Goal: Task Accomplishment & Management: Manage account settings

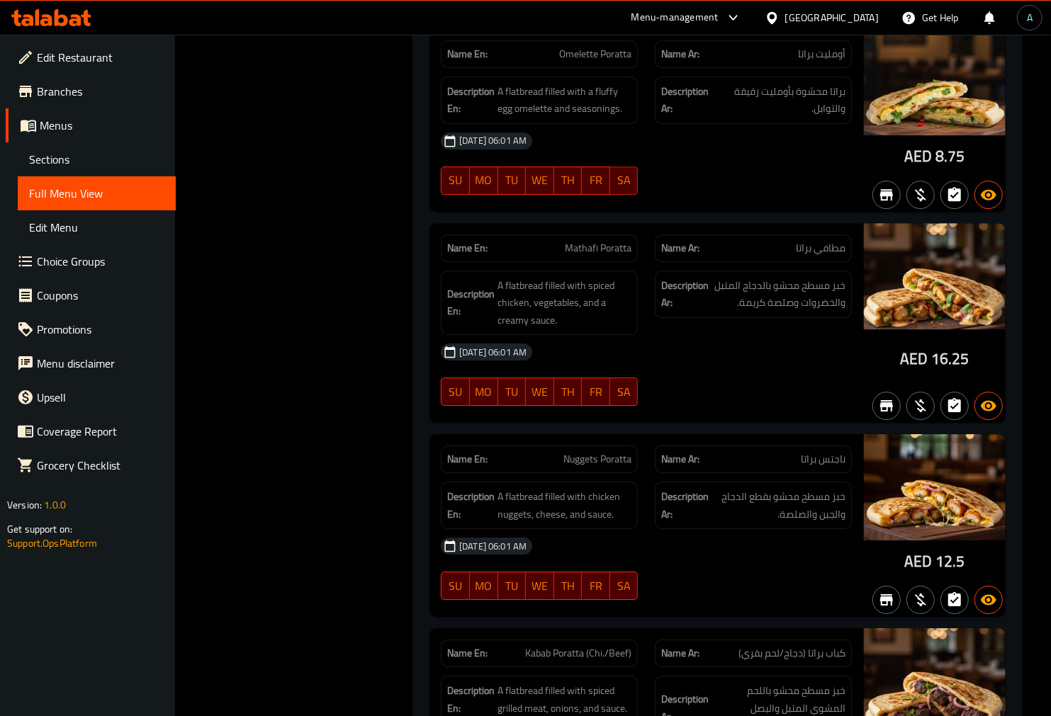
scroll to position [18263, 0]
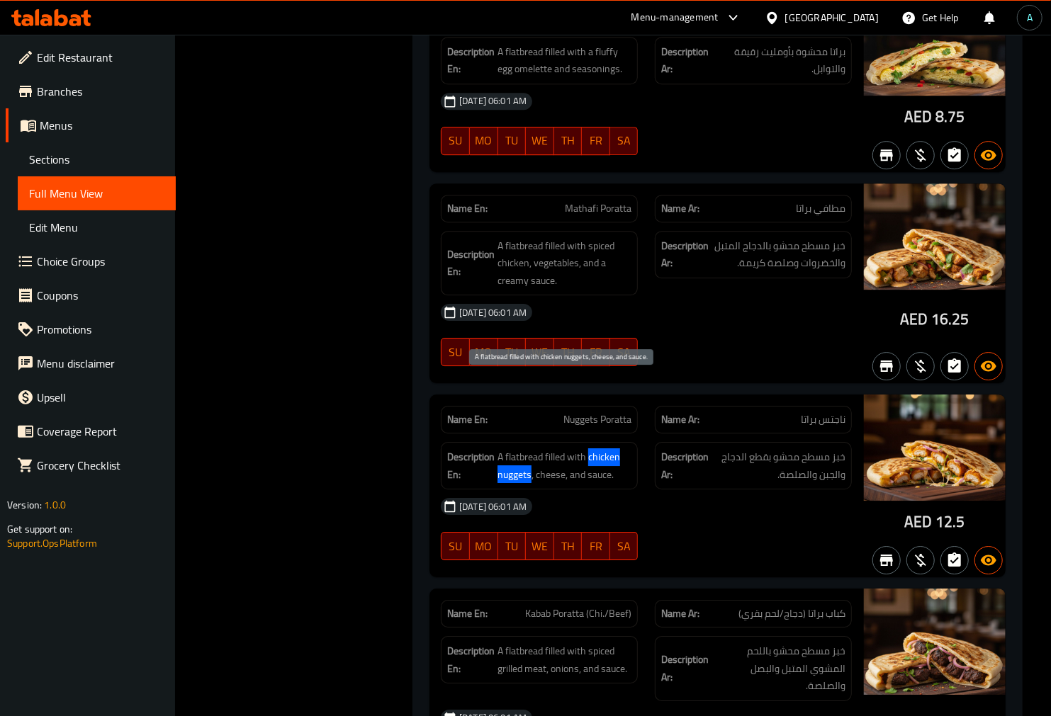
drag, startPoint x: 590, startPoint y: 384, endPoint x: 531, endPoint y: 400, distance: 61.0
click at [531, 449] on span "A flatbread filled with chicken nuggets, cheese, and sauce." at bounding box center [564, 466] width 134 height 35
copy span "chicken nuggets"
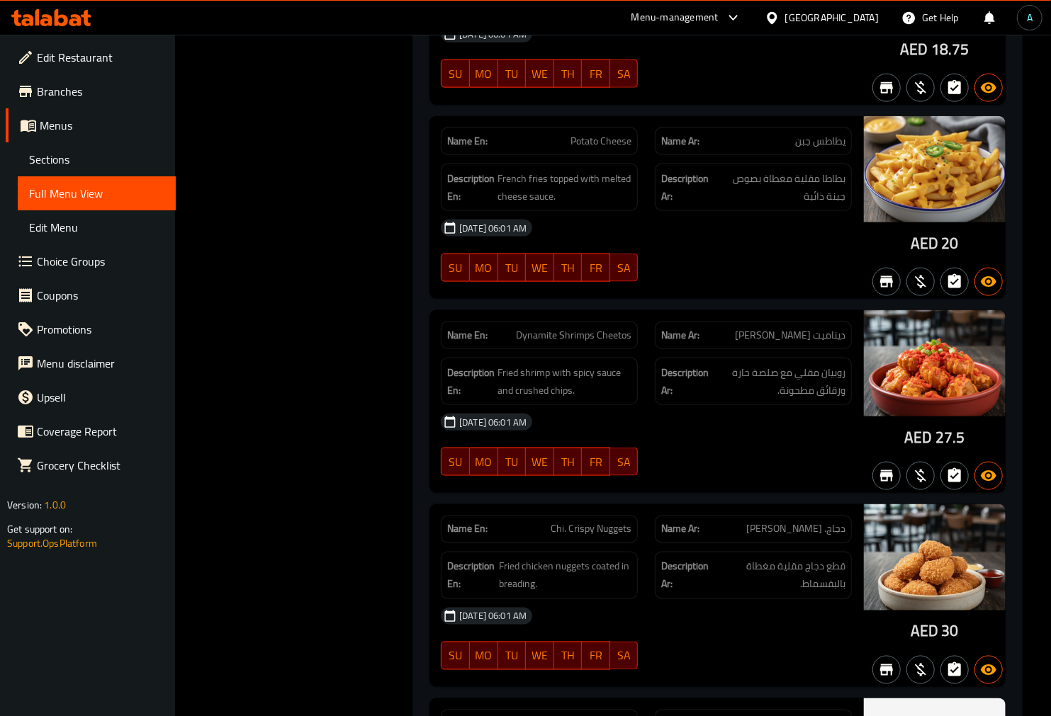
scroll to position [404, 0]
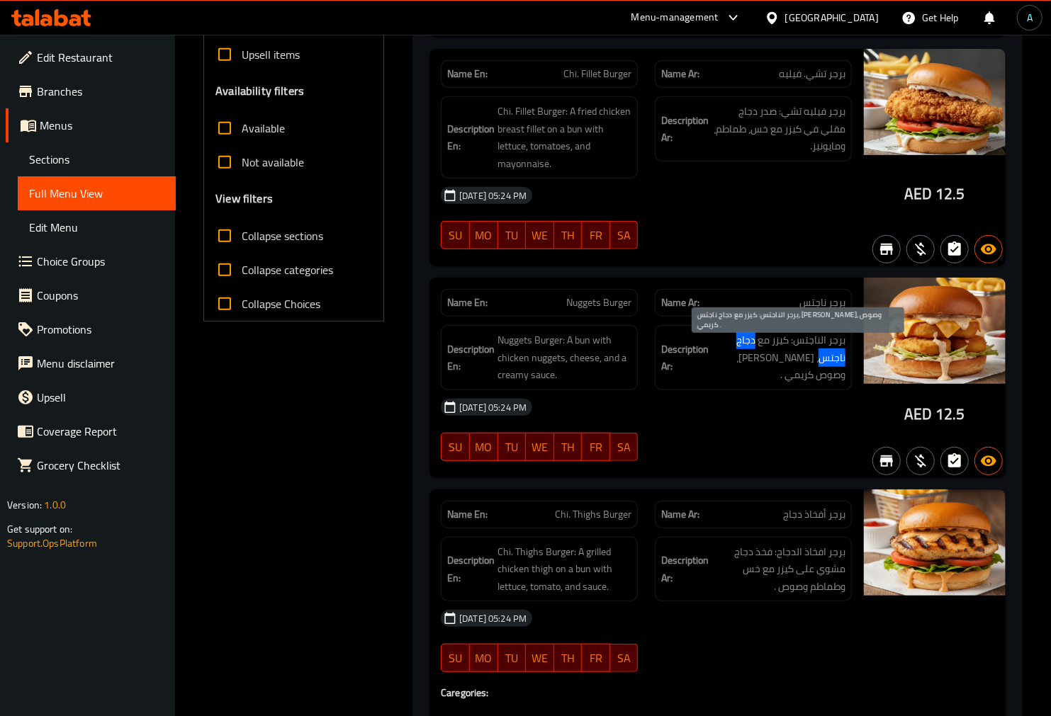
drag, startPoint x: 756, startPoint y: 334, endPoint x: 821, endPoint y: 359, distance: 69.1
click at [821, 359] on span "برجر الناجتس: كيزر مع دجاج ناجتس، [PERSON_NAME]، وصوص كريمي ." at bounding box center [778, 358] width 134 height 52
copy span "دجاج ناجتس"
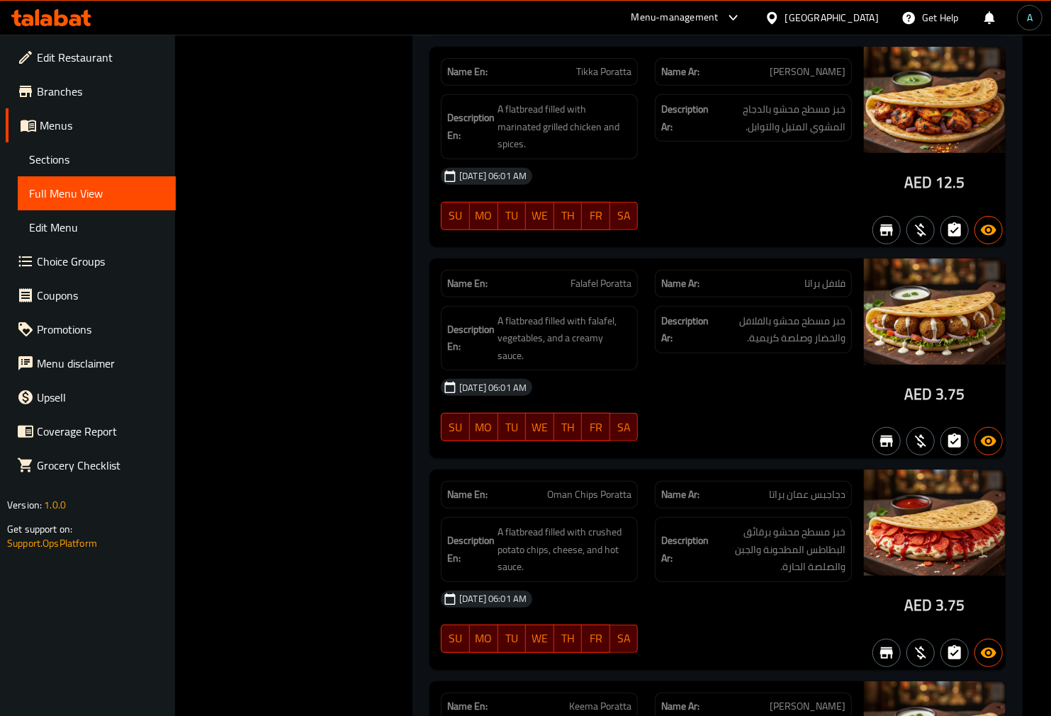
scroll to position [19399, 0]
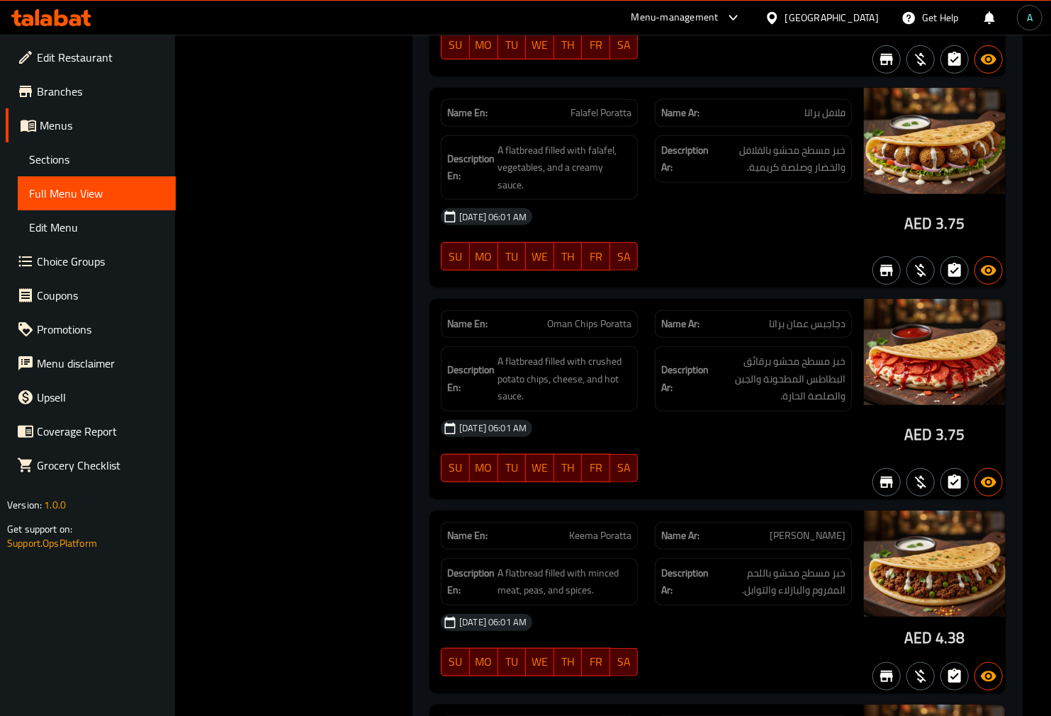
click at [590, 317] on span "Oman Chips Poratta" at bounding box center [589, 324] width 84 height 15
click at [794, 317] on span "دجاجبس عمان براتا" at bounding box center [807, 324] width 77 height 15
drag, startPoint x: 854, startPoint y: 215, endPoint x: 789, endPoint y: 218, distance: 64.5
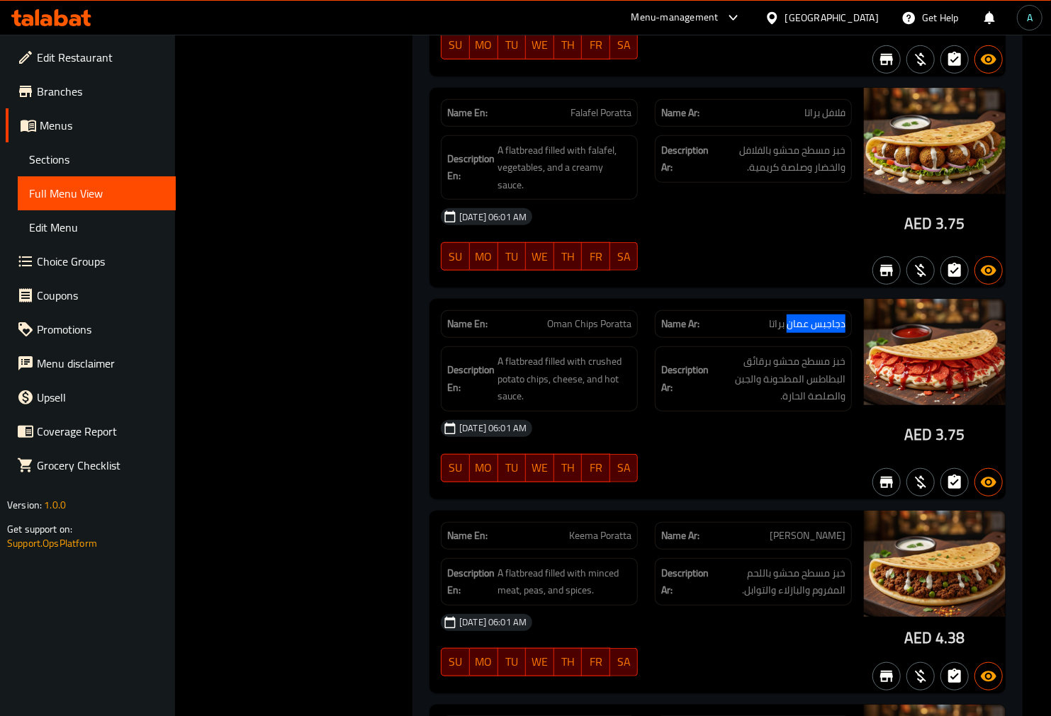
click at [789, 302] on div "Name Ar: دجاجبس عمان براتا" at bounding box center [753, 324] width 214 height 45
copy span "دجاجبس عمان"
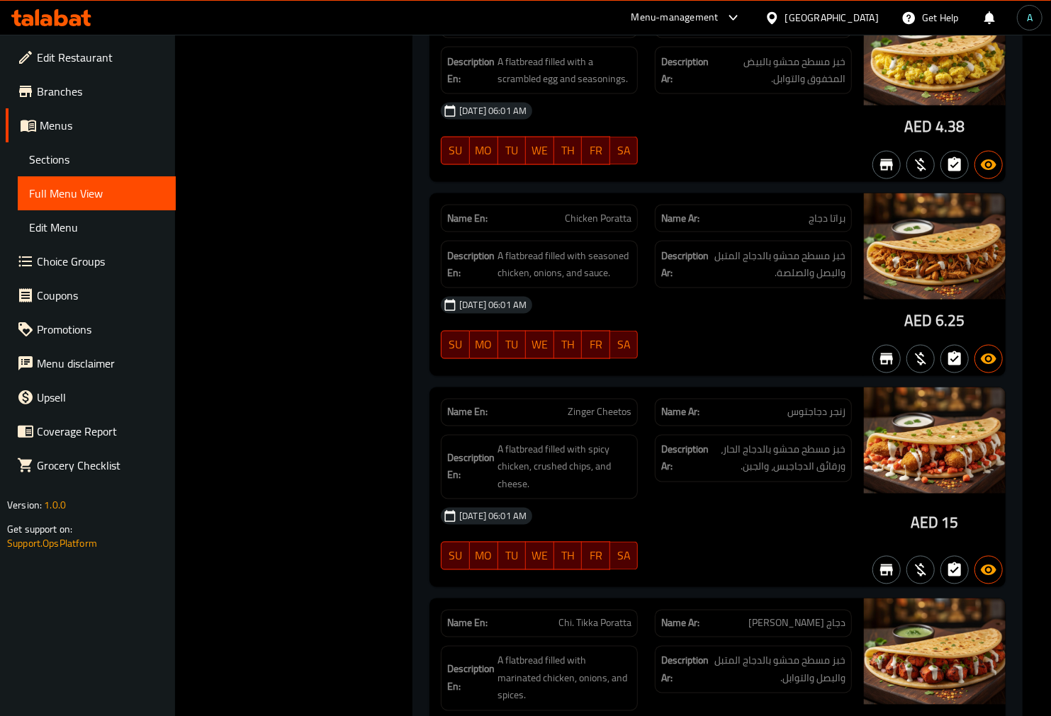
scroll to position [20108, 0]
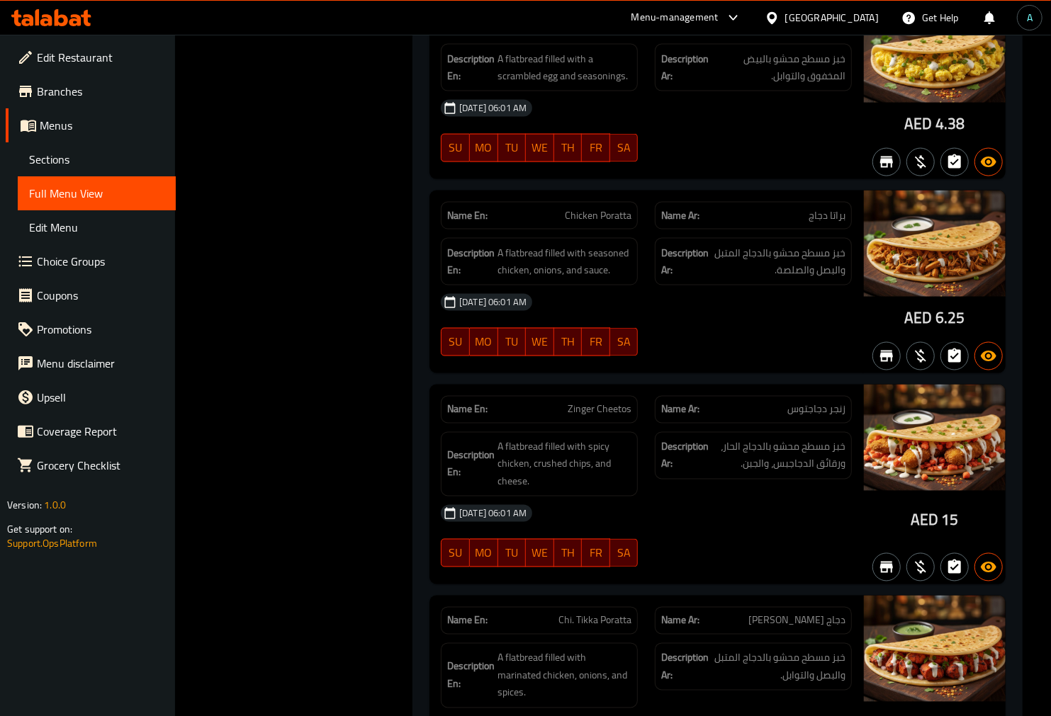
click at [833, 402] on span "زنجر دجاجتوس" at bounding box center [816, 409] width 58 height 15
copy span "زنجر دجاجتوس"
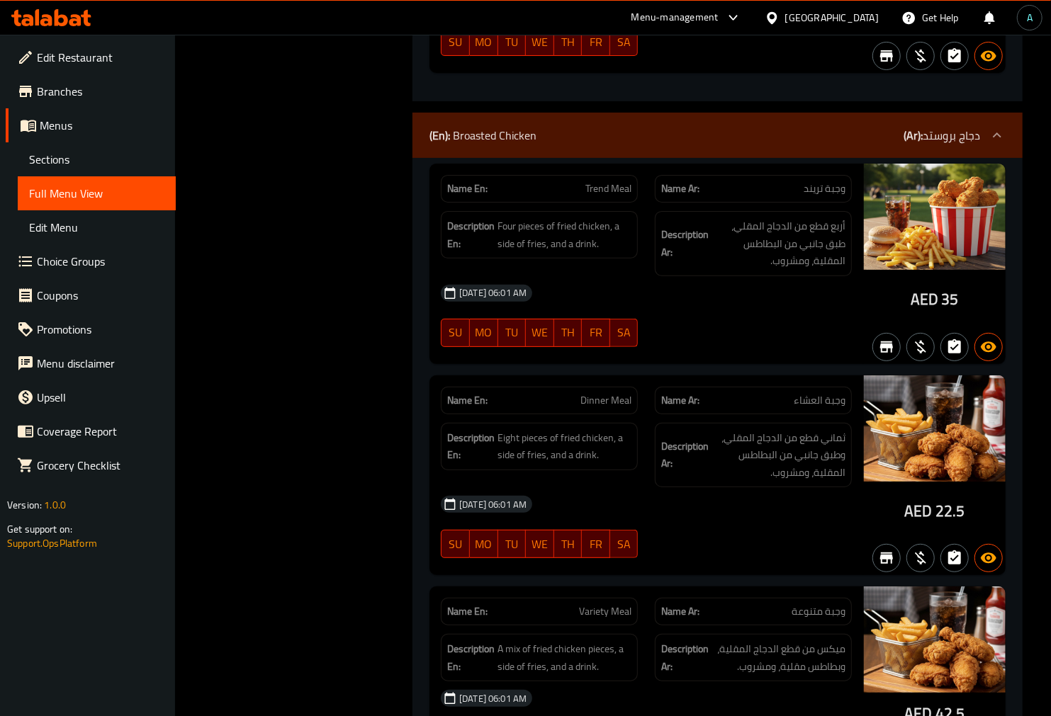
scroll to position [25383, 0]
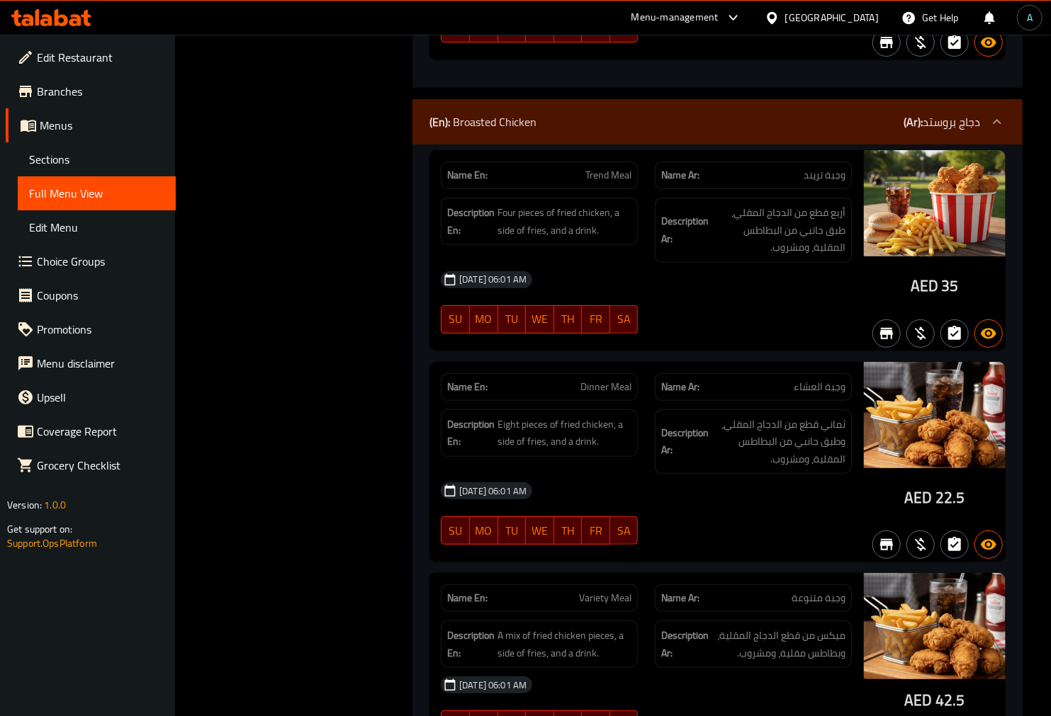
click at [615, 168] on span "Trend Meal" at bounding box center [608, 175] width 46 height 15
copy span "Trend Meal"
click at [600, 380] on span "Dinner Meal" at bounding box center [605, 387] width 51 height 15
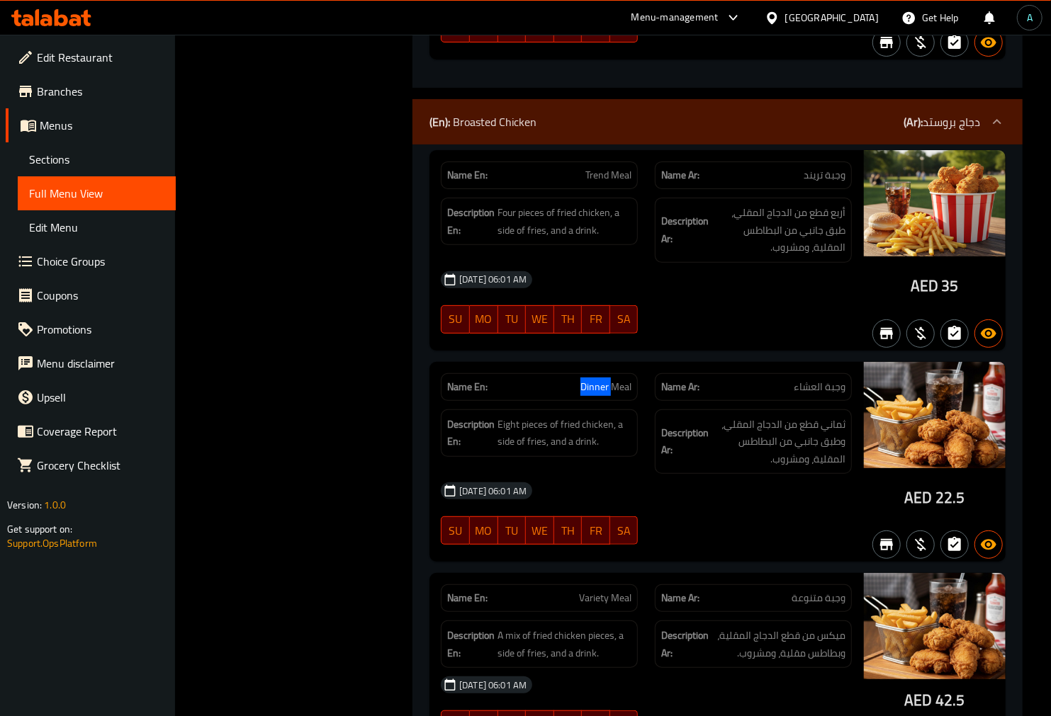
click at [600, 380] on span "Dinner Meal" at bounding box center [605, 387] width 51 height 15
copy span "Dinner Meal"
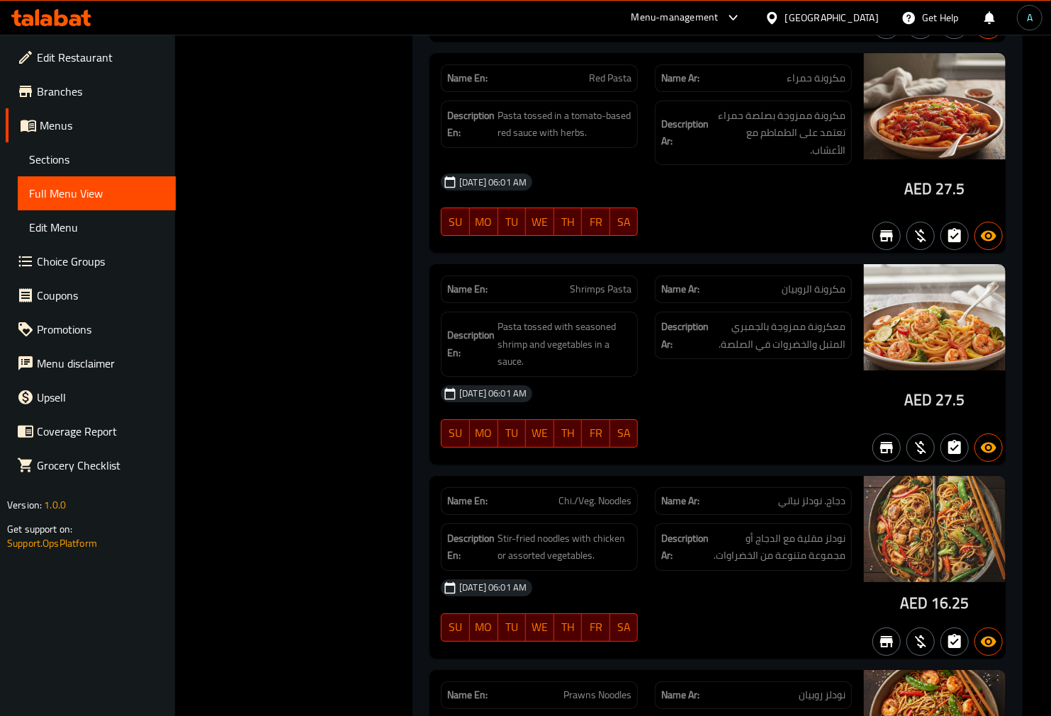
scroll to position [28060, 0]
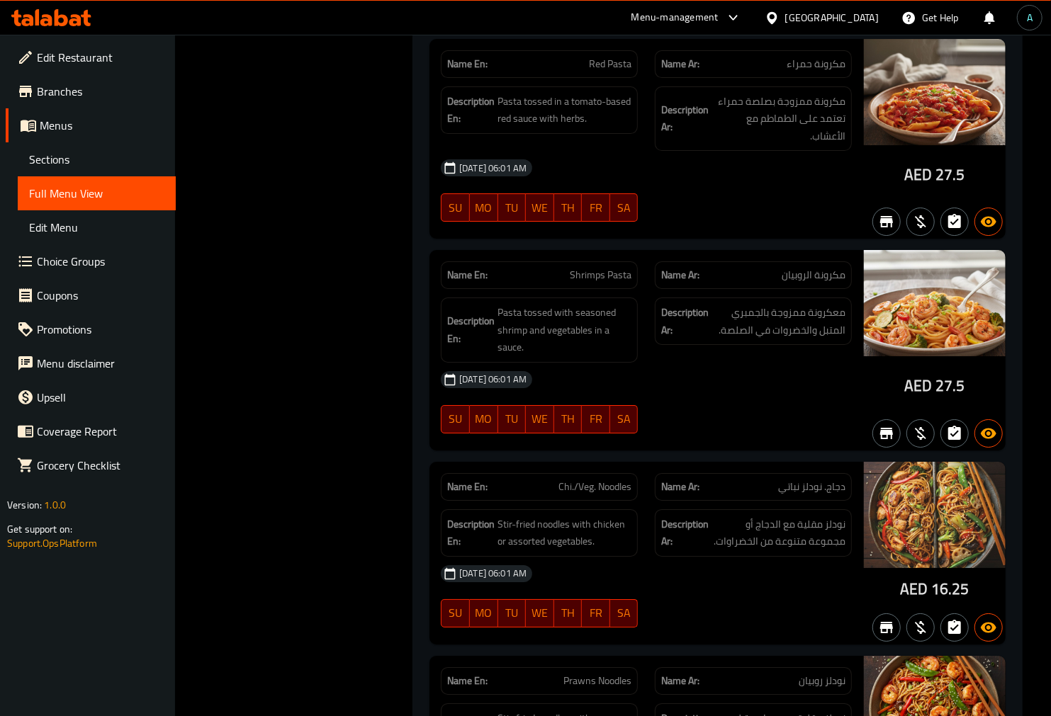
click at [614, 480] on span "Chi./Veg. Noodles" at bounding box center [594, 487] width 73 height 15
copy span "Chi./Veg. Noodles"
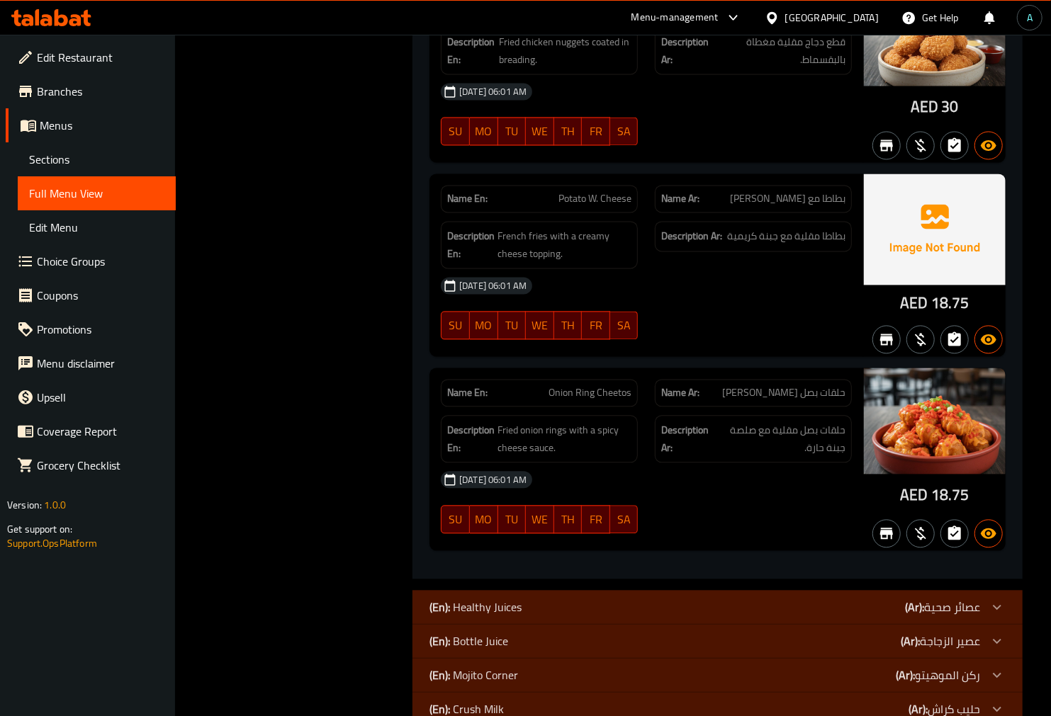
scroll to position [0, 0]
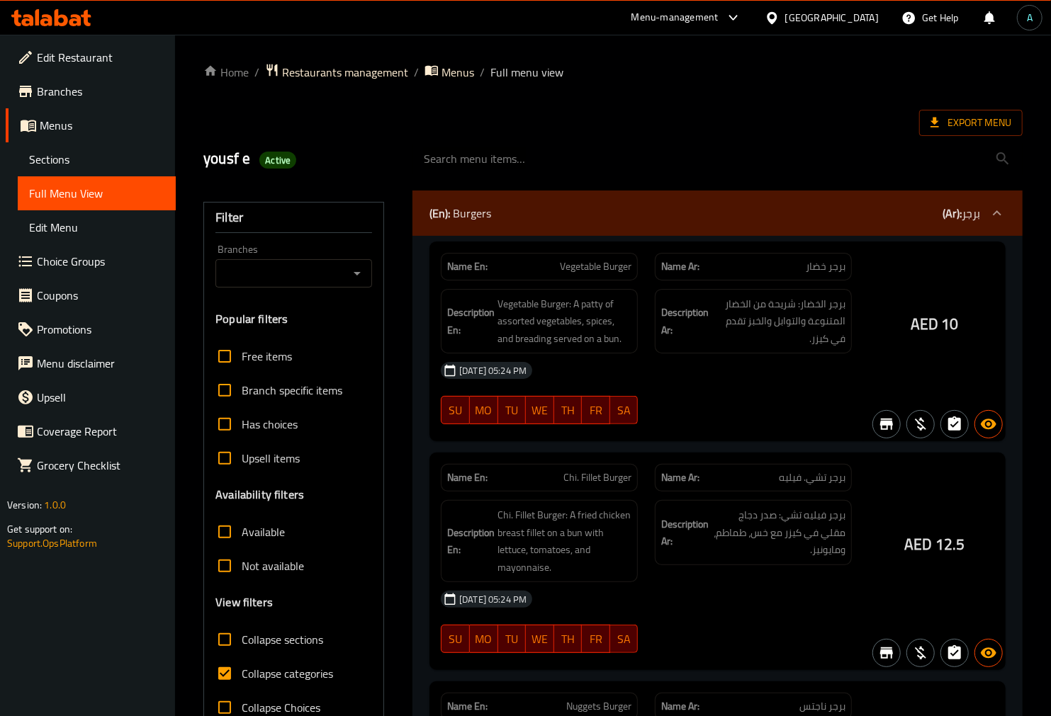
click at [241, 671] on div at bounding box center [525, 358] width 1051 height 716
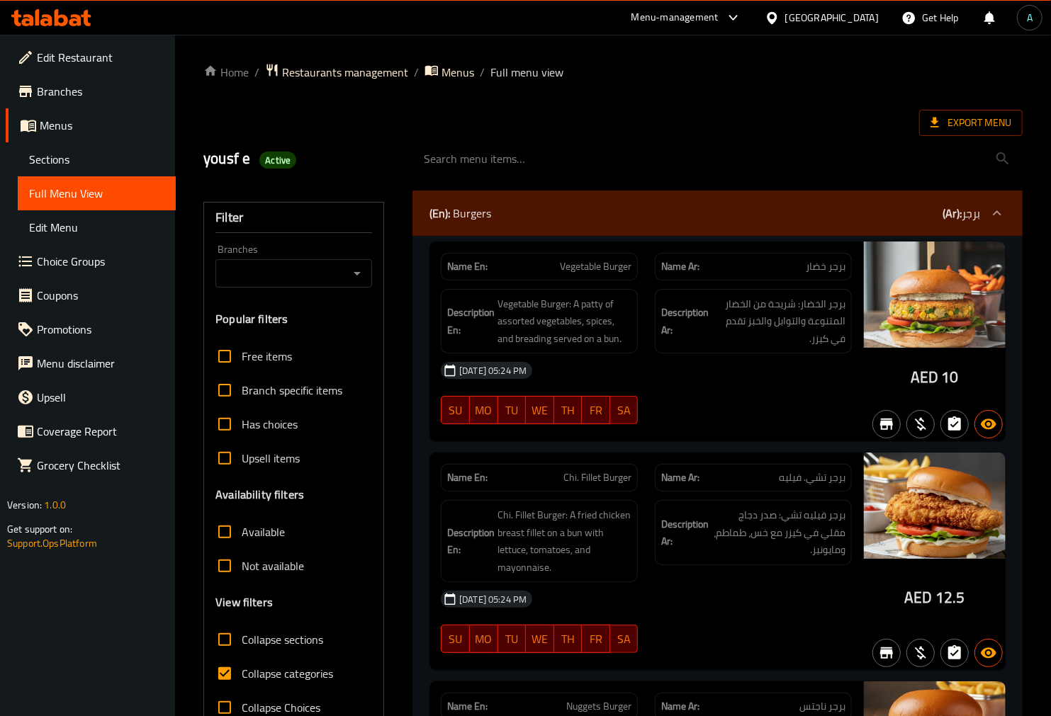
click at [86, 171] on link "Sections" at bounding box center [97, 159] width 158 height 34
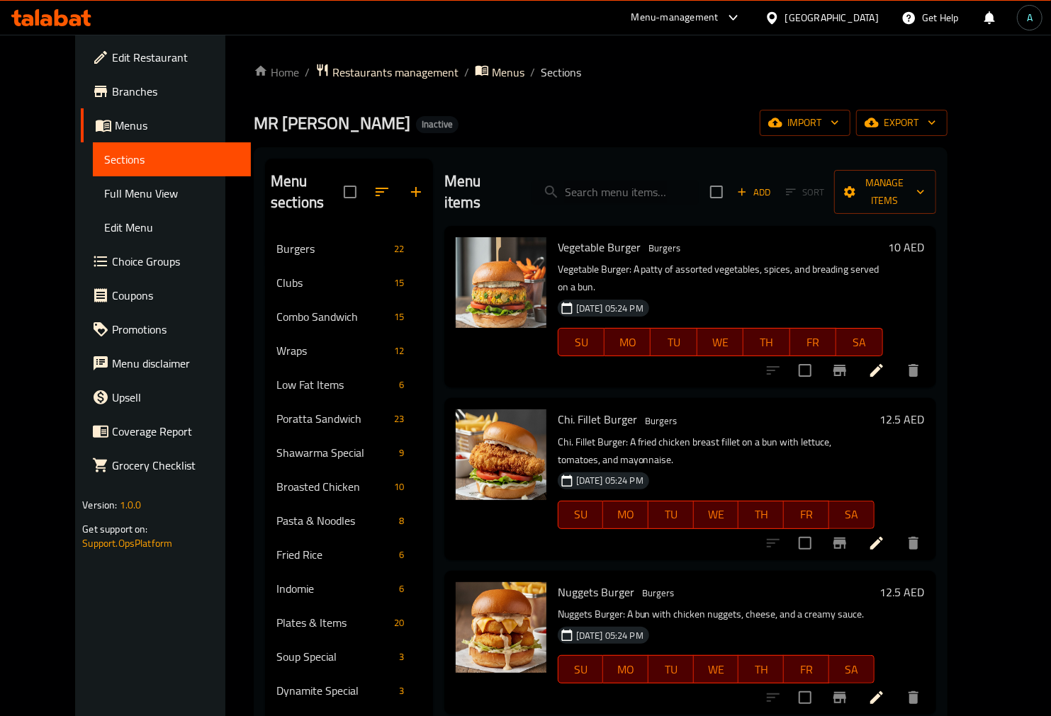
click at [636, 180] on input "search" at bounding box center [614, 192] width 167 height 25
paste input "chicken nuggets"
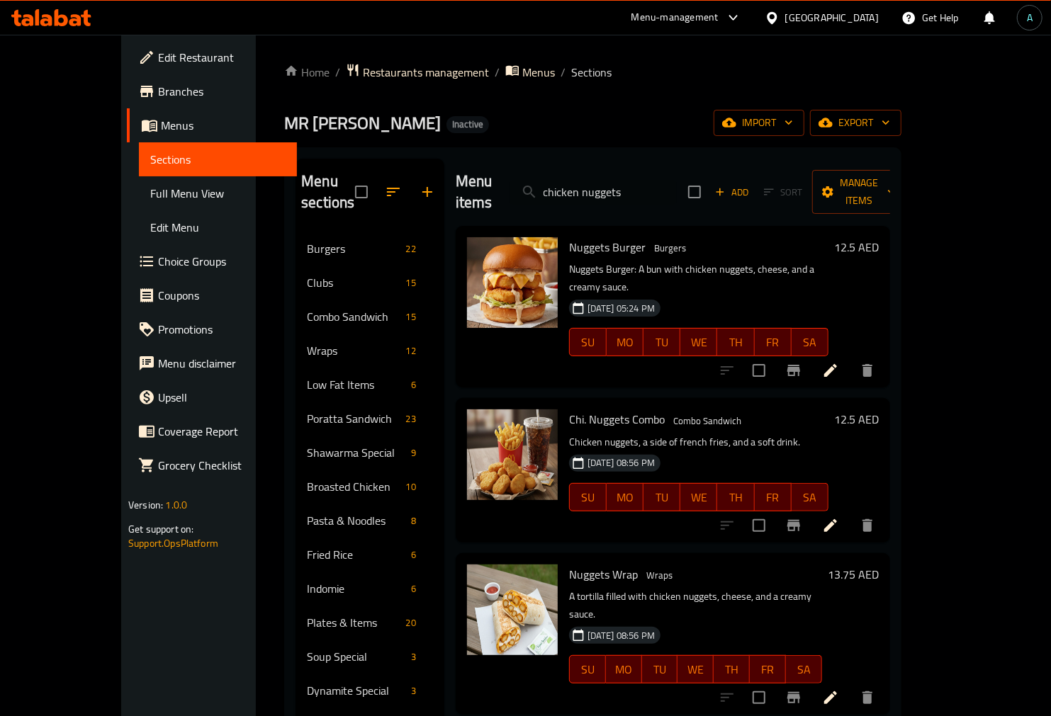
drag, startPoint x: 663, startPoint y: 190, endPoint x: 484, endPoint y: 201, distance: 179.6
click at [484, 201] on div "Menu items chicken nuggets Add Sort Manage items" at bounding box center [673, 192] width 434 height 67
paste input "دجاجبس عمان"
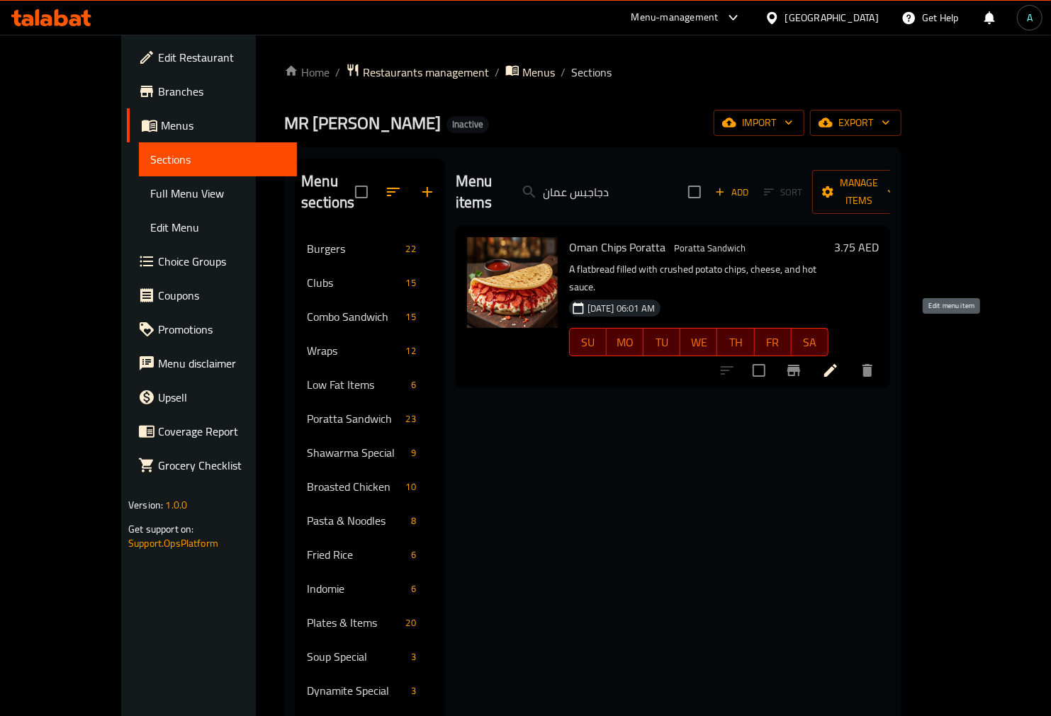
type input "دجاجبس عمان"
click at [839, 362] on icon at bounding box center [830, 370] width 17 height 17
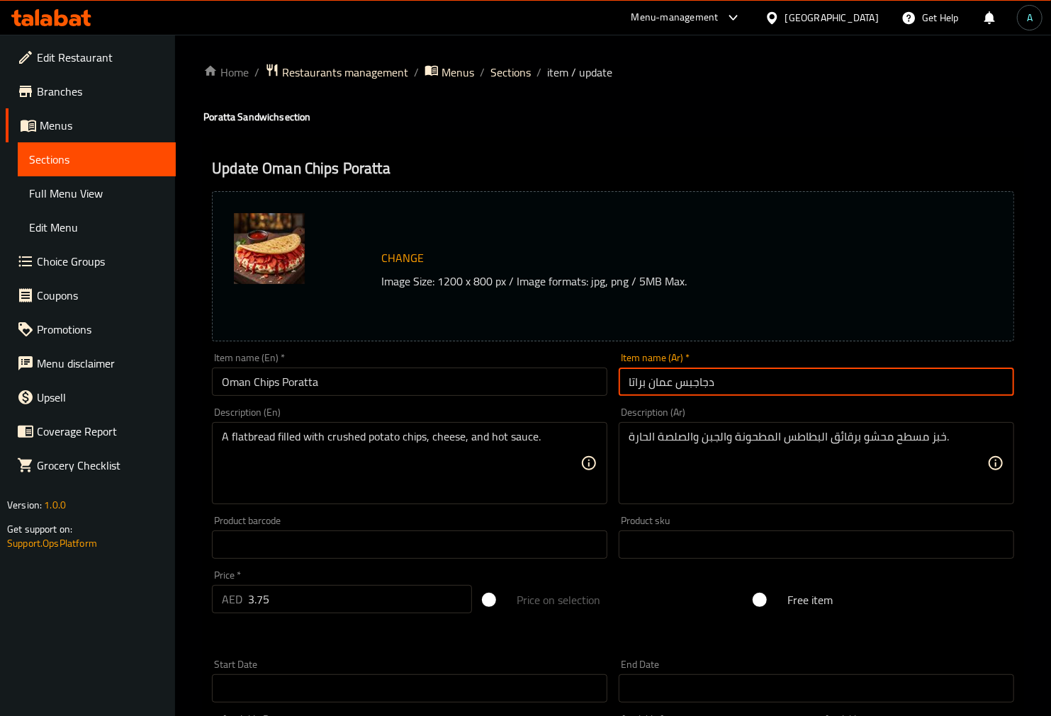
click at [725, 385] on input "دجاجبس عمان براتا" at bounding box center [816, 382] width 395 height 28
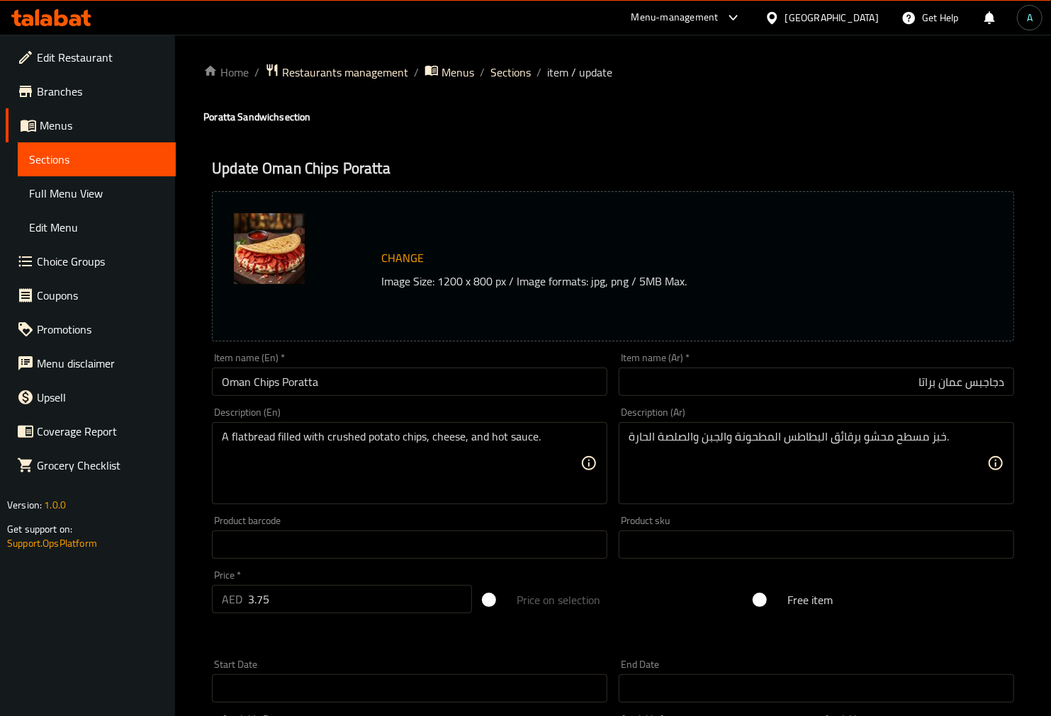
click at [921, 363] on div "Item name (Ar)   * دجاجبس عمان براتا Item name (Ar) *" at bounding box center [816, 374] width 395 height 43
drag, startPoint x: 968, startPoint y: 388, endPoint x: 1030, endPoint y: 388, distance: 62.4
click at [1030, 388] on div "Home / Restaurants management / Menus / Sections / item / update Poratta Sandwi…" at bounding box center [613, 528] width 876 height 987
click at [971, 383] on input "دجاجبس عمان براتا" at bounding box center [816, 382] width 395 height 28
drag, startPoint x: 1005, startPoint y: 383, endPoint x: 941, endPoint y: 386, distance: 63.8
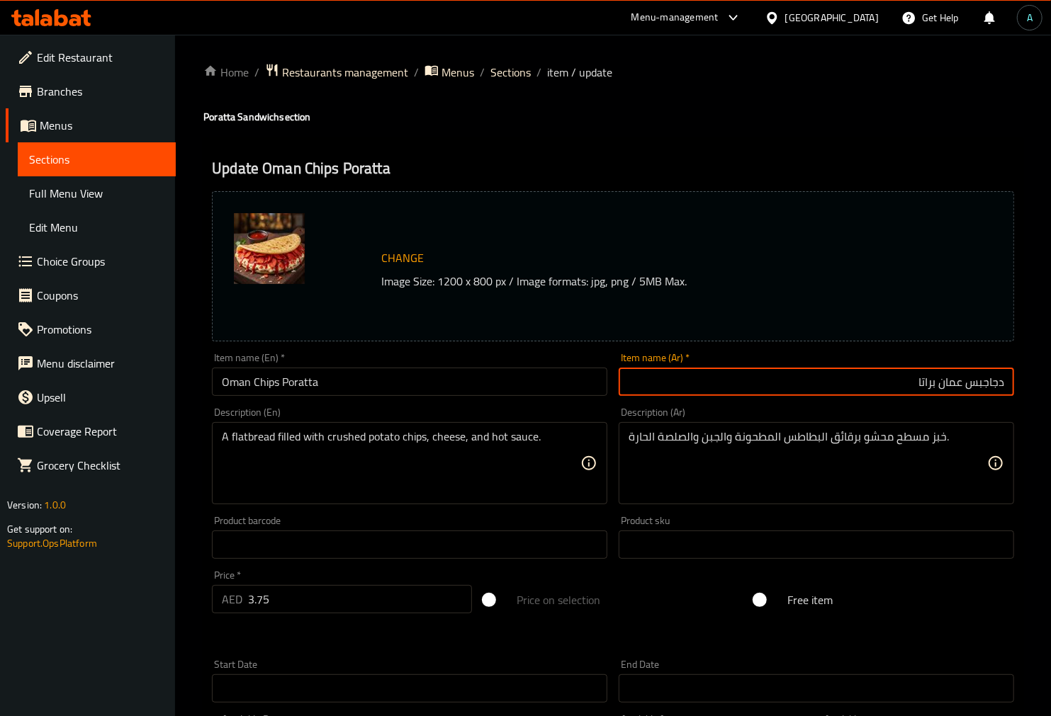
click at [941, 386] on input "دجاجبس عمان براتا" at bounding box center [816, 382] width 395 height 28
paste input "ي"
type input "شيبس عمان براتا"
click at [433, 404] on div "Description (En) A flatbread filled with crushed potato chips, cheese, and hot …" at bounding box center [409, 456] width 407 height 108
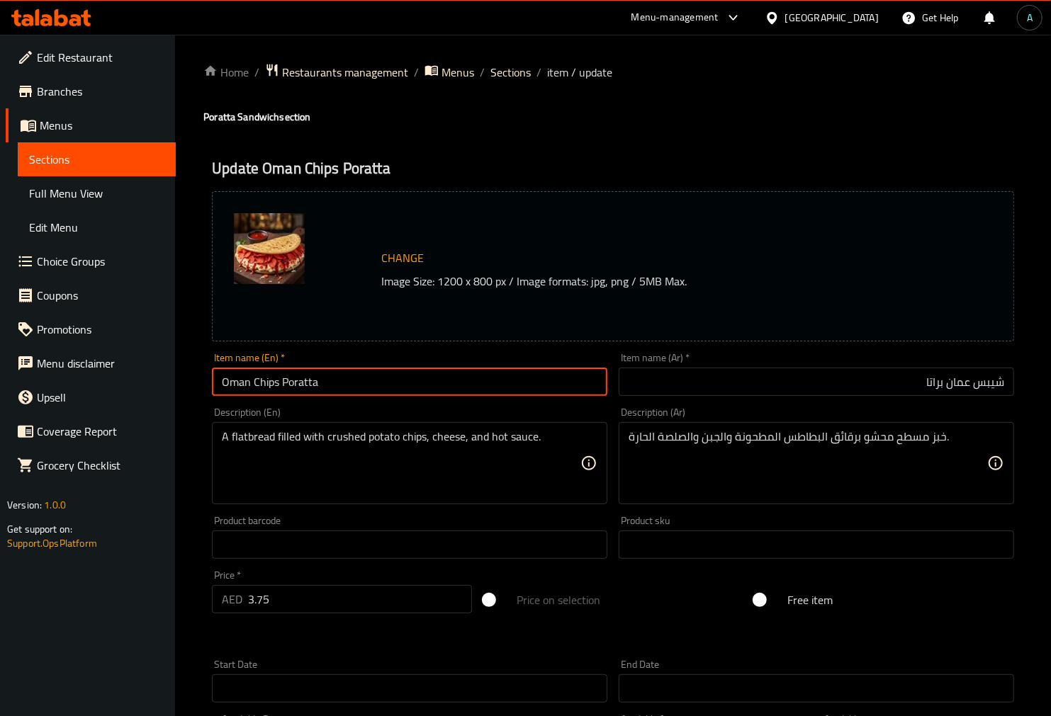
click at [433, 385] on input "Oman Chips Poratta" at bounding box center [409, 382] width 395 height 28
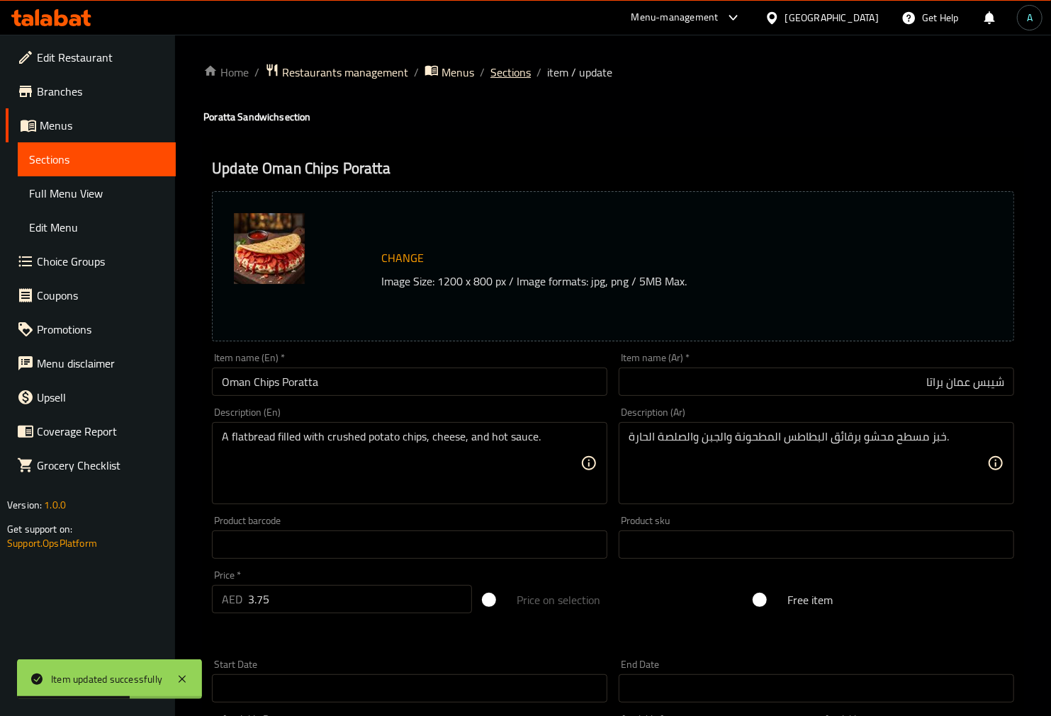
click at [514, 75] on span "Sections" at bounding box center [510, 72] width 40 height 17
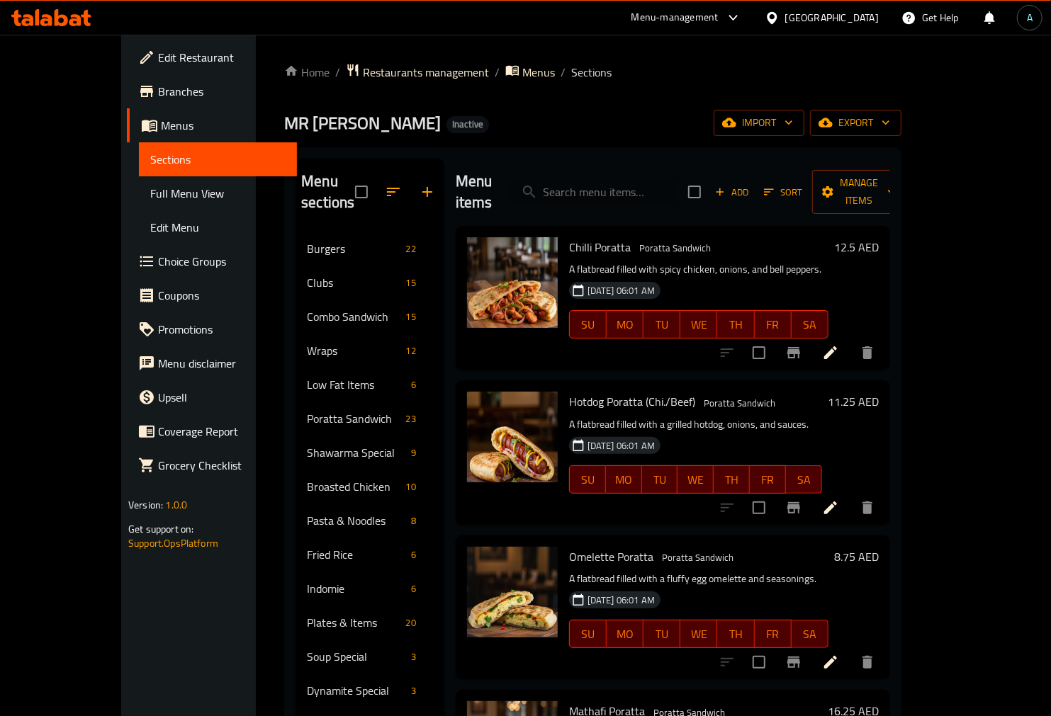
click at [605, 185] on input "search" at bounding box center [592, 192] width 167 height 25
paste input "زنجر دجاجتوس"
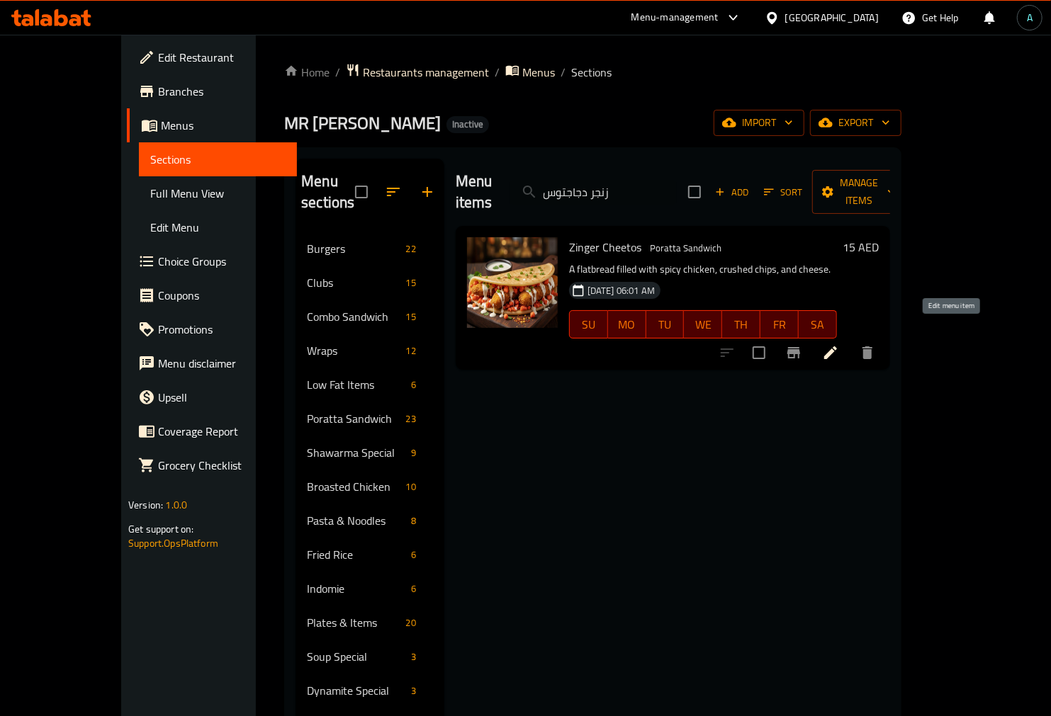
type input "زنجر دجاجتوس"
click at [839, 344] on icon at bounding box center [830, 352] width 17 height 17
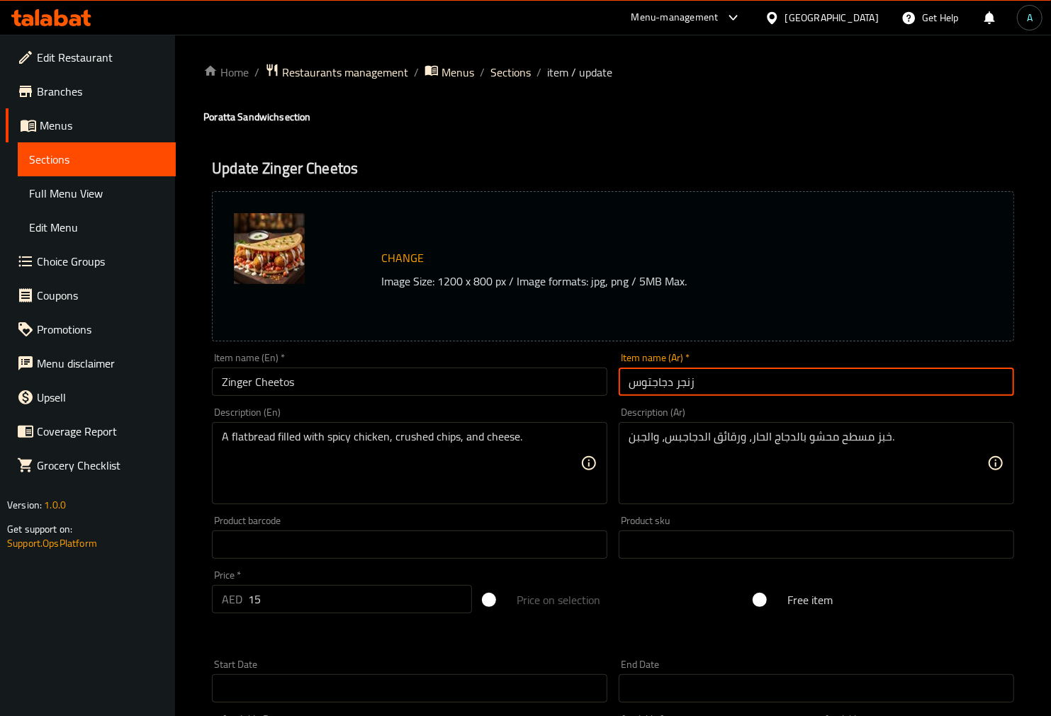
drag, startPoint x: 633, startPoint y: 386, endPoint x: 305, endPoint y: 386, distance: 328.1
click at [305, 386] on div "Change Image Size: 1200 x 800 px / Image formats: jpg, png / 5MB Max. Item name…" at bounding box center [612, 501] width 813 height 631
paste input "ي"
type input "زنجر شيتوس"
click at [461, 378] on input "Zinger Cheetos" at bounding box center [409, 382] width 395 height 28
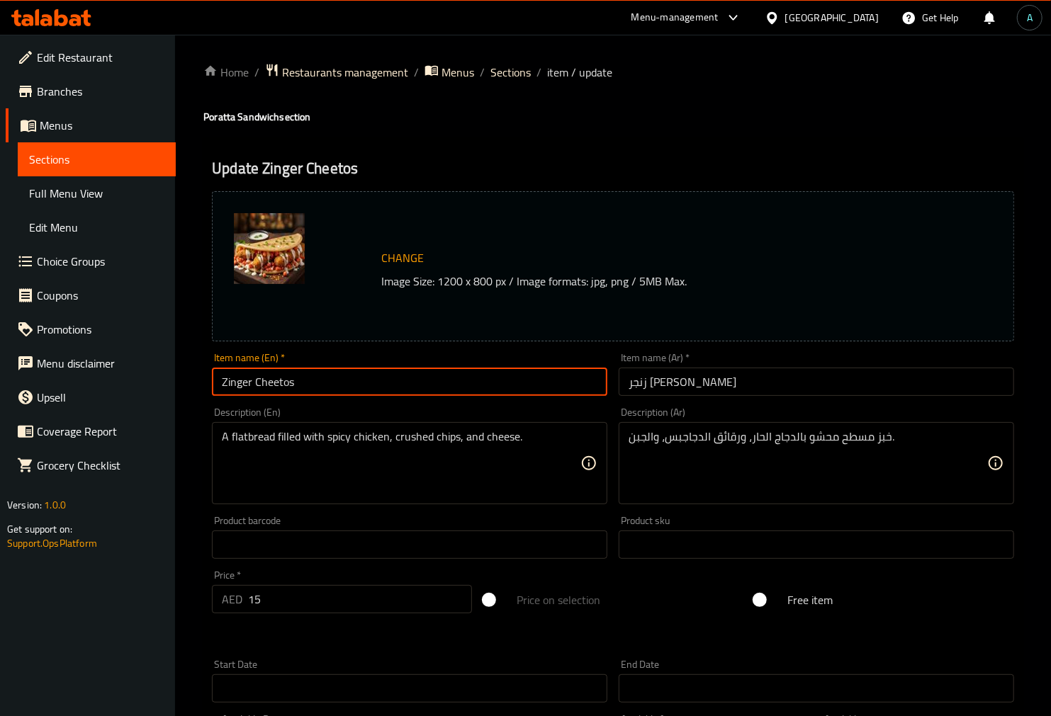
click at [507, 68] on span "Sections" at bounding box center [510, 72] width 40 height 17
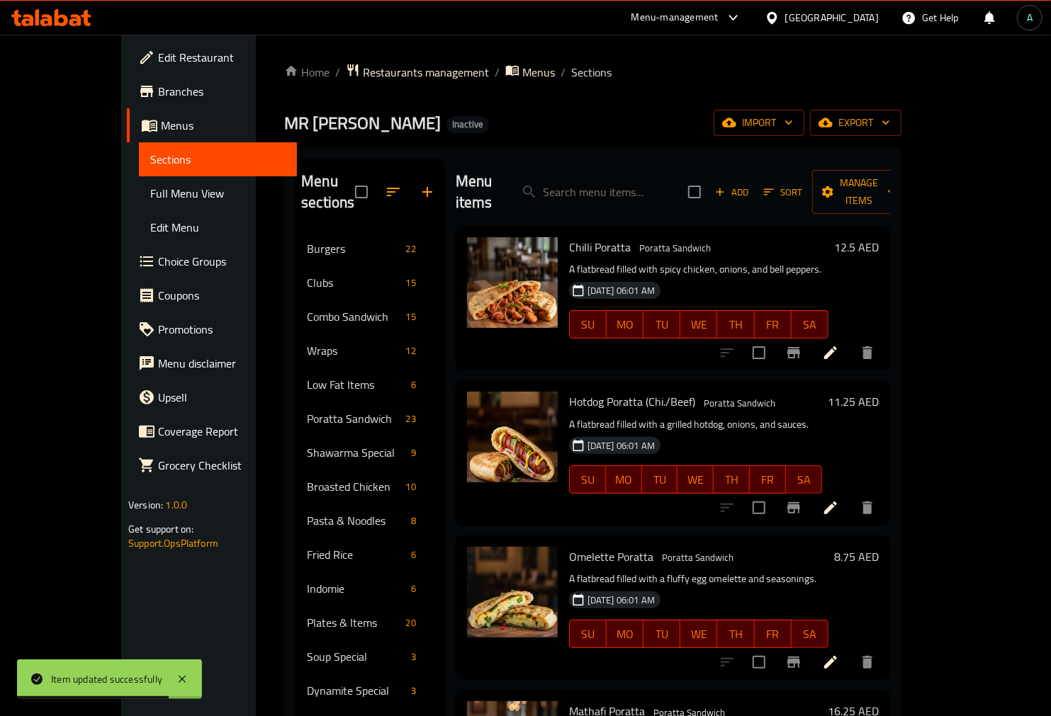
click at [591, 180] on input "search" at bounding box center [592, 192] width 167 height 25
paste input "Trend Meal"
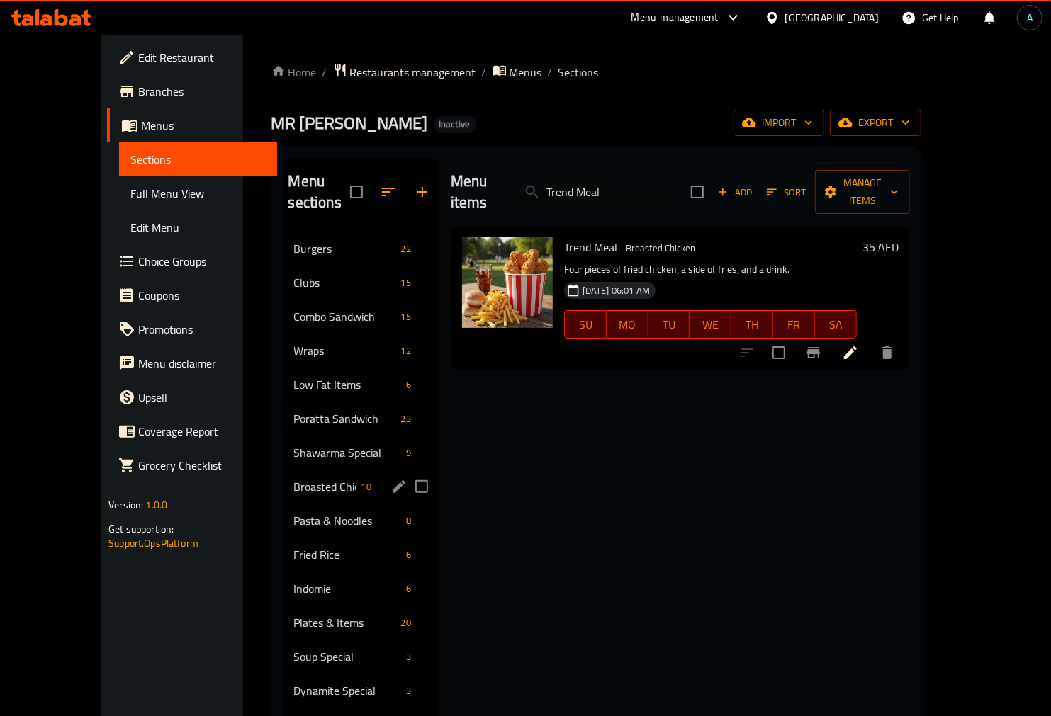
type input "Trend Meal"
click at [284, 475] on div "Broasted Chicken 10" at bounding box center [361, 487] width 157 height 34
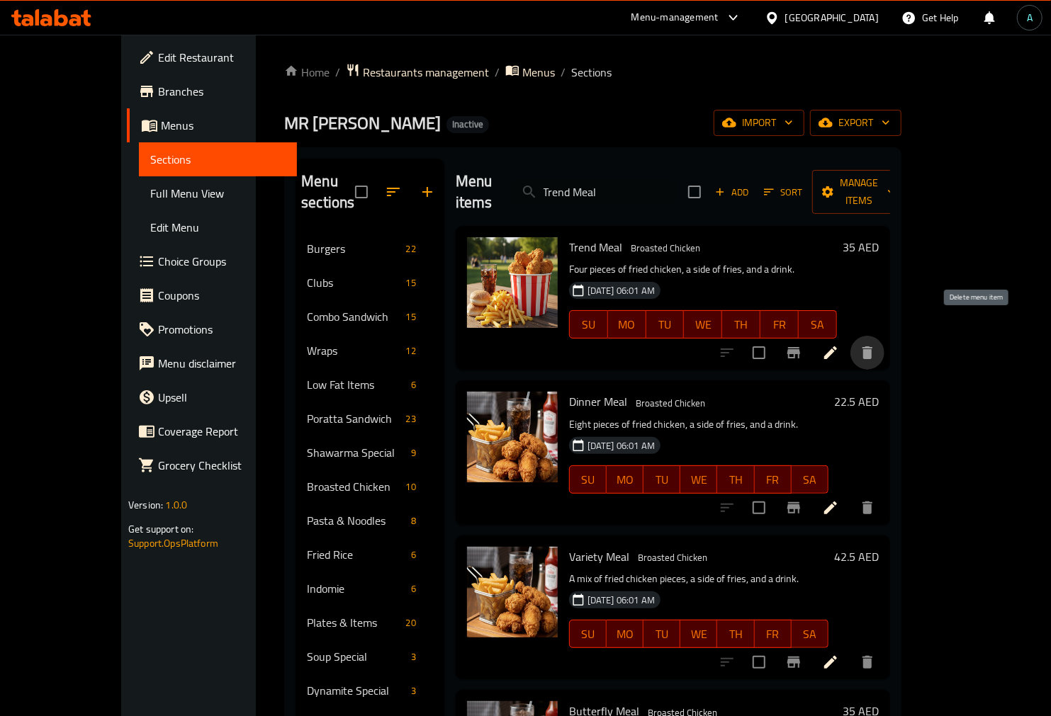
click at [872, 347] on icon "delete" at bounding box center [867, 353] width 10 height 13
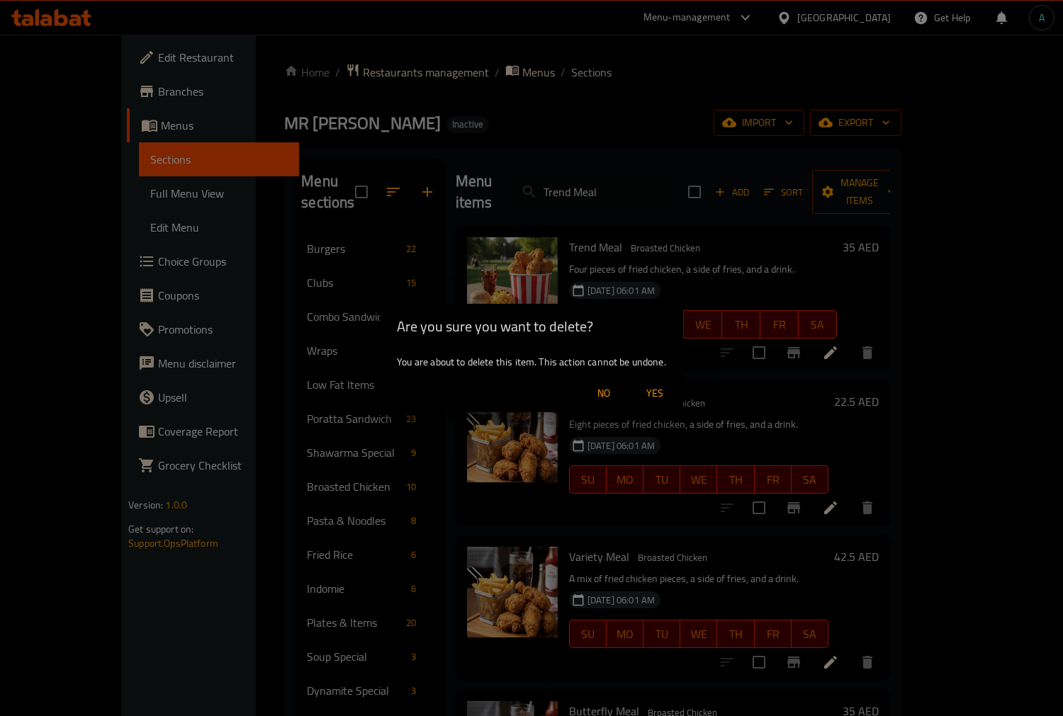
click at [665, 388] on span "Yes" at bounding box center [655, 394] width 34 height 18
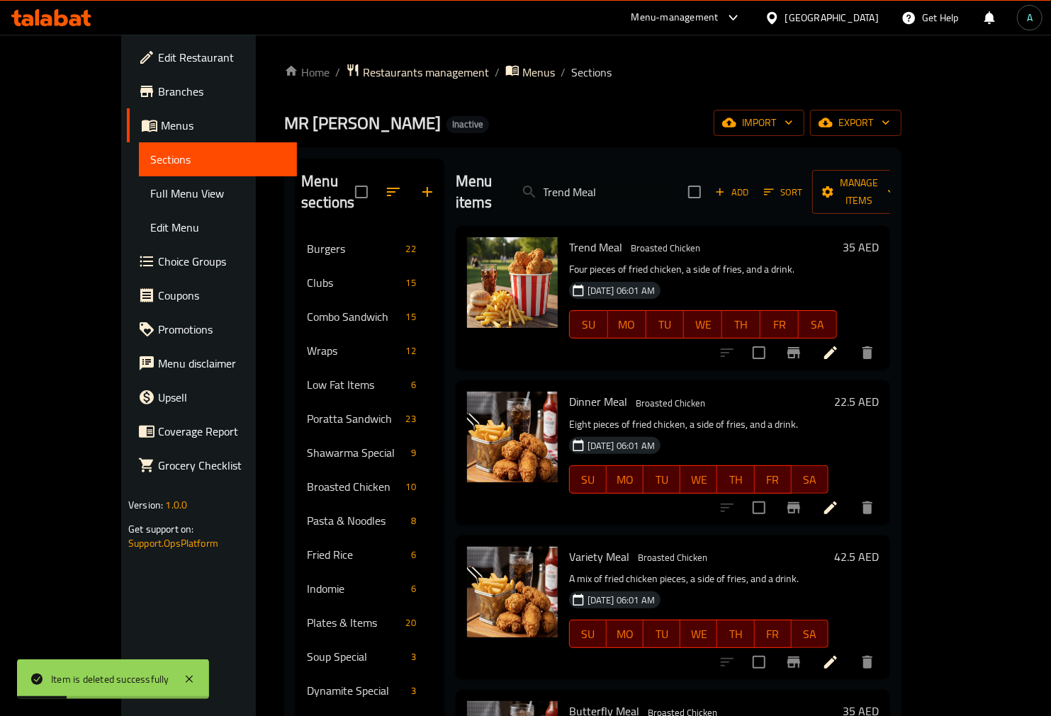
click at [536, 118] on div "MR KARAK Inactive import export" at bounding box center [592, 123] width 617 height 26
click at [876, 500] on icon "delete" at bounding box center [867, 508] width 17 height 17
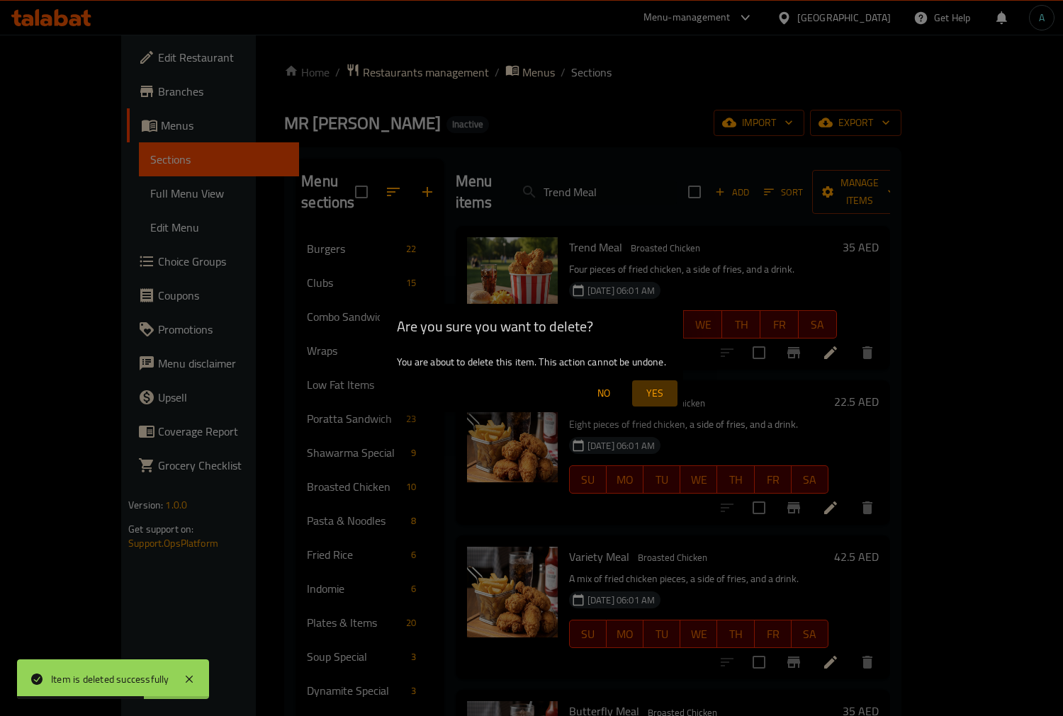
click at [660, 395] on span "Yes" at bounding box center [655, 394] width 34 height 18
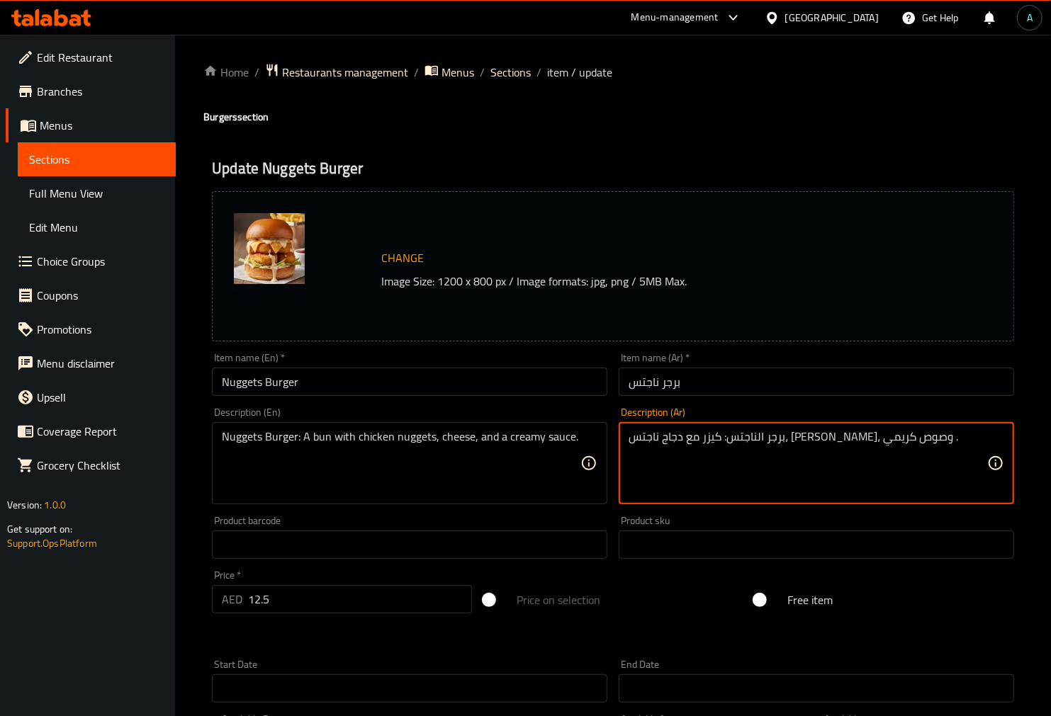
drag, startPoint x: 779, startPoint y: 442, endPoint x: 731, endPoint y: 444, distance: 48.9
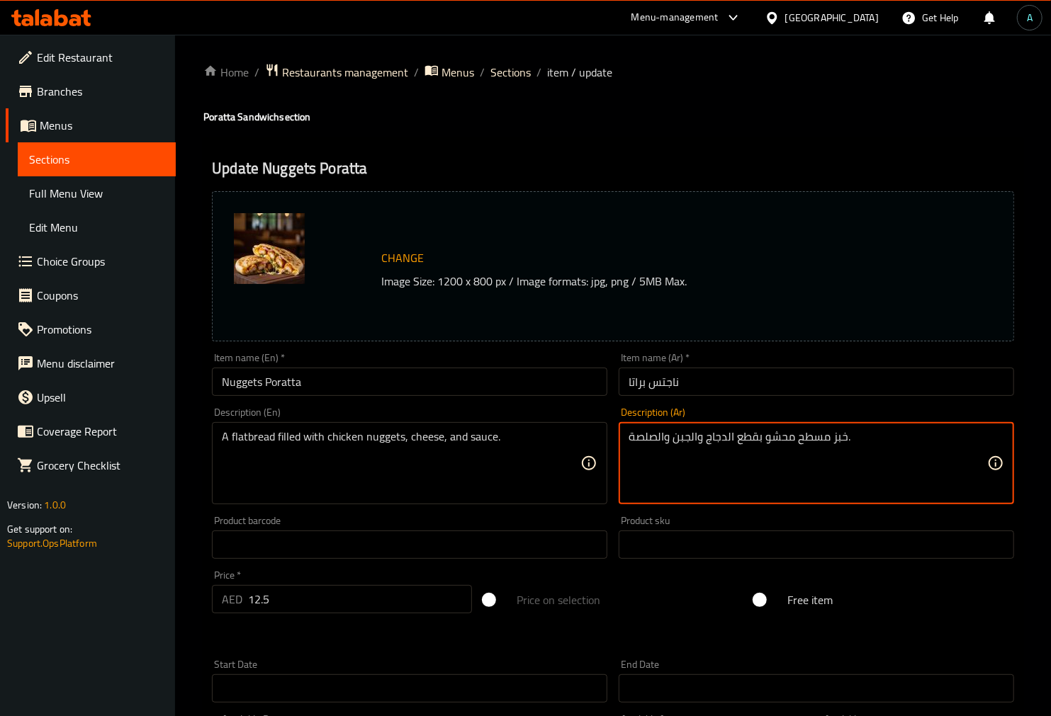
drag, startPoint x: 748, startPoint y: 439, endPoint x: 726, endPoint y: 439, distance: 22.0
click at [726, 439] on textarea "خبز مسطح محشو بقطع الدجاج والجبن والصلصة." at bounding box center [808, 463] width 359 height 67
paste textarea "جاج ناجتس"
click at [757, 436] on textarea "خبز مسطح محشو دجاج ناجتس والجبن والصلصة." at bounding box center [808, 463] width 359 height 67
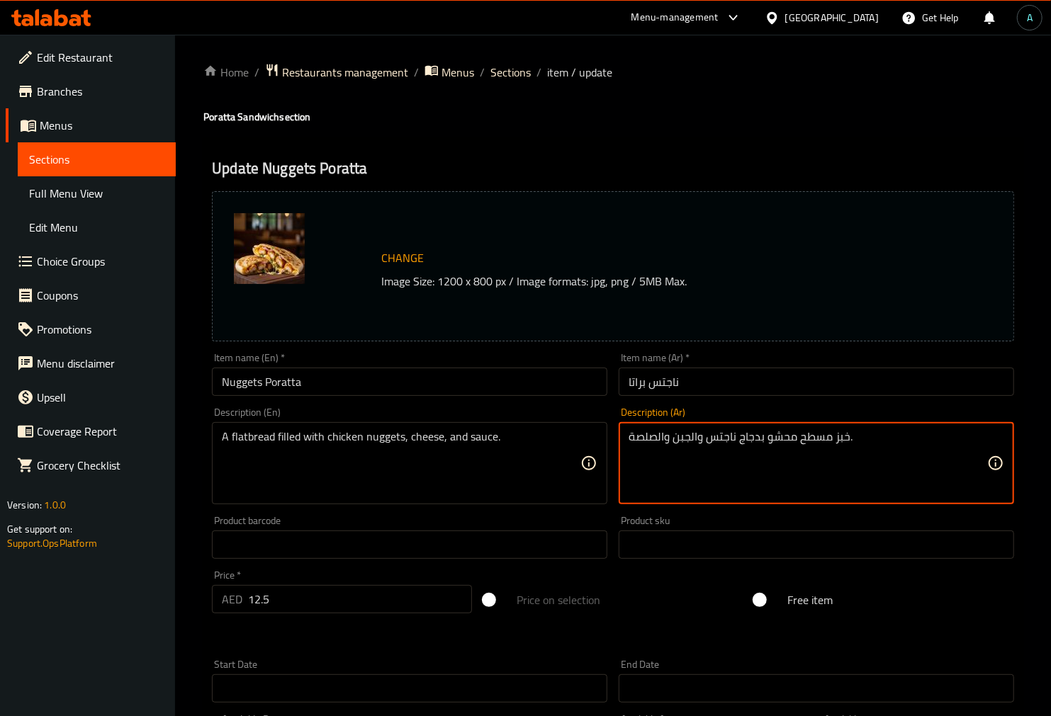
type textarea "خبز مسطح محشو بدجاج ناجتس والجبن والصلصة."
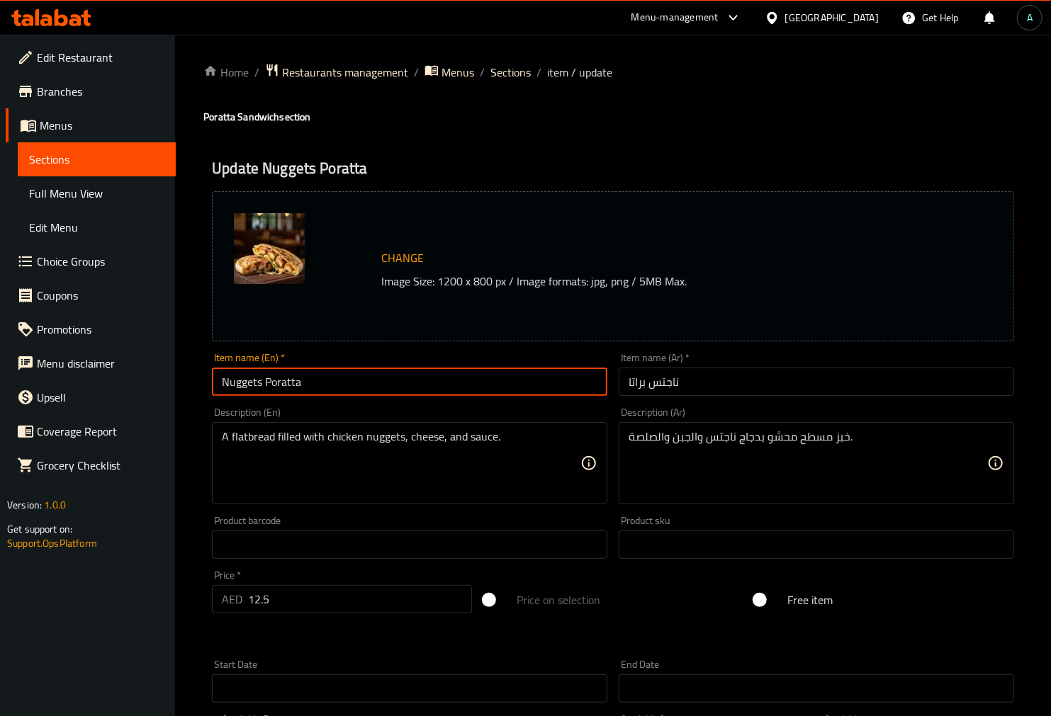
click at [470, 388] on input "Nuggets Poratta" at bounding box center [409, 382] width 395 height 28
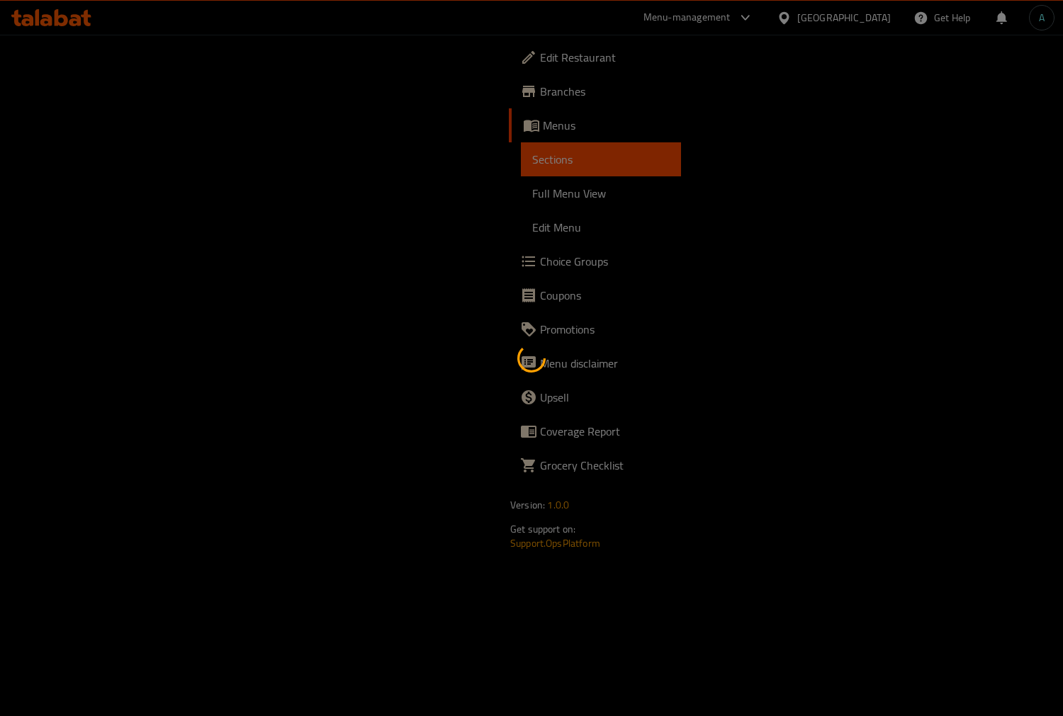
click at [363, 271] on div at bounding box center [531, 358] width 1063 height 716
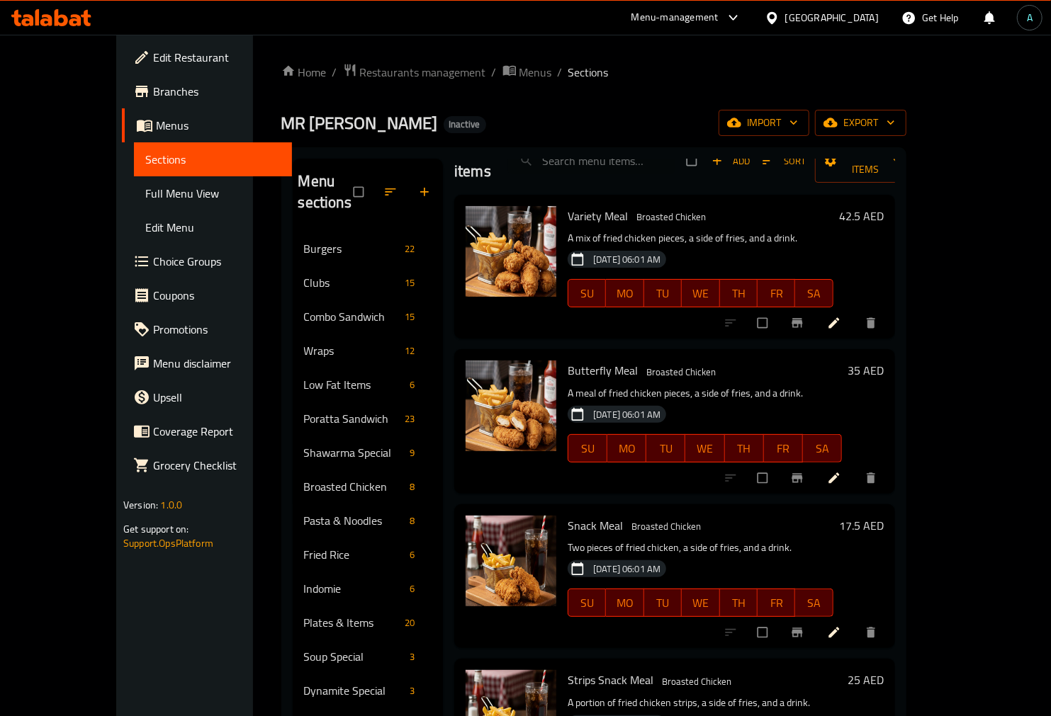
scroll to position [79, 0]
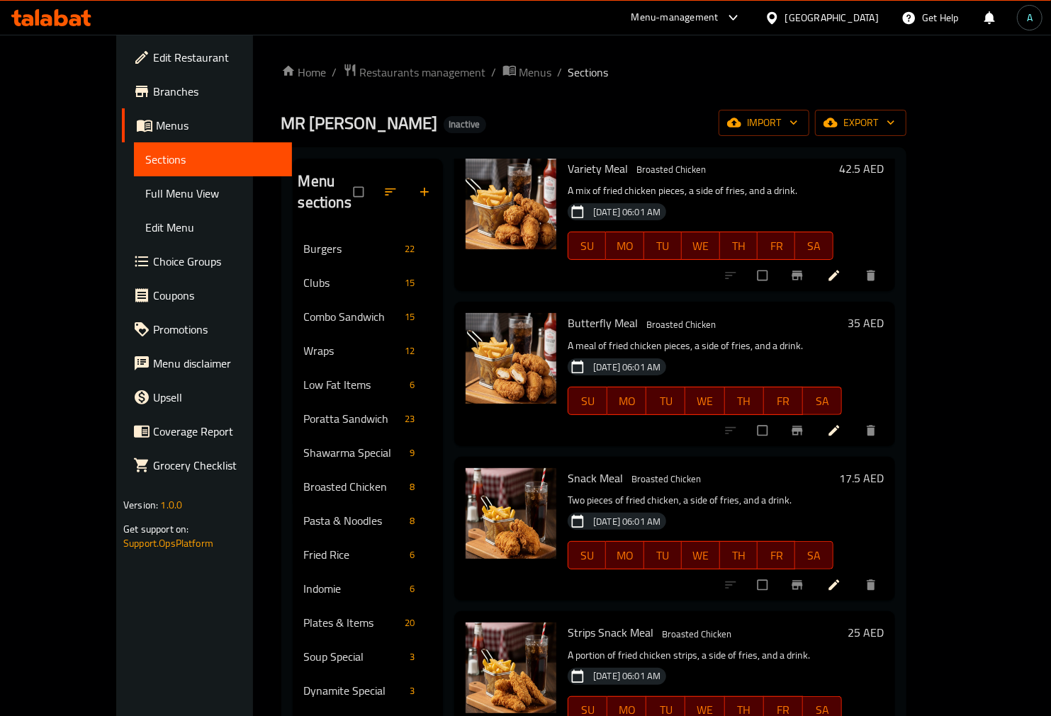
click at [578, 119] on div "MR [PERSON_NAME] Inactive import export" at bounding box center [593, 123] width 625 height 26
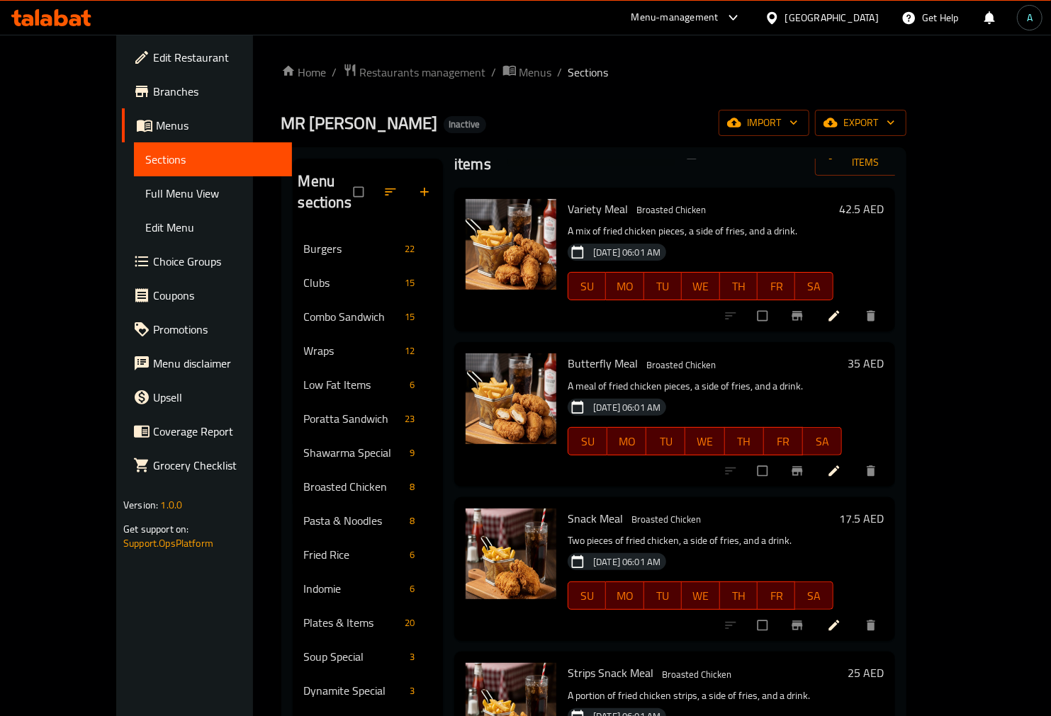
scroll to position [0, 0]
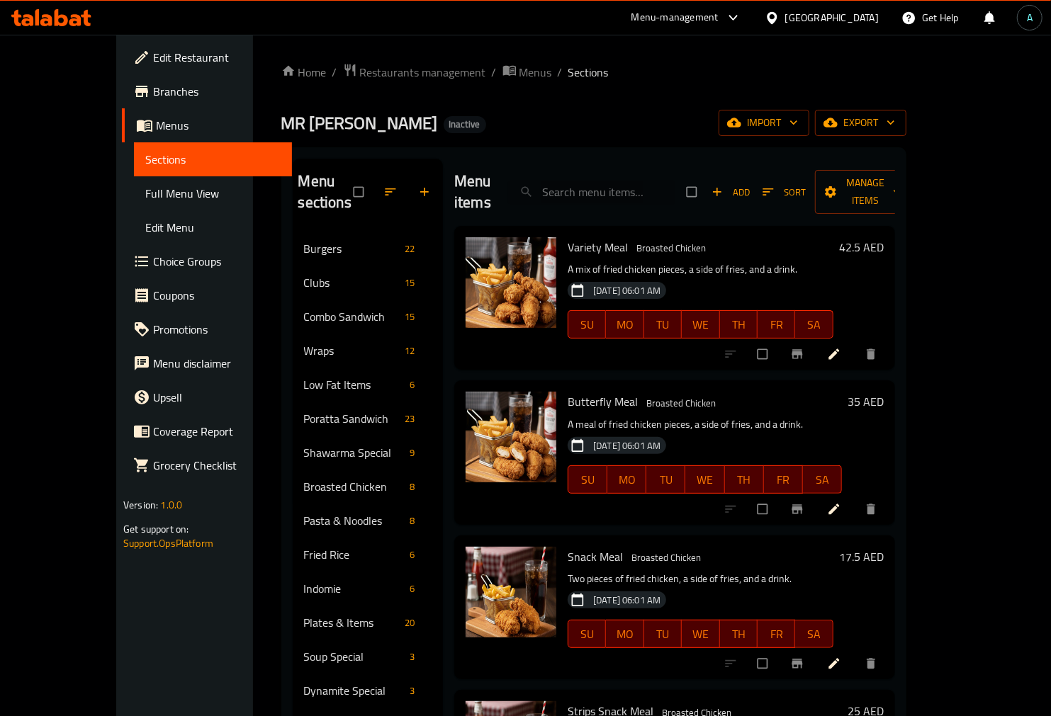
click at [628, 180] on input "search" at bounding box center [591, 192] width 167 height 25
paste input "Chi./Veg. Noodles"
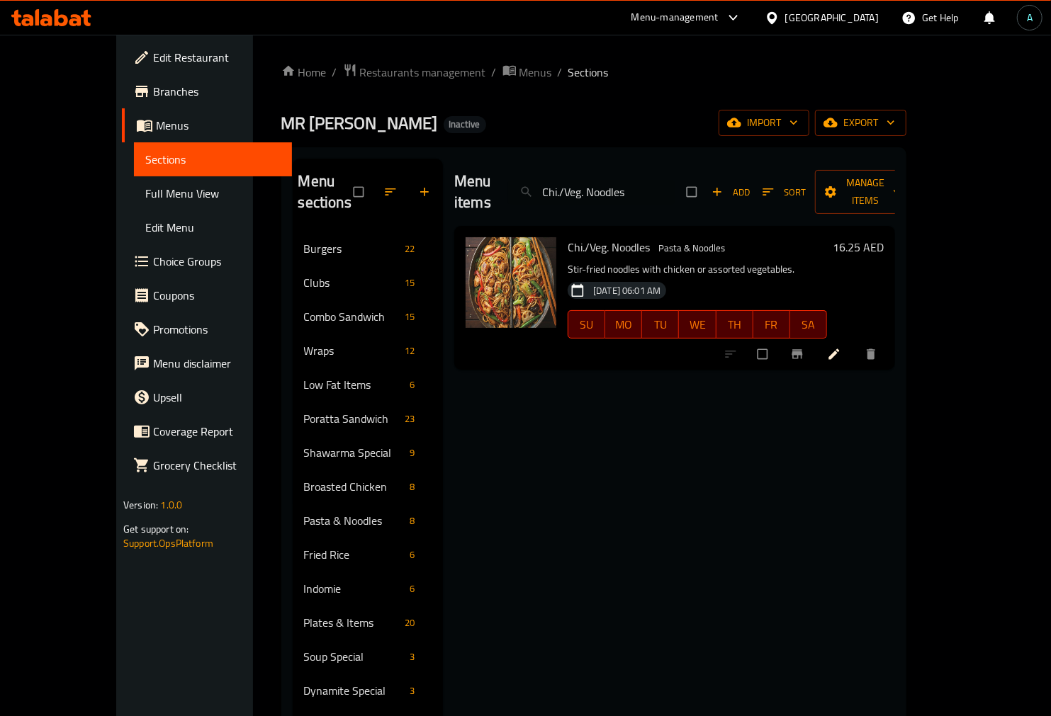
type input "Chi./Veg. Noodles"
click at [841, 347] on icon at bounding box center [834, 354] width 14 height 14
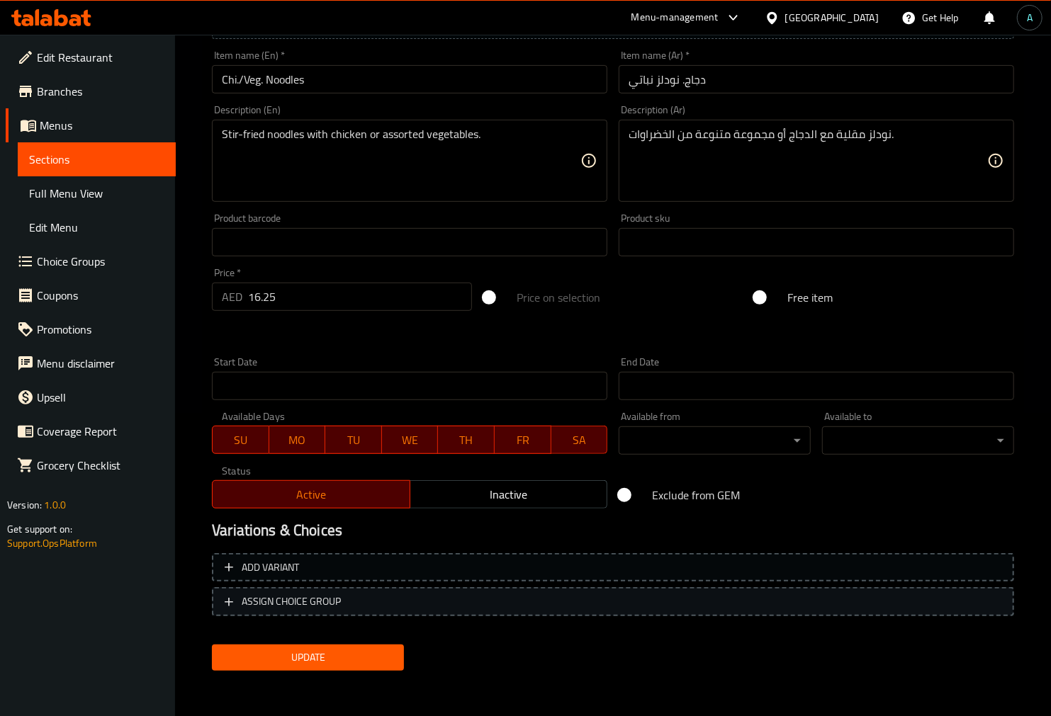
click at [330, 603] on span "ASSIGN CHOICE GROUP" at bounding box center [291, 602] width 99 height 18
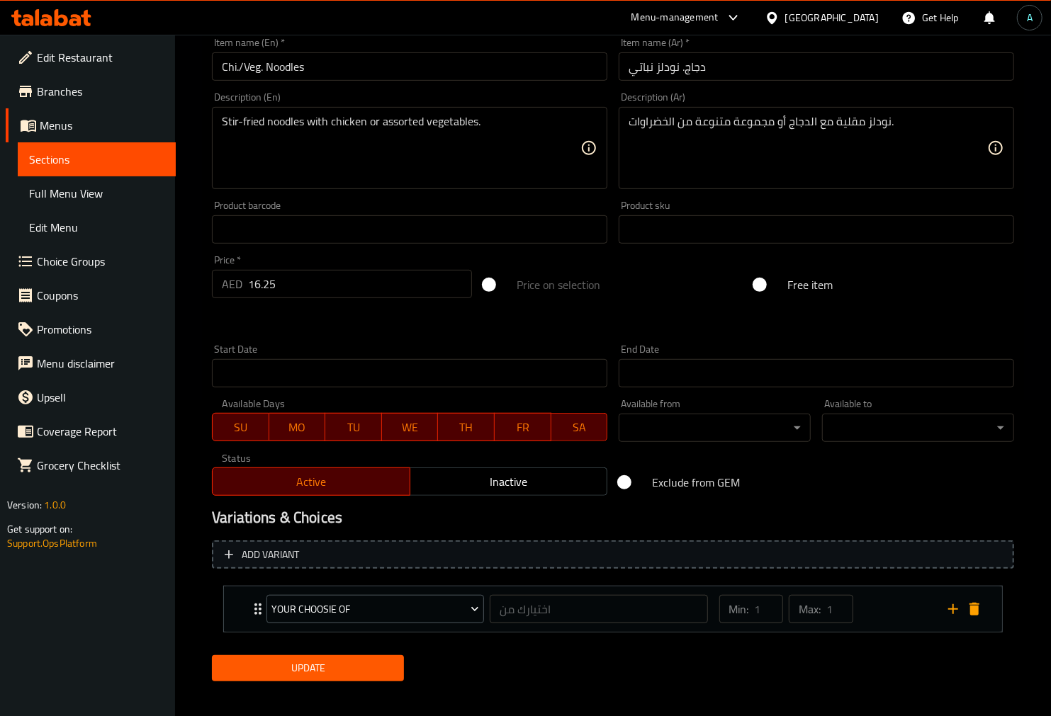
scroll to position [327, 0]
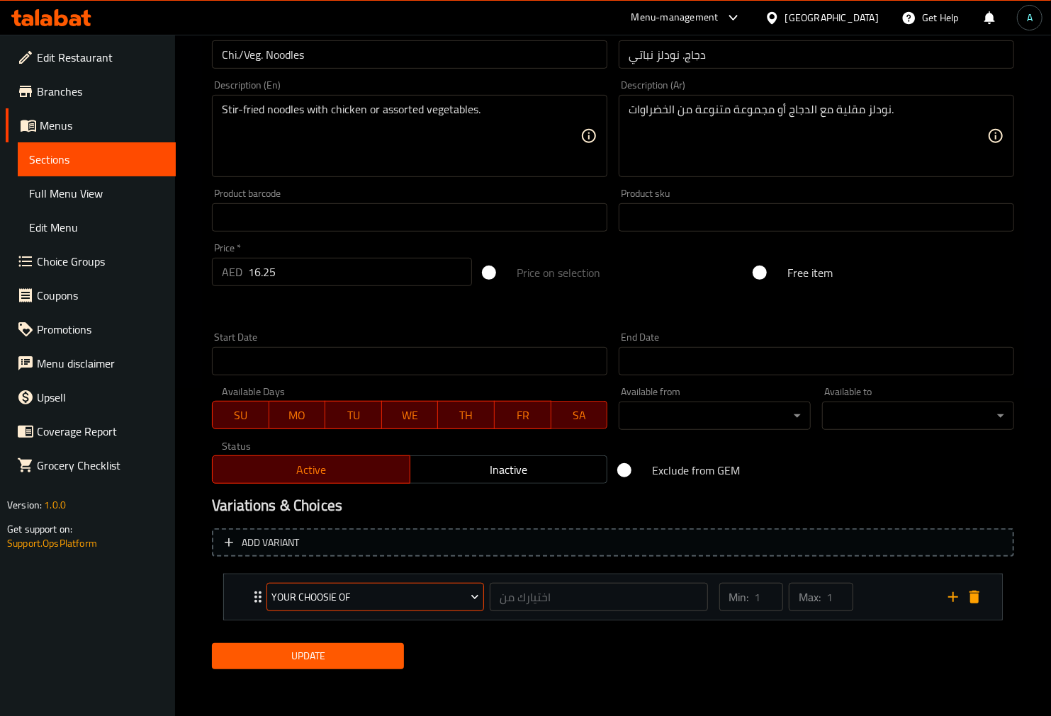
click at [359, 595] on span "your choosie of" at bounding box center [375, 598] width 207 height 18
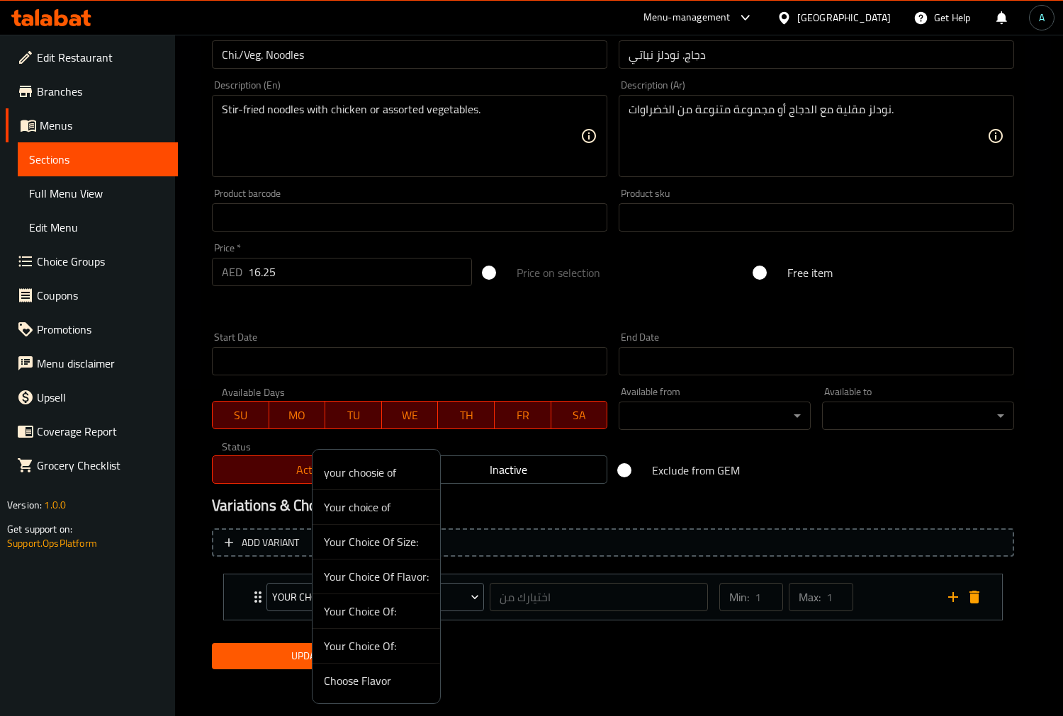
click at [284, 631] on div at bounding box center [531, 358] width 1063 height 716
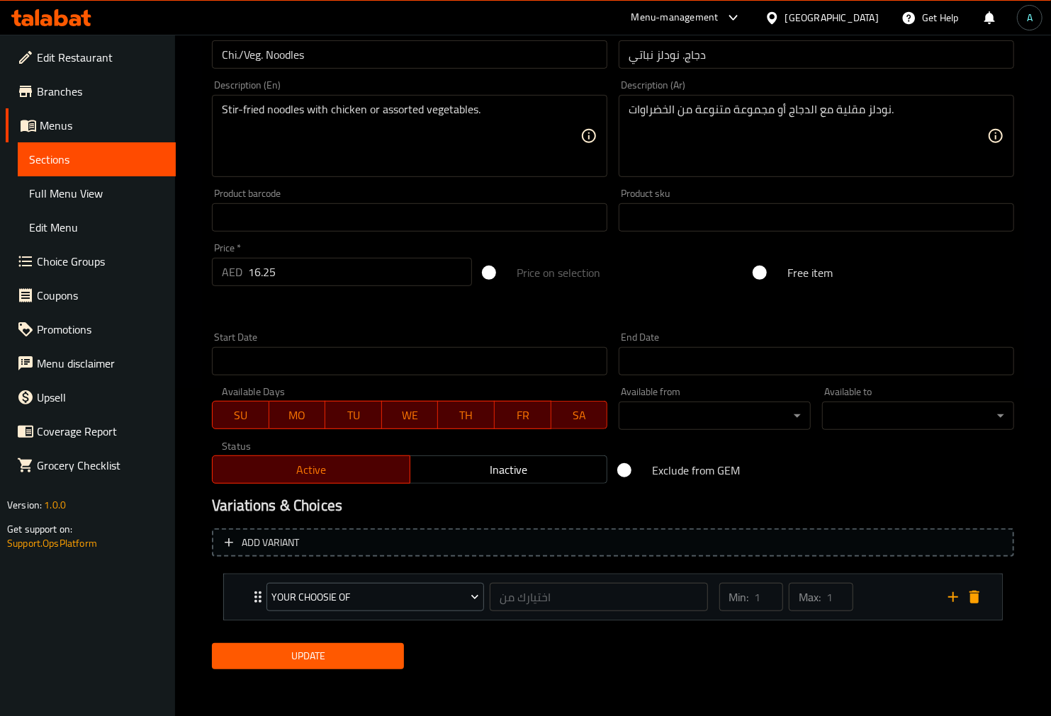
click at [255, 604] on div "your choosie of اختيارك من ​ Min: 1 ​ Max: 1 ​" at bounding box center [617, 597] width 736 height 45
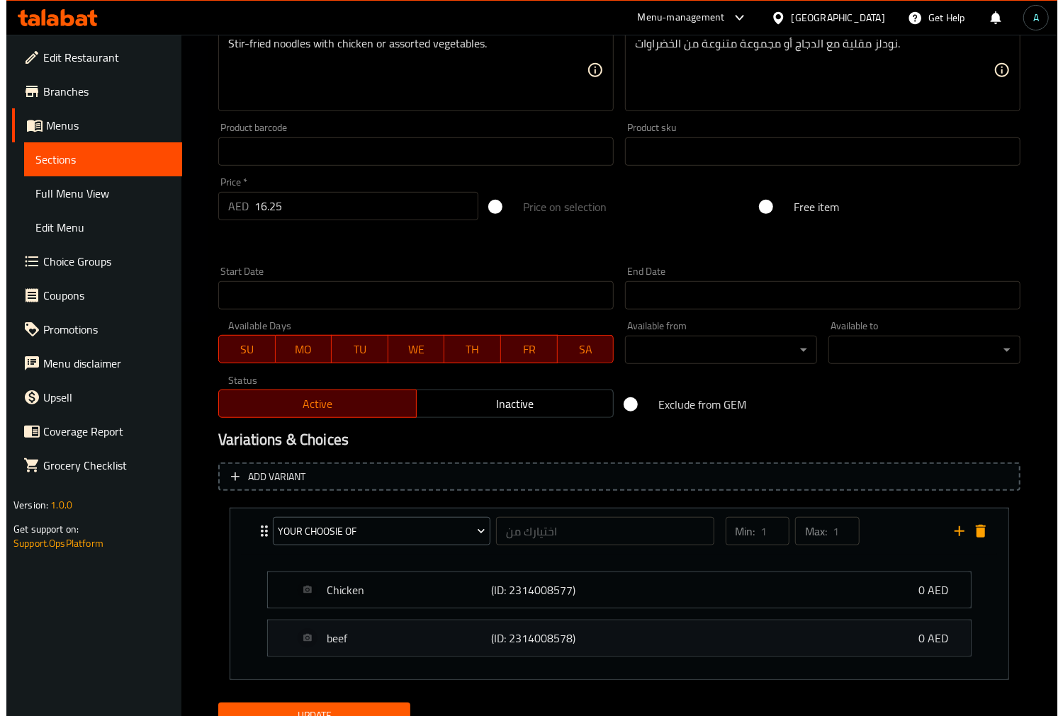
scroll to position [454, 0]
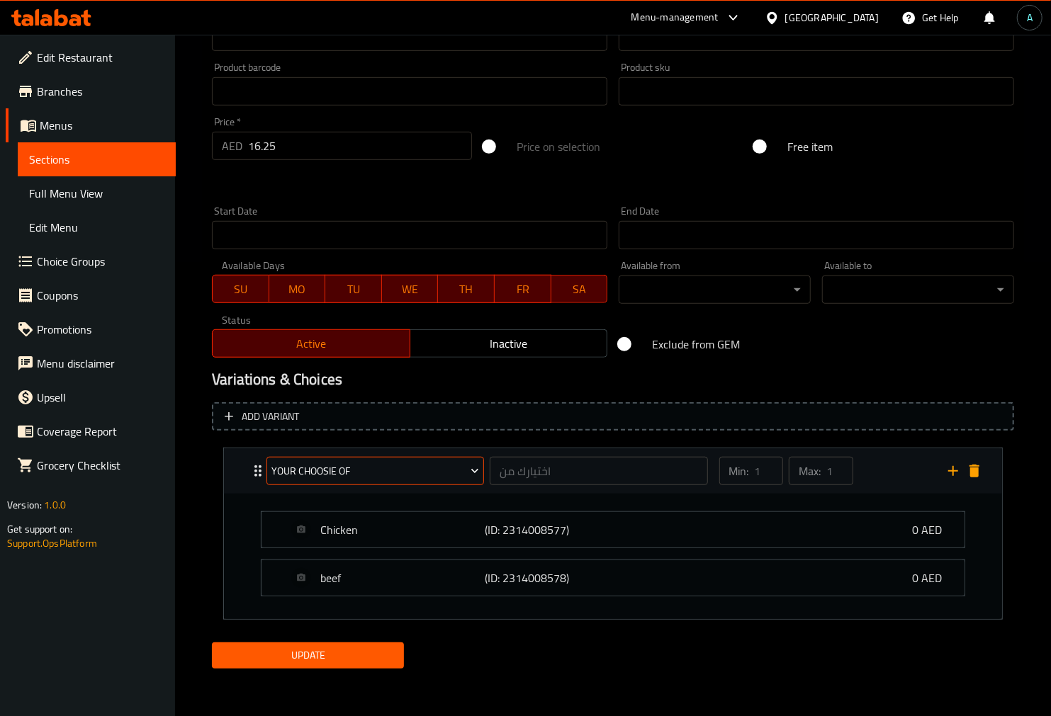
click at [376, 465] on span "your choosie of" at bounding box center [375, 472] width 207 height 18
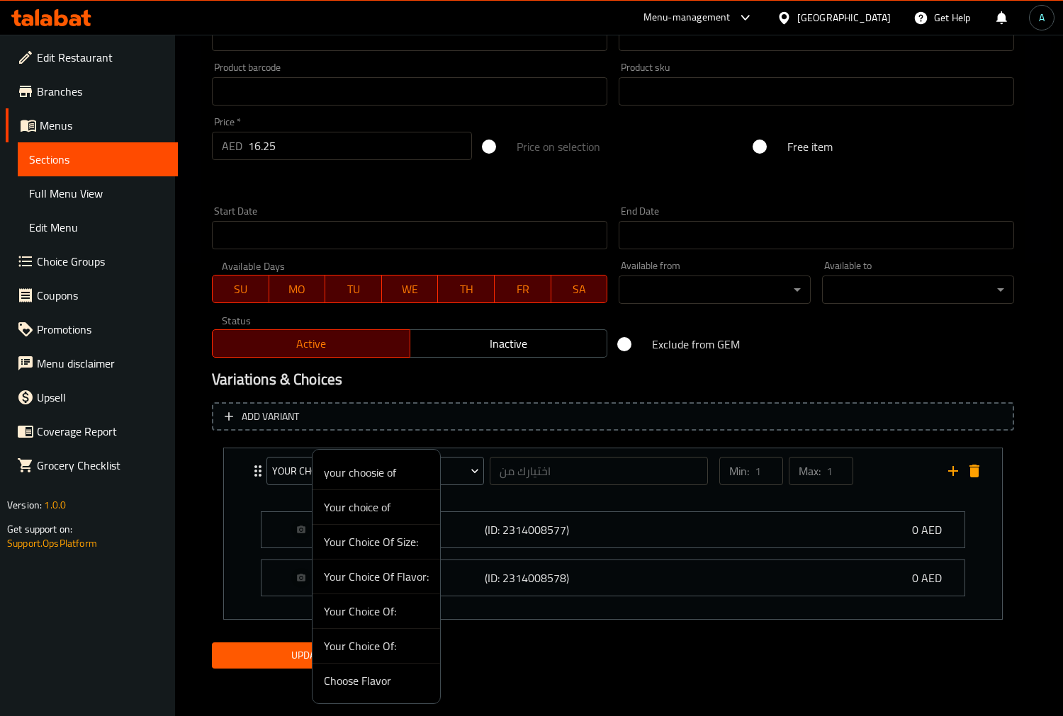
click at [371, 570] on span "Your Choice Of Flavor:" at bounding box center [376, 576] width 105 height 17
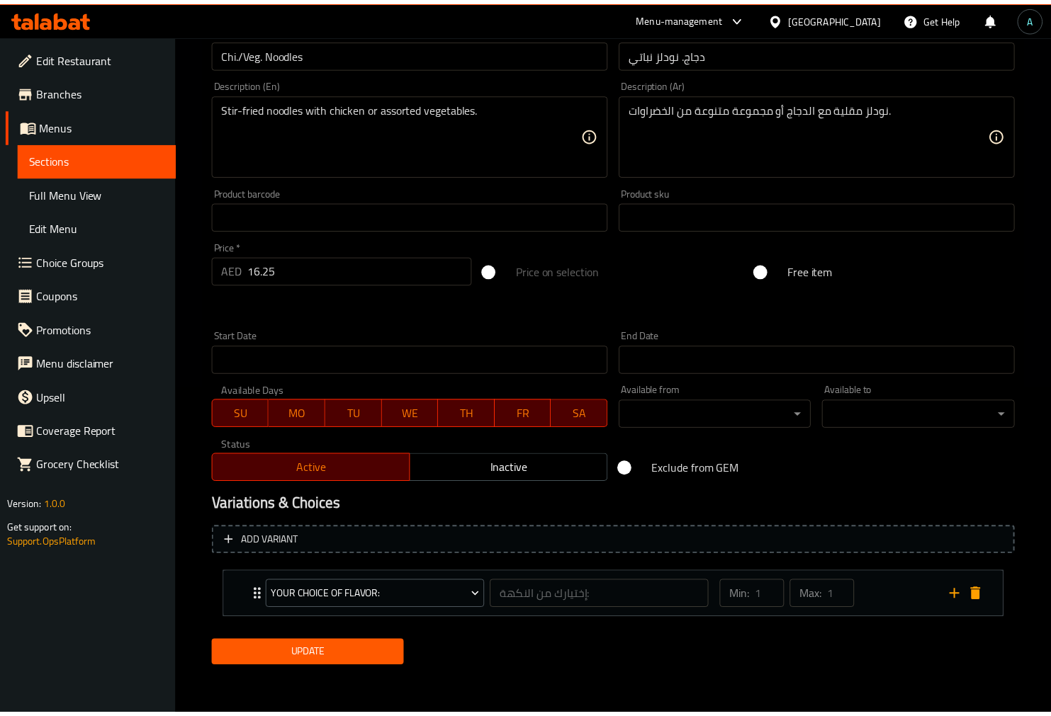
scroll to position [327, 0]
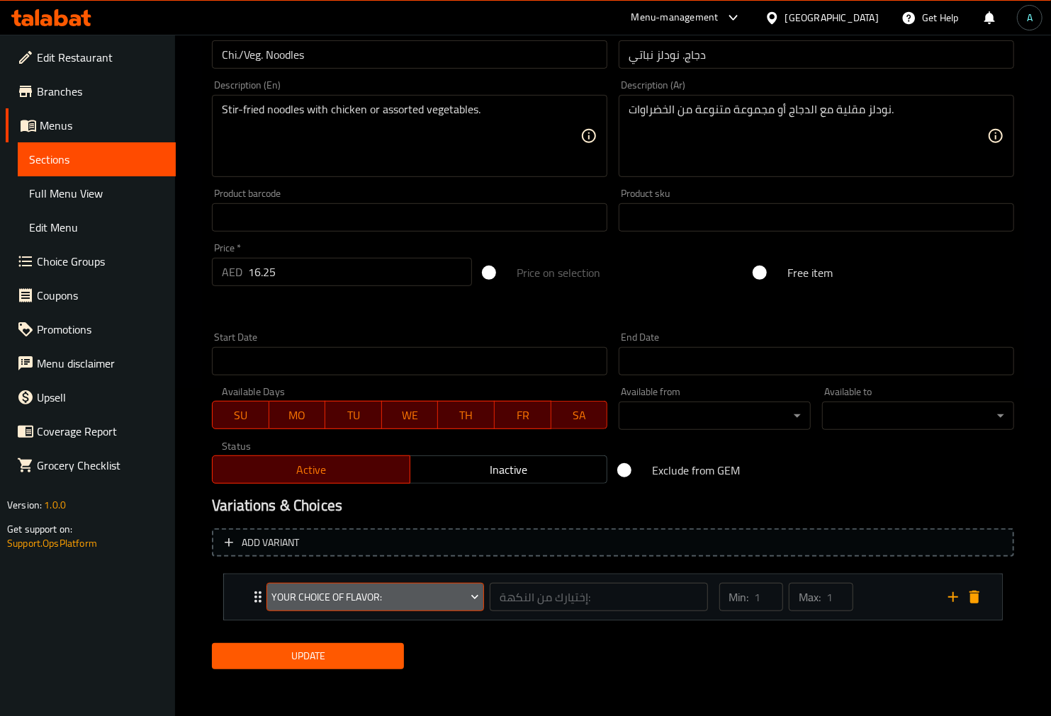
click at [313, 594] on span "Your Choice Of Flavor:" at bounding box center [375, 598] width 207 height 18
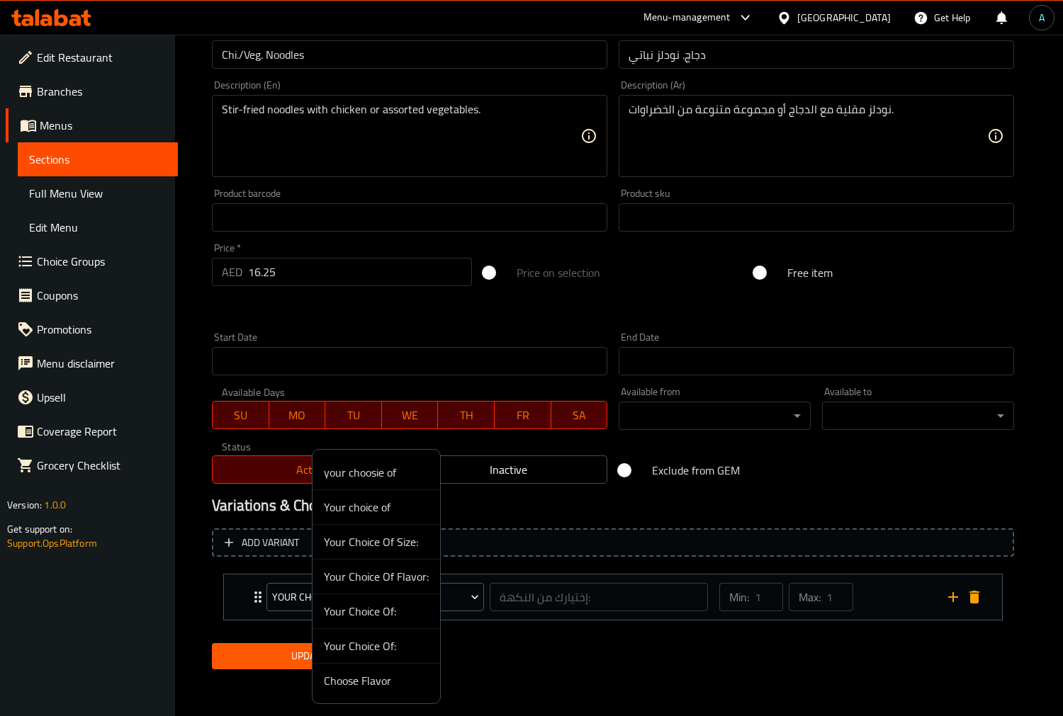
click at [337, 546] on span "Your Choice Of Size:" at bounding box center [376, 542] width 105 height 17
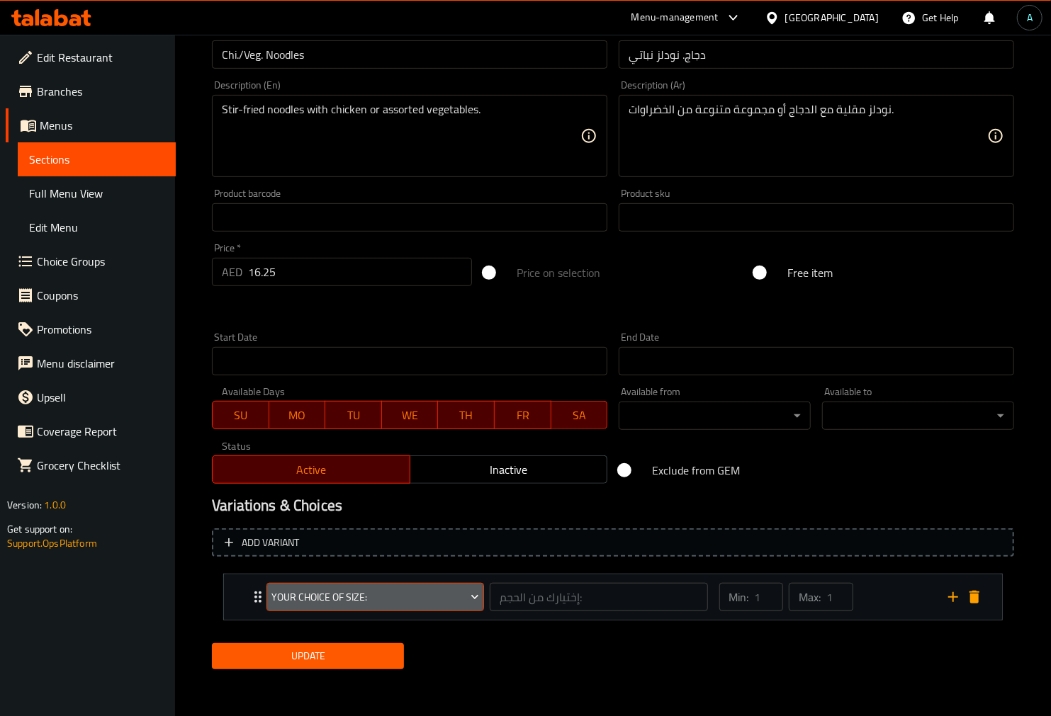
click at [344, 590] on span "Your Choice Of Size:" at bounding box center [375, 598] width 207 height 18
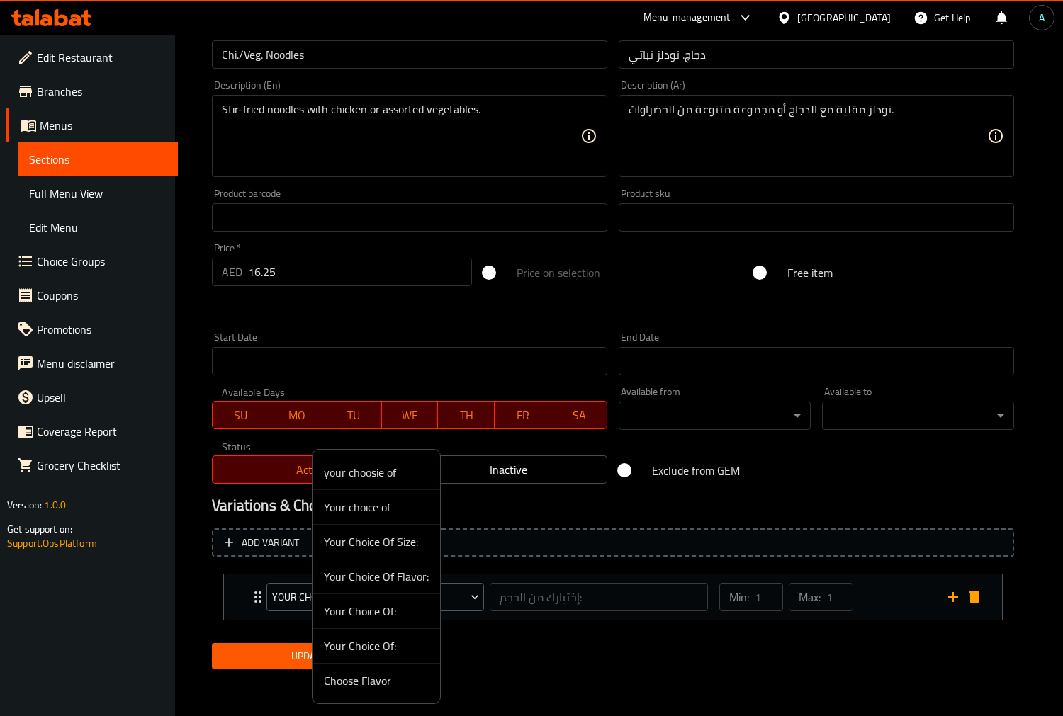
click at [353, 504] on span "Your choice of" at bounding box center [376, 507] width 105 height 17
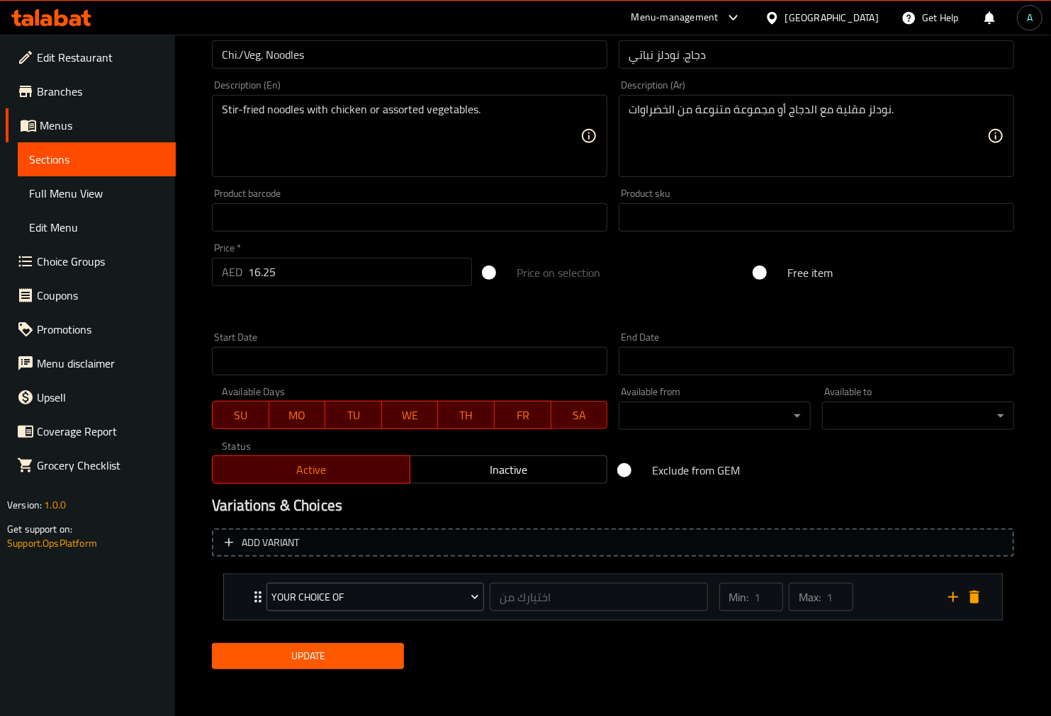
click at [253, 597] on icon "Expand" at bounding box center [257, 597] width 17 height 17
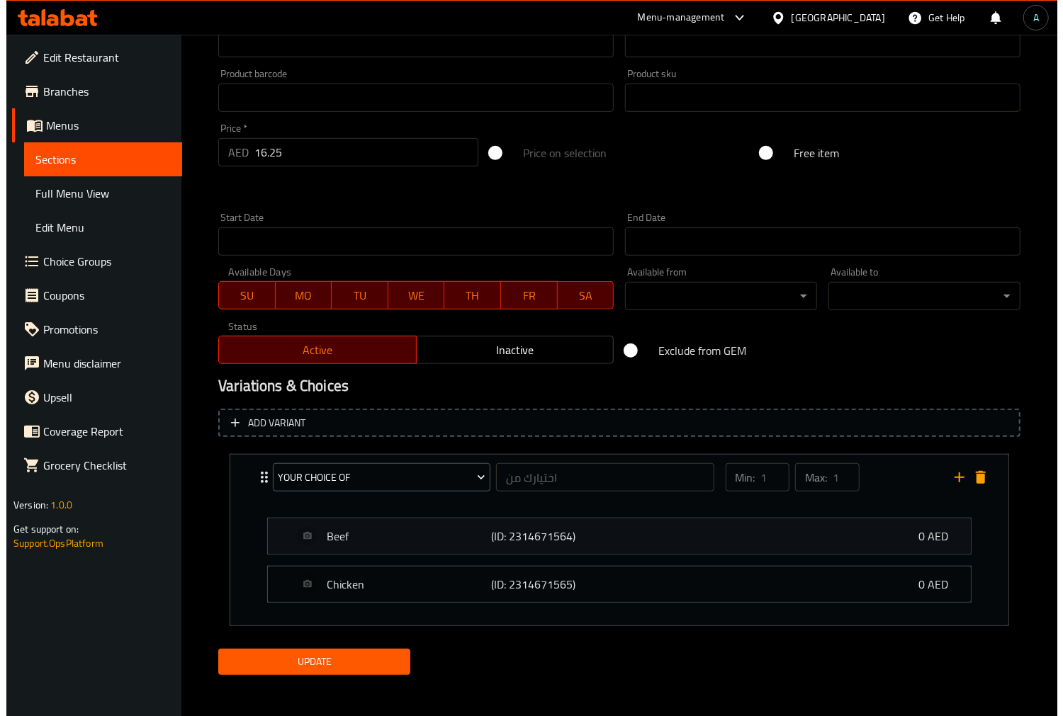
scroll to position [454, 0]
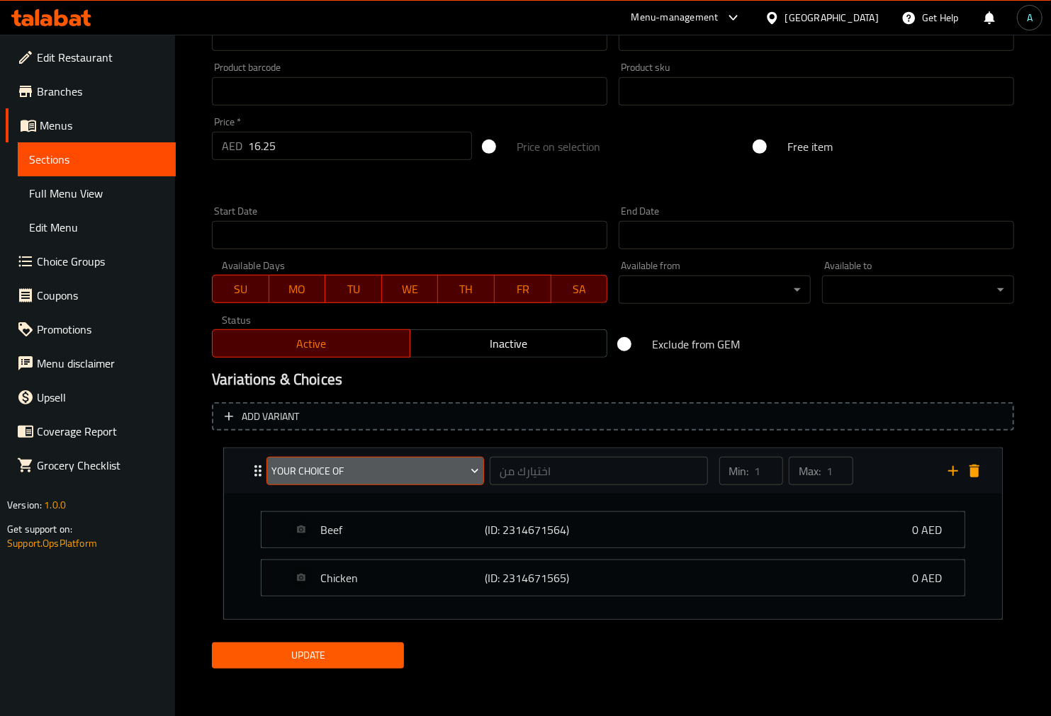
click at [333, 479] on button "Your choice of" at bounding box center [375, 471] width 218 height 28
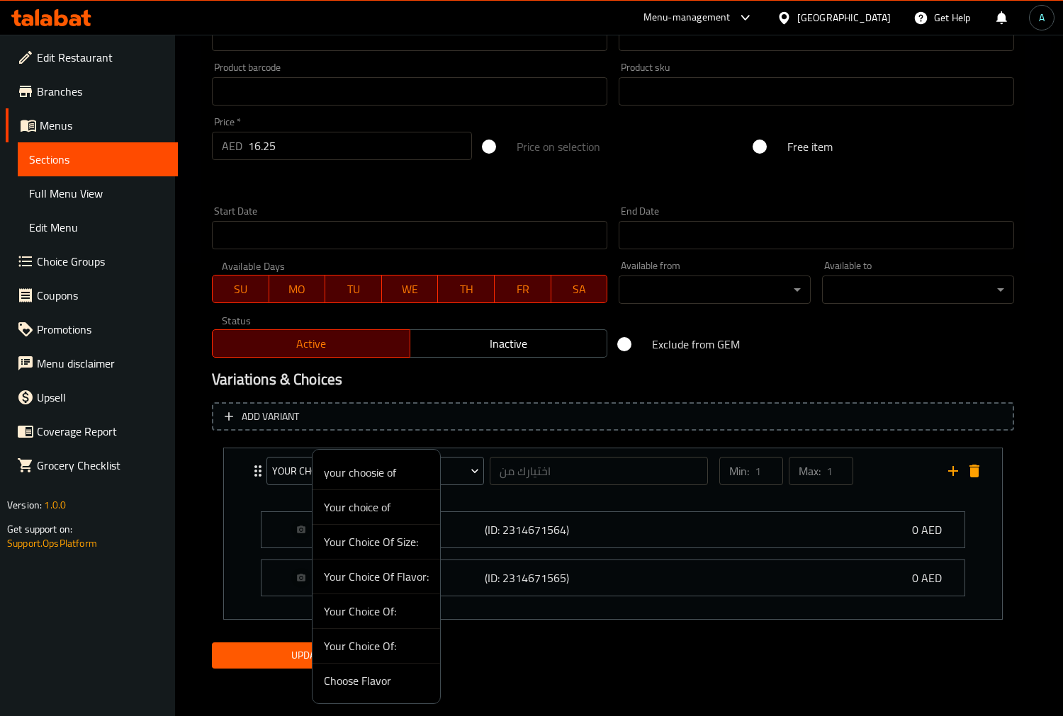
click at [359, 487] on li "your choosie of" at bounding box center [376, 473] width 128 height 35
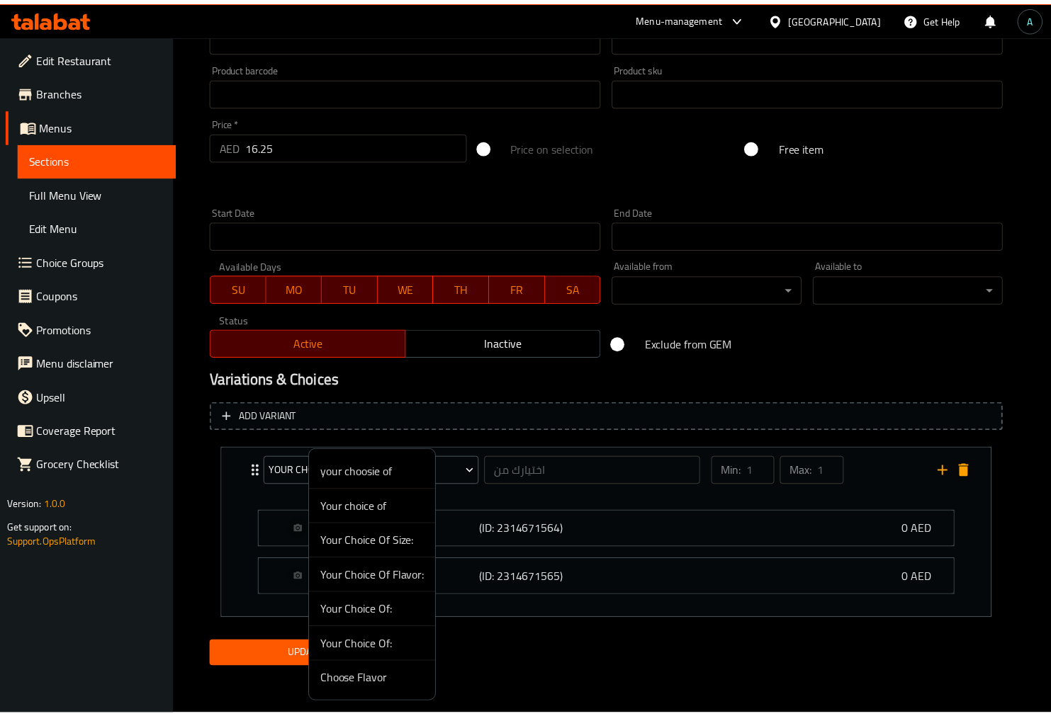
scroll to position [327, 0]
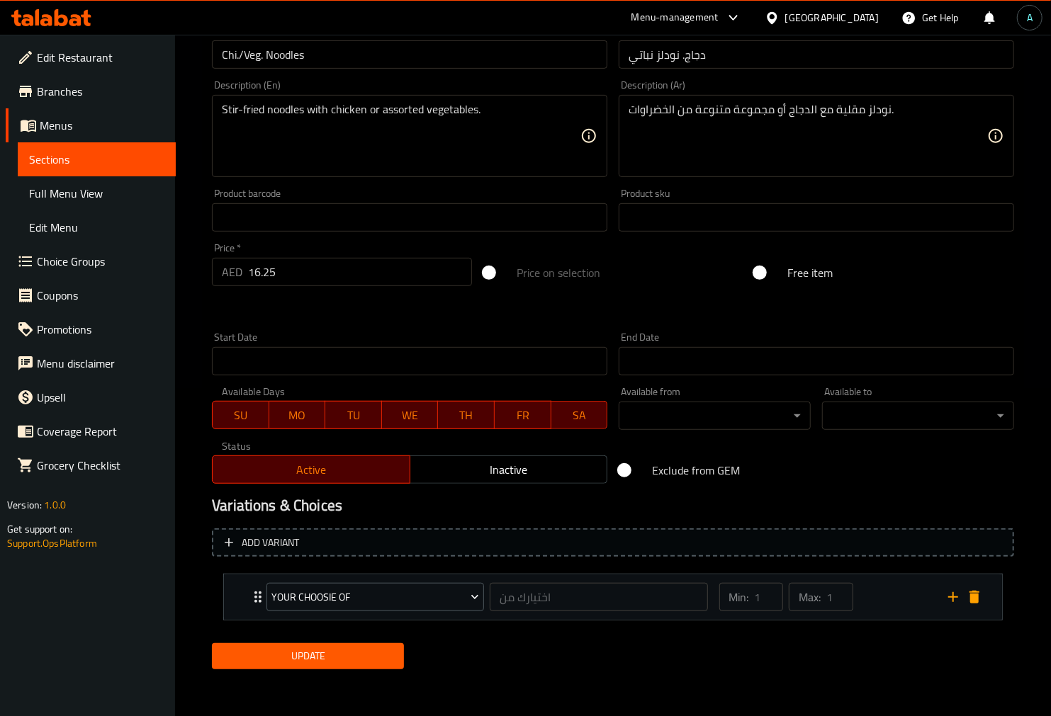
click at [258, 593] on div "your choosie of اختيارك من ​" at bounding box center [487, 597] width 458 height 45
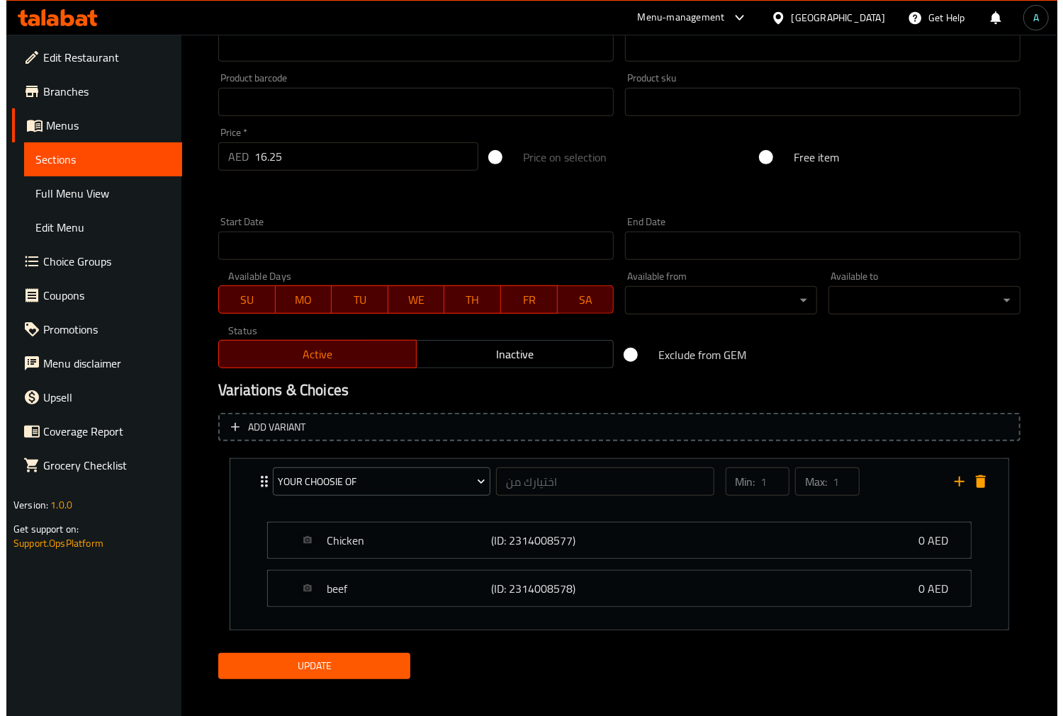
scroll to position [454, 0]
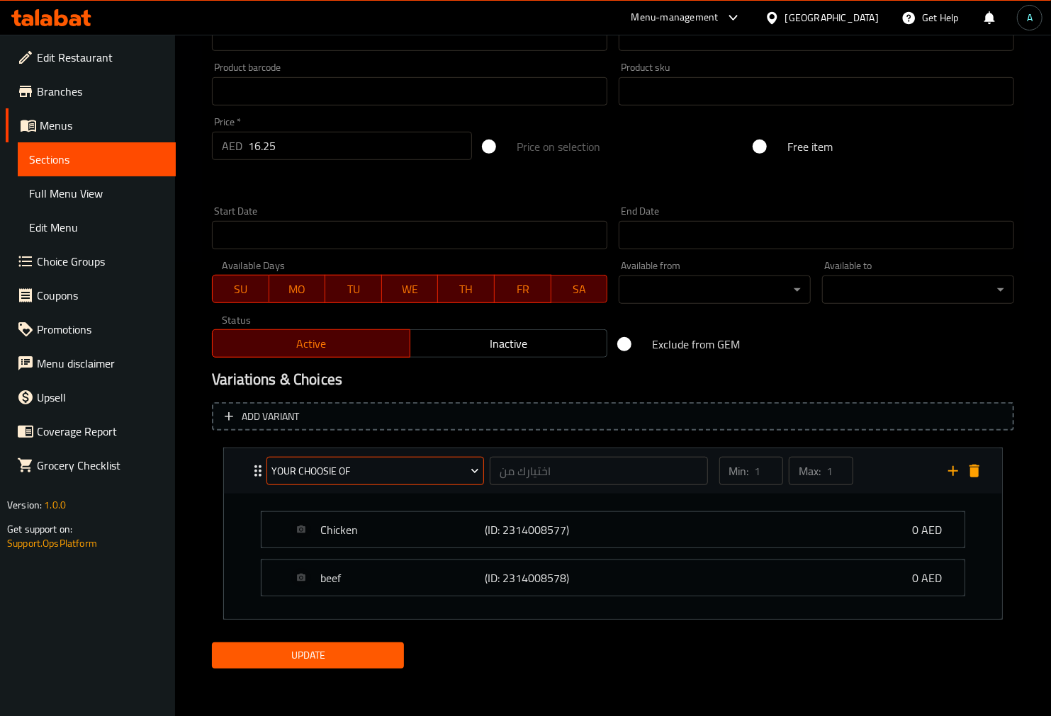
click at [362, 466] on span "your choosie of" at bounding box center [375, 472] width 207 height 18
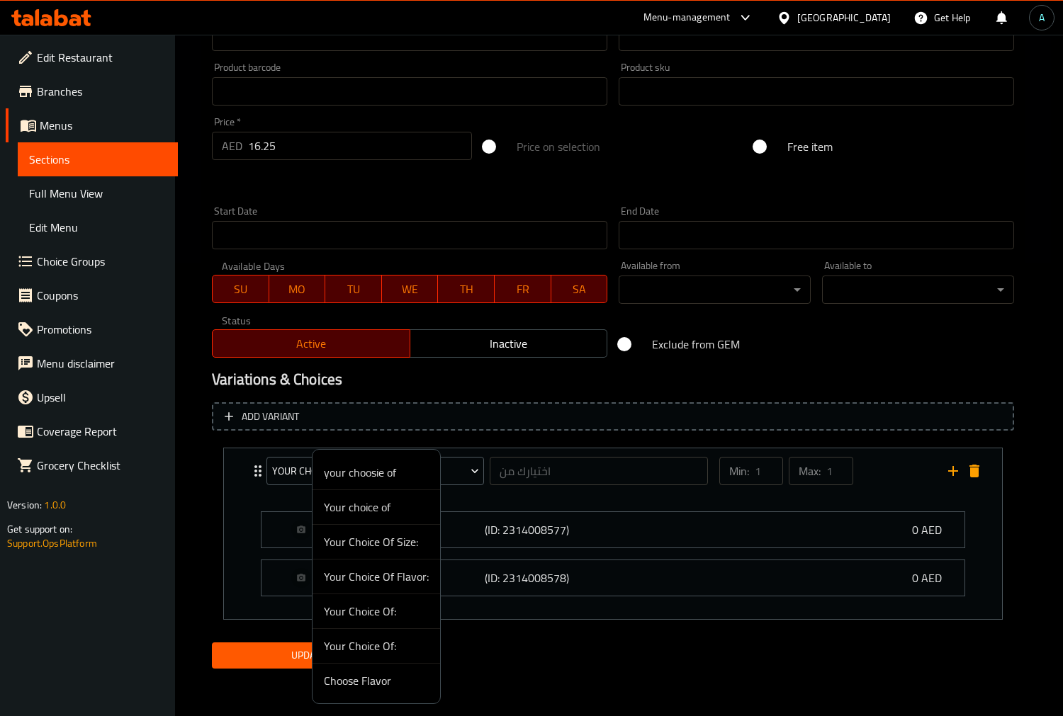
click at [366, 685] on span "Choose Flavor" at bounding box center [376, 680] width 105 height 17
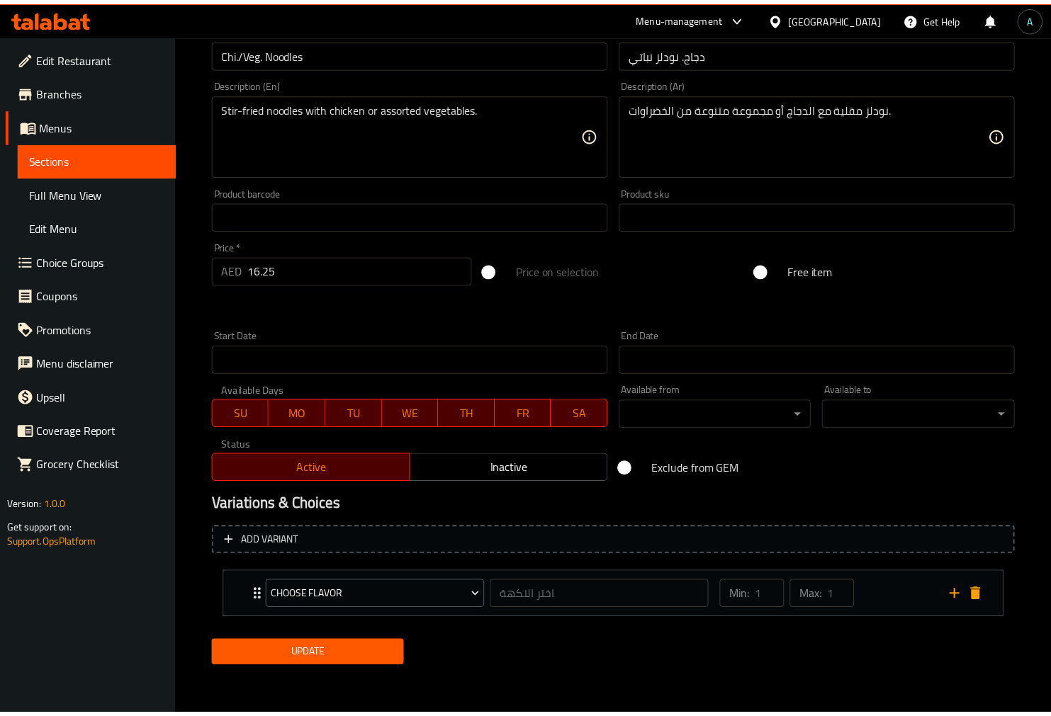
scroll to position [327, 0]
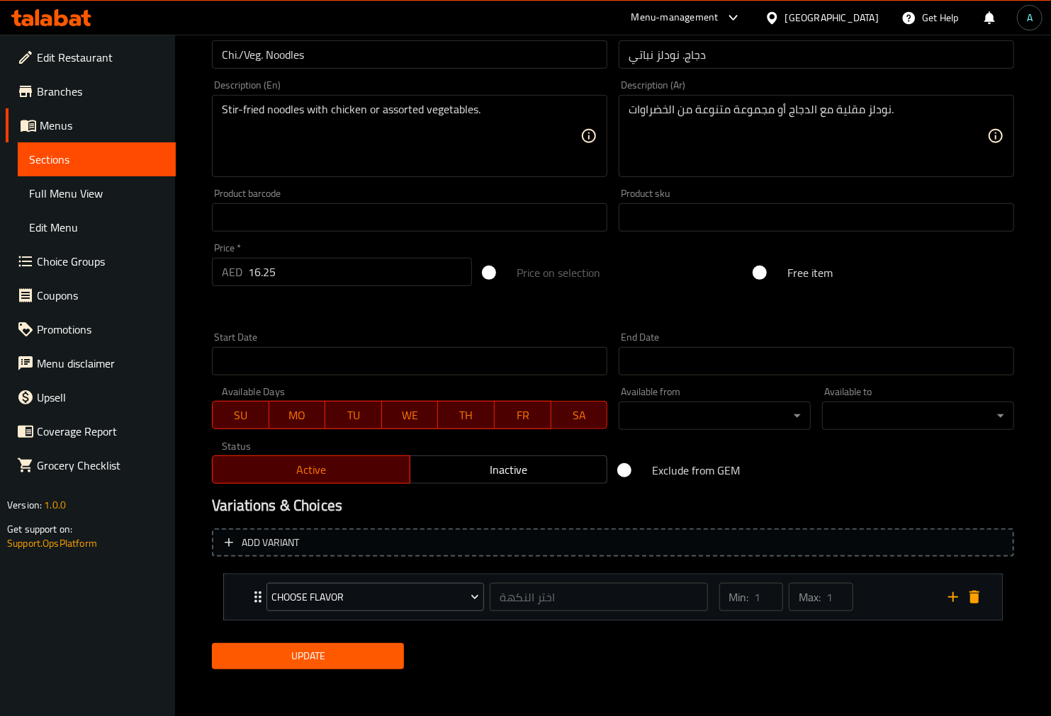
click at [258, 595] on div "Choose Flavor اختر النكهة ​" at bounding box center [487, 597] width 458 height 45
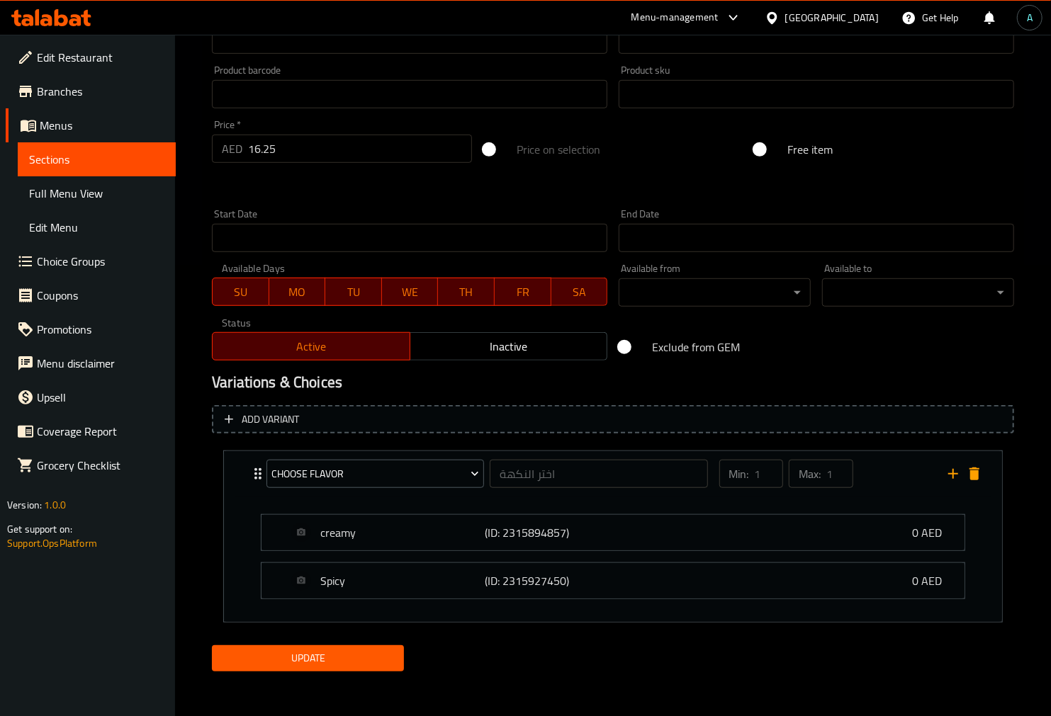
scroll to position [454, 0]
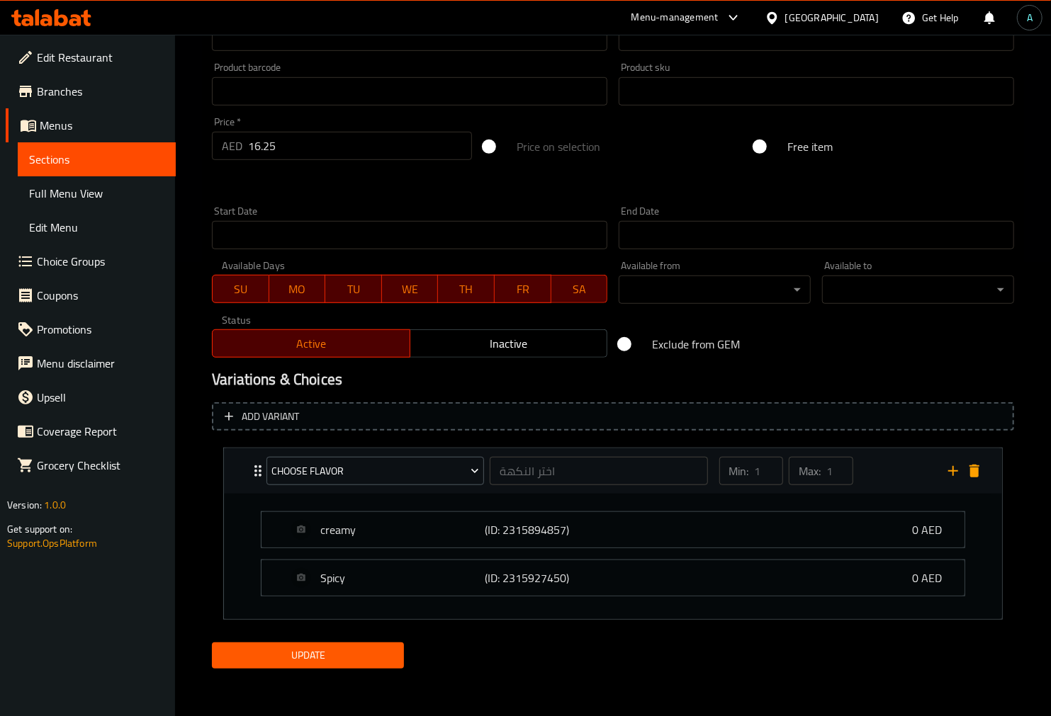
click at [981, 478] on icon "delete" at bounding box center [974, 471] width 17 height 17
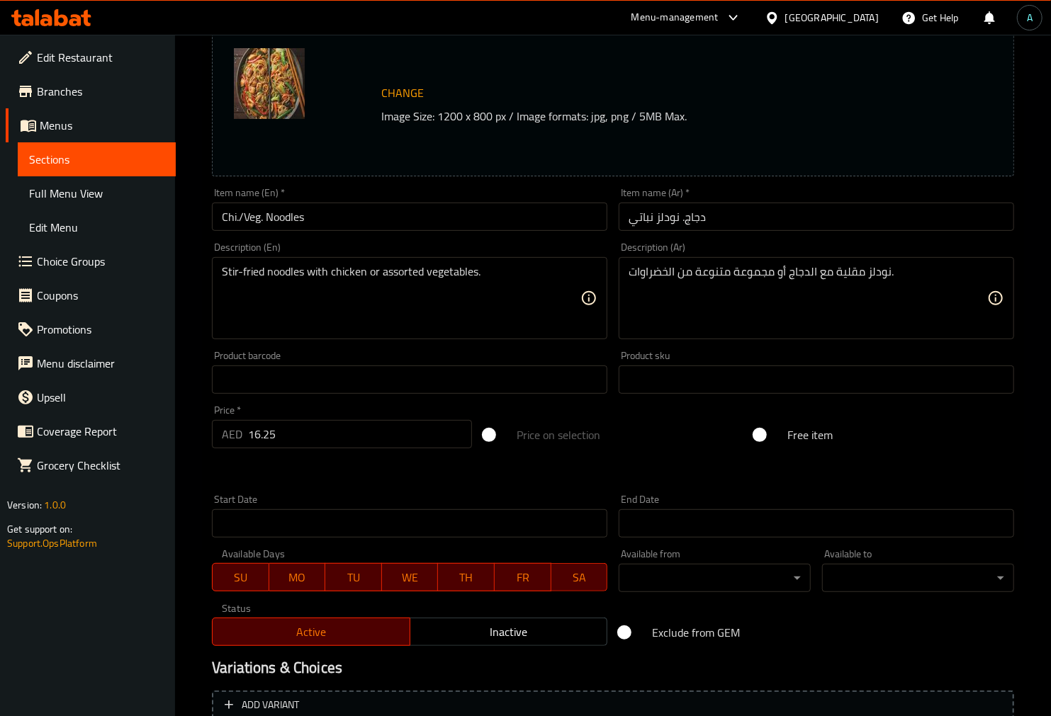
scroll to position [0, 0]
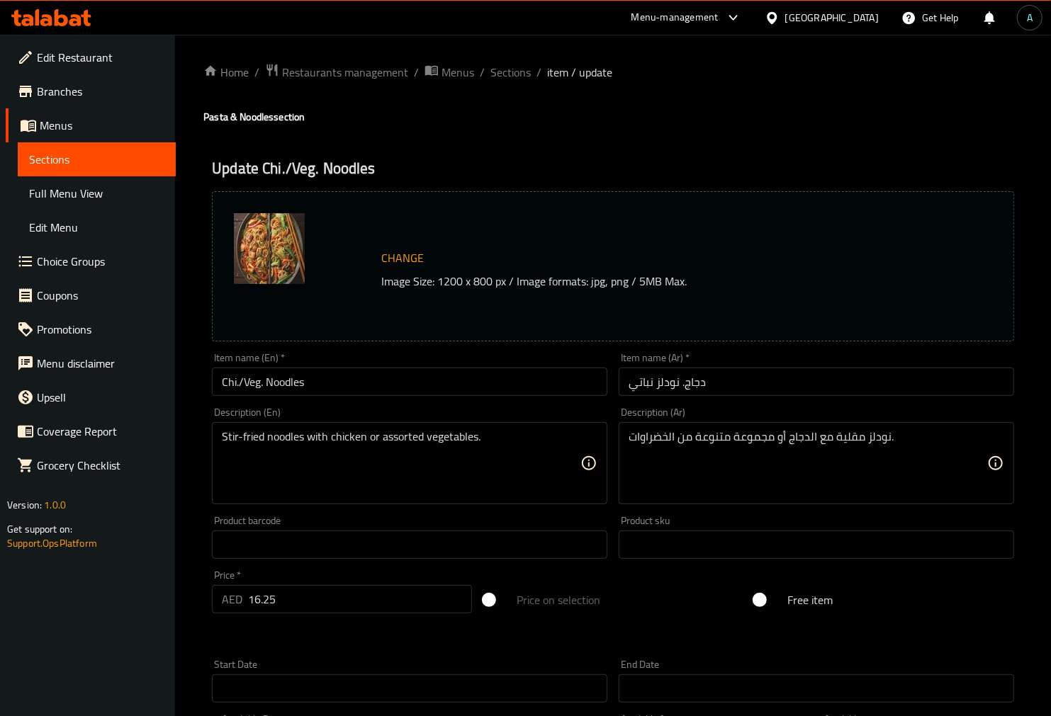
click at [110, 268] on span "Choice Groups" at bounding box center [101, 261] width 128 height 17
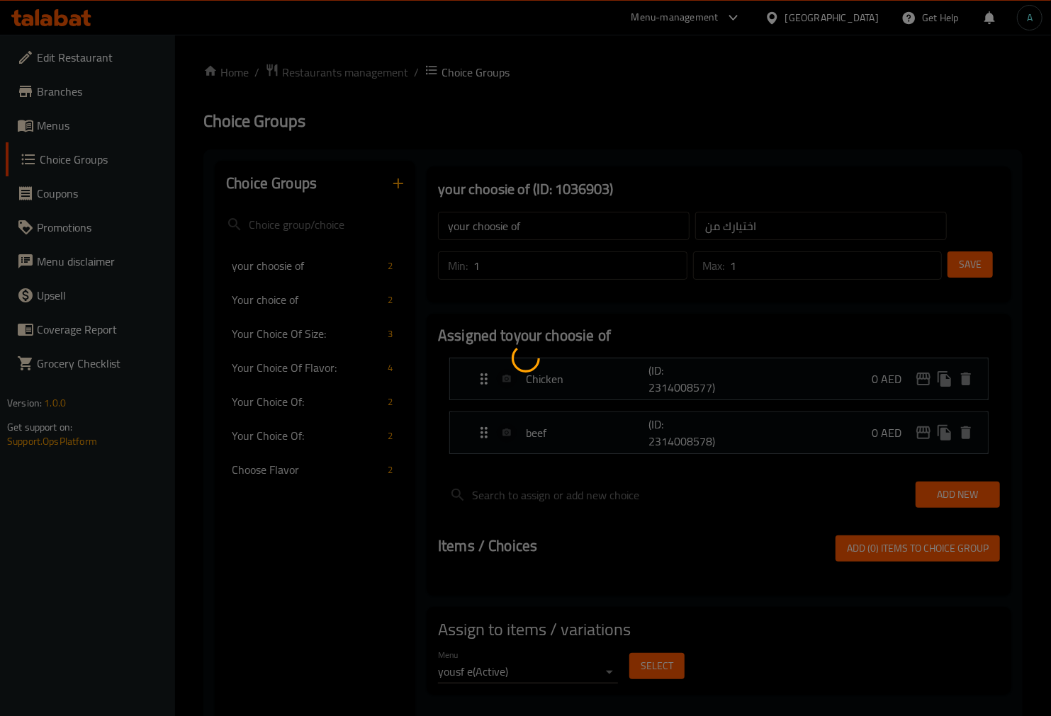
click at [395, 184] on div at bounding box center [525, 358] width 1051 height 716
click at [412, 196] on div at bounding box center [525, 358] width 1051 height 716
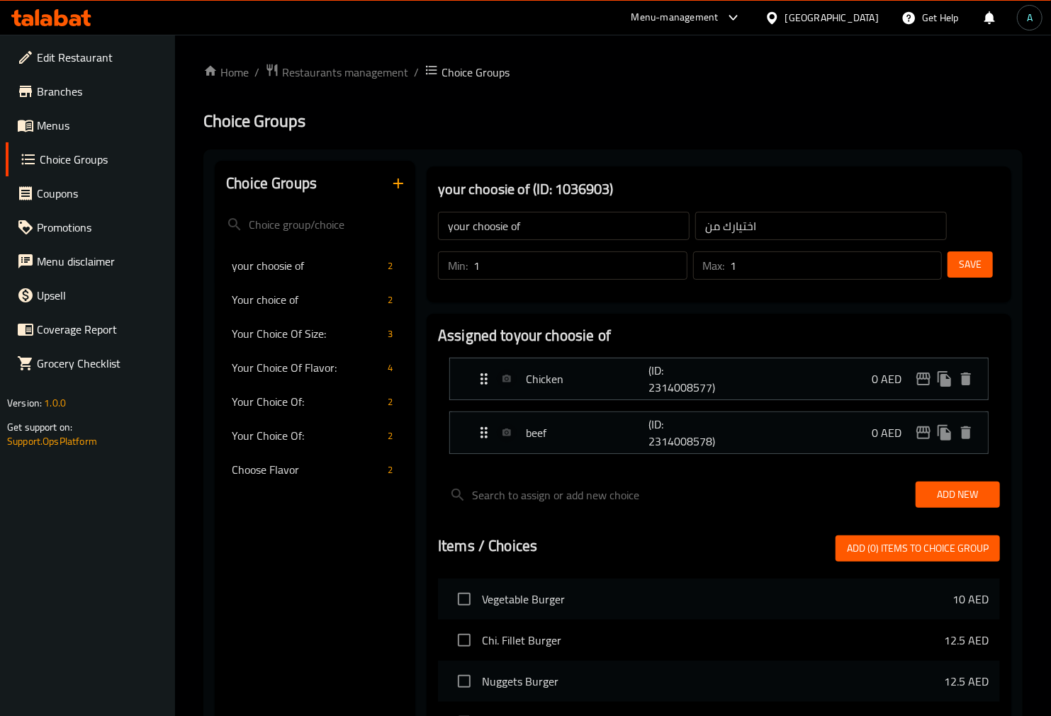
click at [392, 188] on div "Home / Restaurants management / Choice Groups Choice Groups Choice Groups your …" at bounding box center [612, 597] width 819 height 1068
click at [398, 186] on icon "button" at bounding box center [398, 183] width 17 height 17
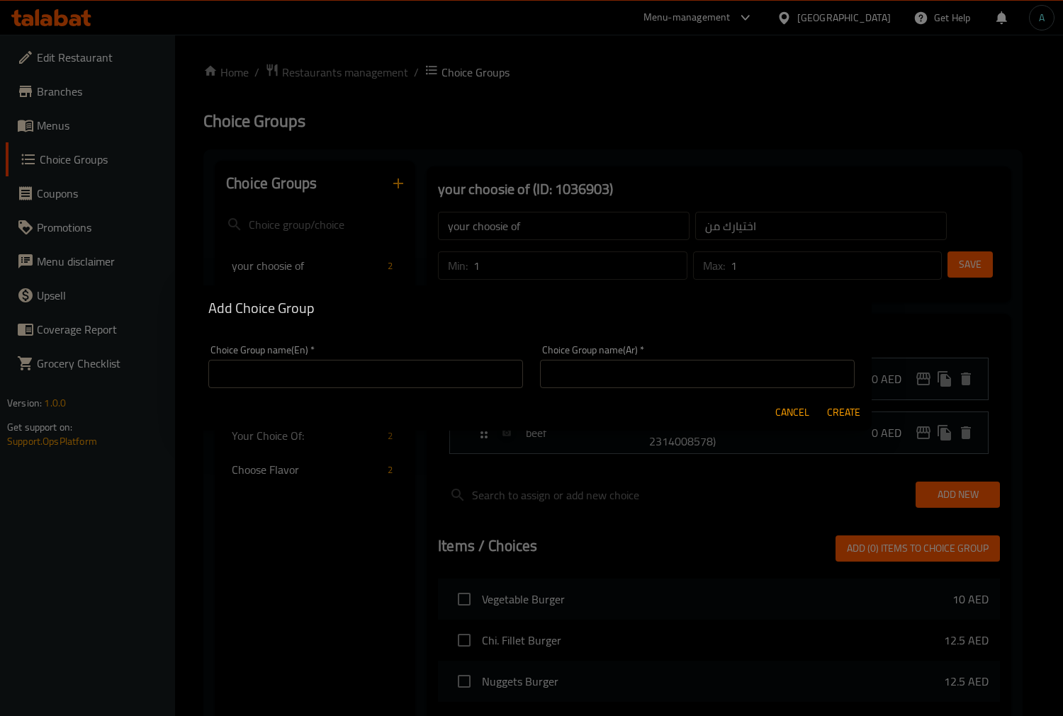
click at [370, 372] on input "text" at bounding box center [365, 374] width 315 height 28
type input "your choice of :"
click at [796, 384] on input "text" at bounding box center [697, 374] width 315 height 28
type input "إختيارك من:"
click at [845, 418] on span "Create" at bounding box center [843, 413] width 34 height 18
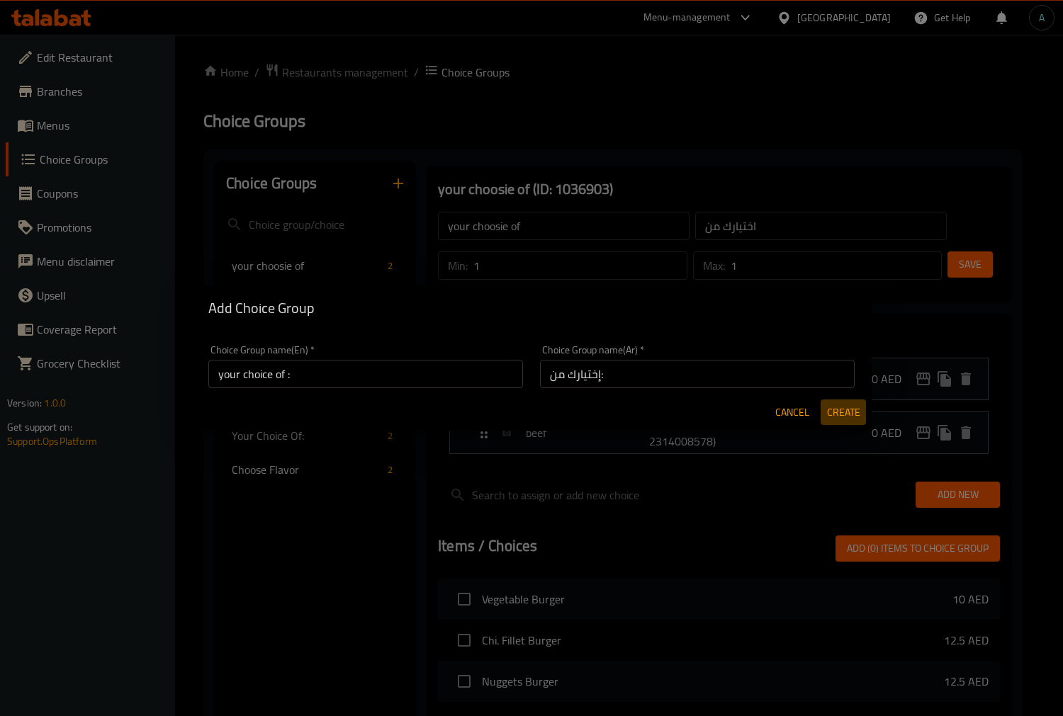
type input "your choice of :"
type input "إختيارك من:"
type input "0"
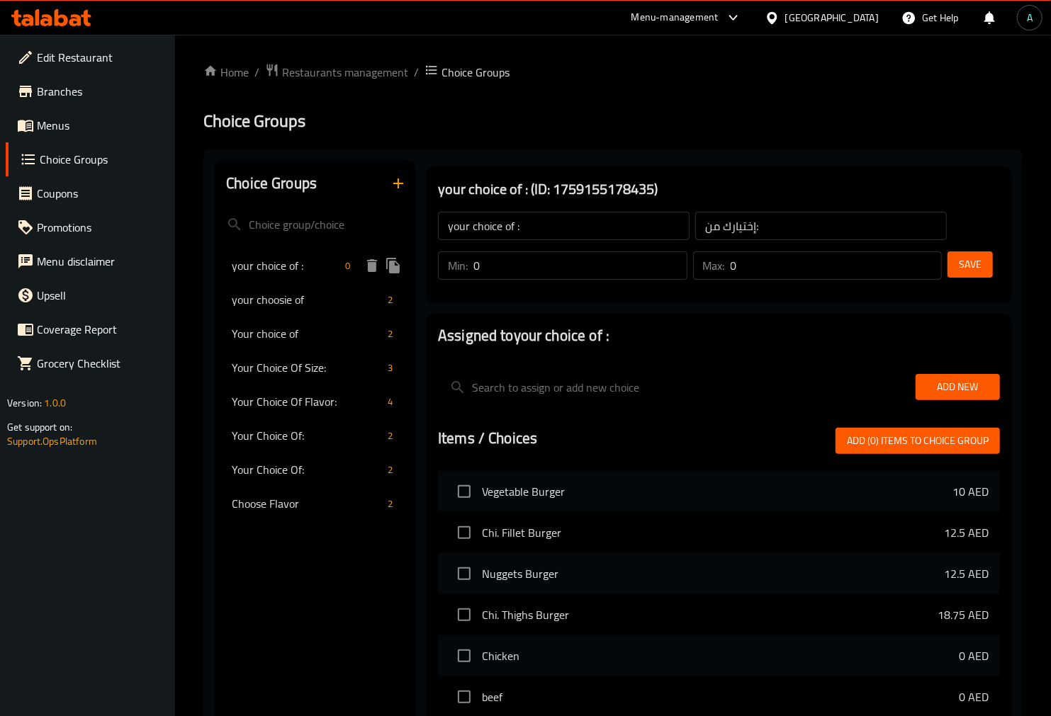
click at [301, 270] on span "your choice of :" at bounding box center [286, 265] width 108 height 17
type input "1"
click at [672, 259] on input "1" at bounding box center [579, 266] width 213 height 28
type input "1"
click at [930, 260] on input "1" at bounding box center [836, 266] width 211 height 28
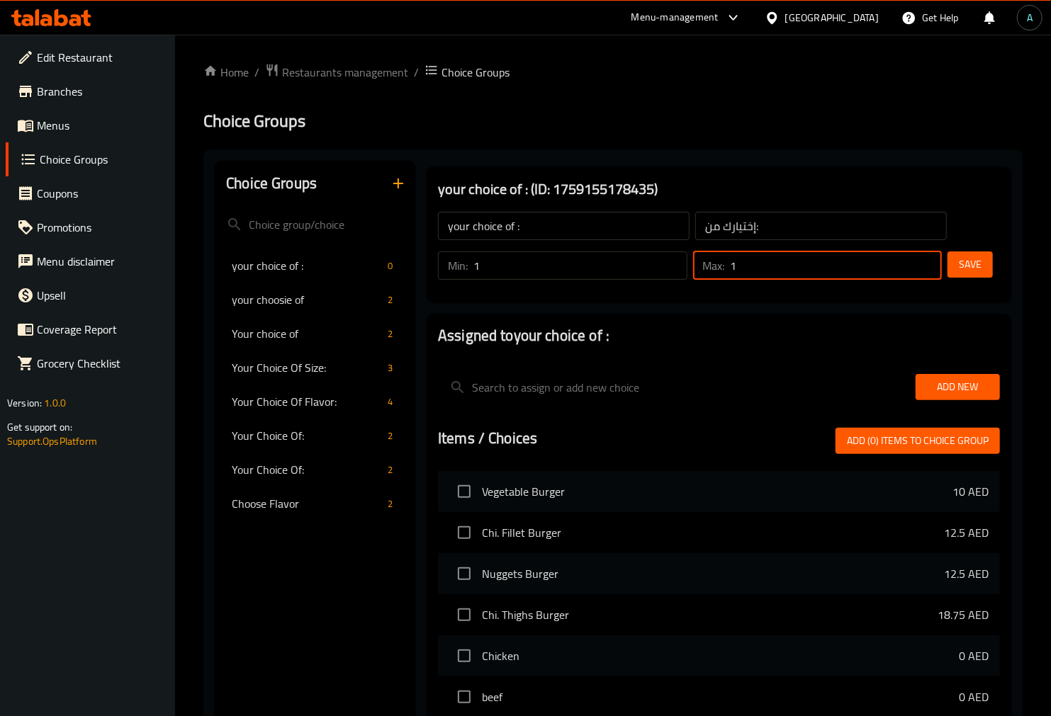
click at [955, 265] on button "Save" at bounding box center [969, 265] width 45 height 26
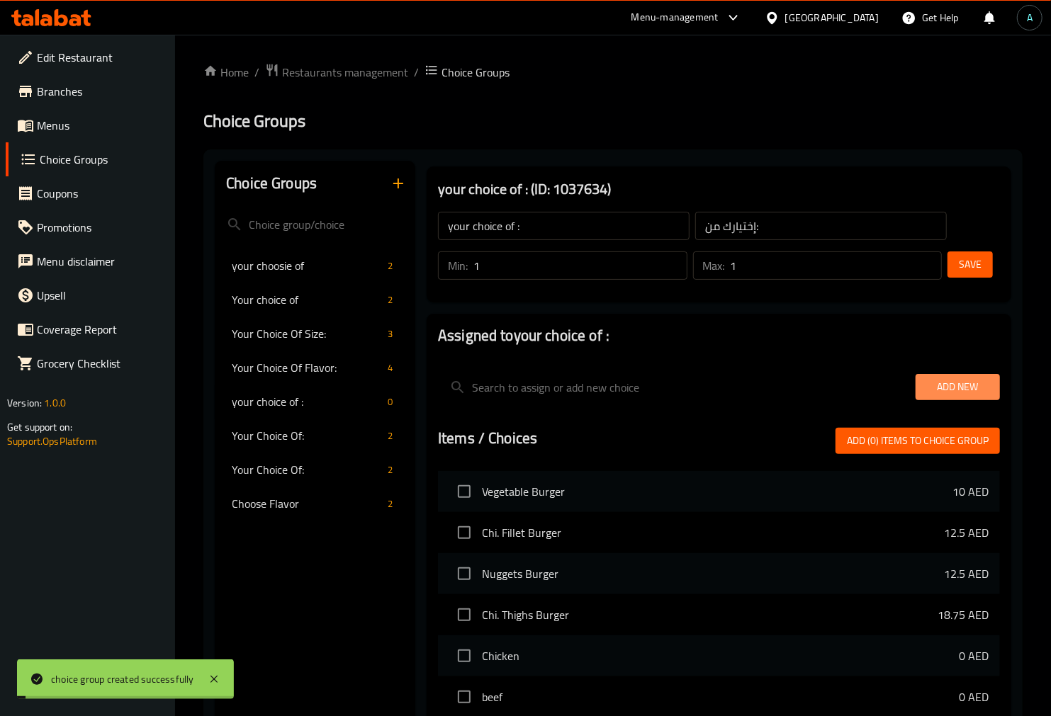
click at [974, 390] on span "Add New" at bounding box center [958, 387] width 62 height 18
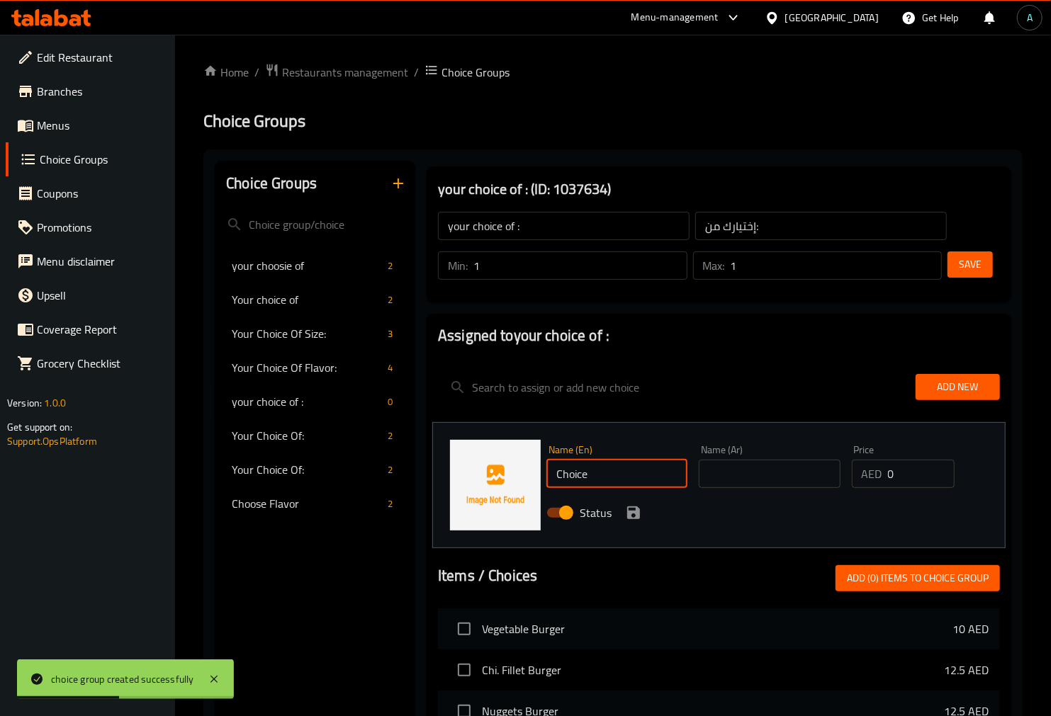
drag, startPoint x: 616, startPoint y: 471, endPoint x: 441, endPoint y: 486, distance: 175.7
click at [441, 486] on div "Name (En) Choice Name (En) Name (Ar) Name (Ar) Price AED 0 Price Status" at bounding box center [718, 485] width 573 height 126
type input "chicken"
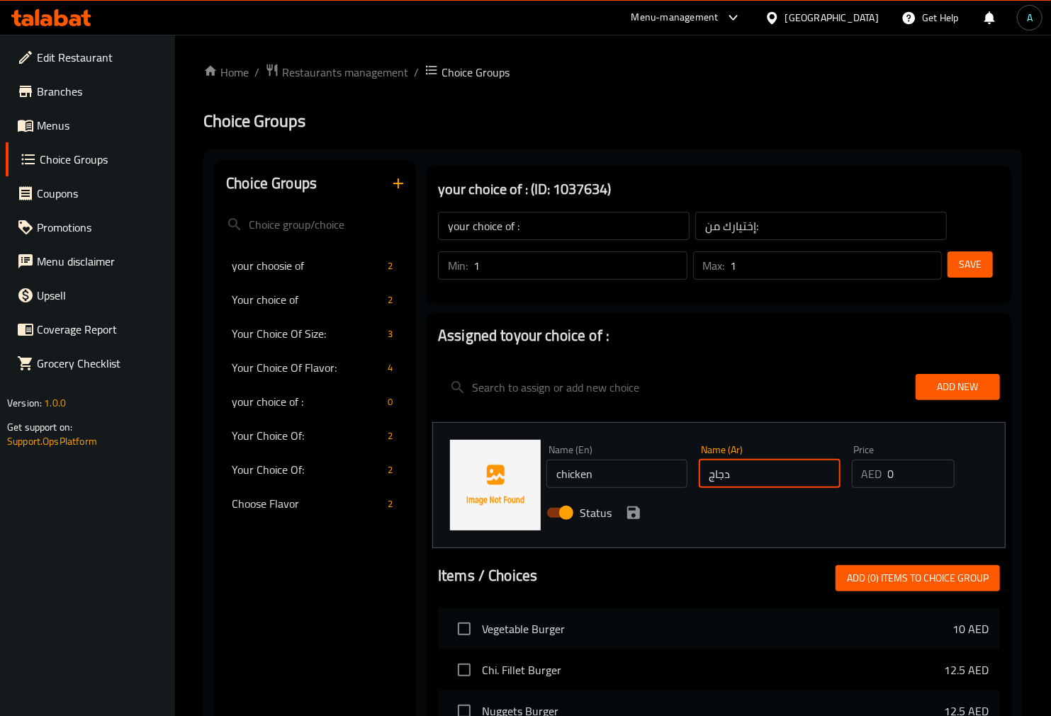
type input "دجاج"
click at [634, 512] on icon "save" at bounding box center [633, 513] width 13 height 13
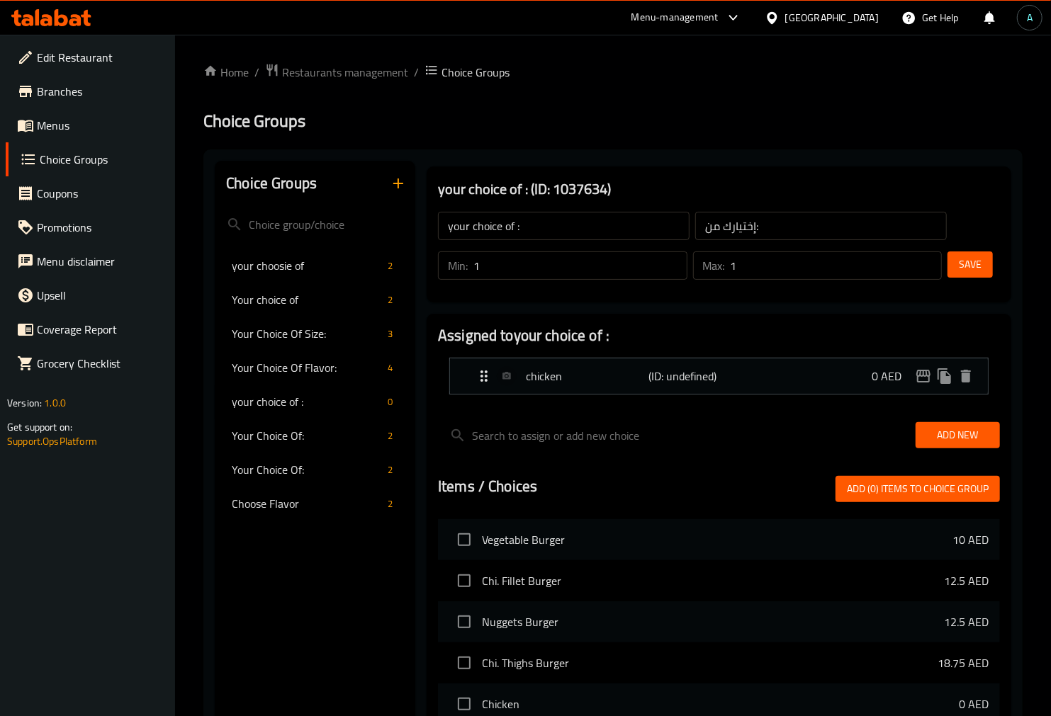
click at [973, 427] on span "Add New" at bounding box center [958, 436] width 62 height 18
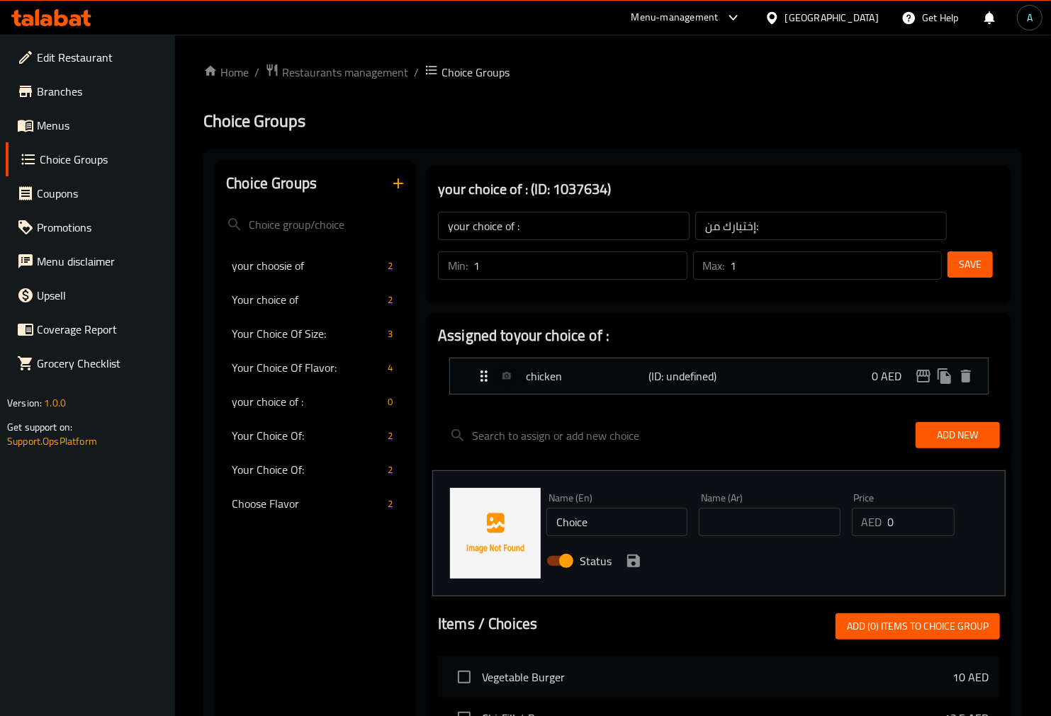
click at [763, 520] on input "text" at bounding box center [769, 522] width 141 height 28
type input "خضروات"
drag, startPoint x: 615, startPoint y: 535, endPoint x: 269, endPoint y: 509, distance: 346.8
click at [269, 509] on div "Choice Groups your choosie of 2 Your choice of 2 Your Choice Of Size: 3 Your Ch…" at bounding box center [616, 679] width 802 height 1037
type input "vegetables"
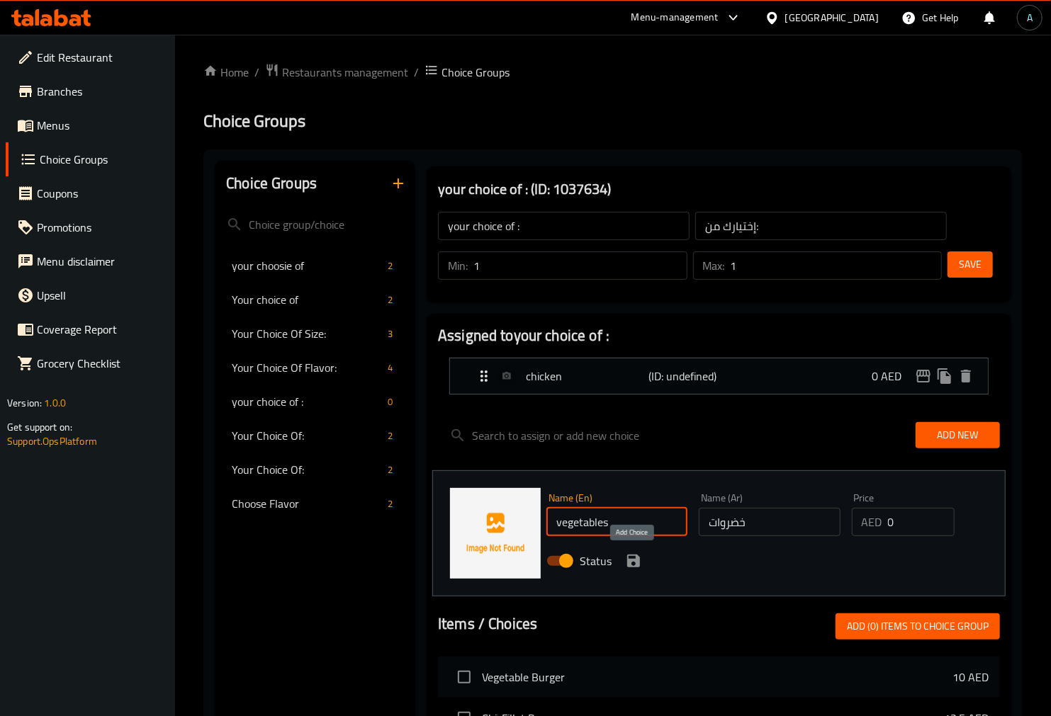
click at [636, 564] on icon "save" at bounding box center [633, 561] width 13 height 13
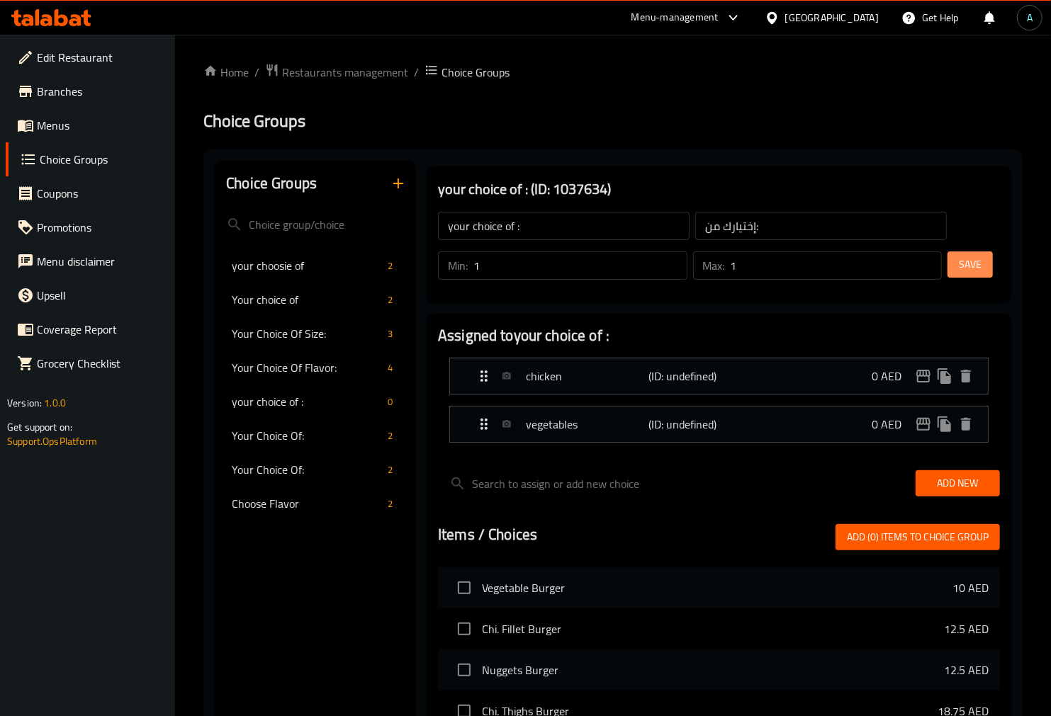
click at [951, 253] on button "Save" at bounding box center [969, 265] width 45 height 26
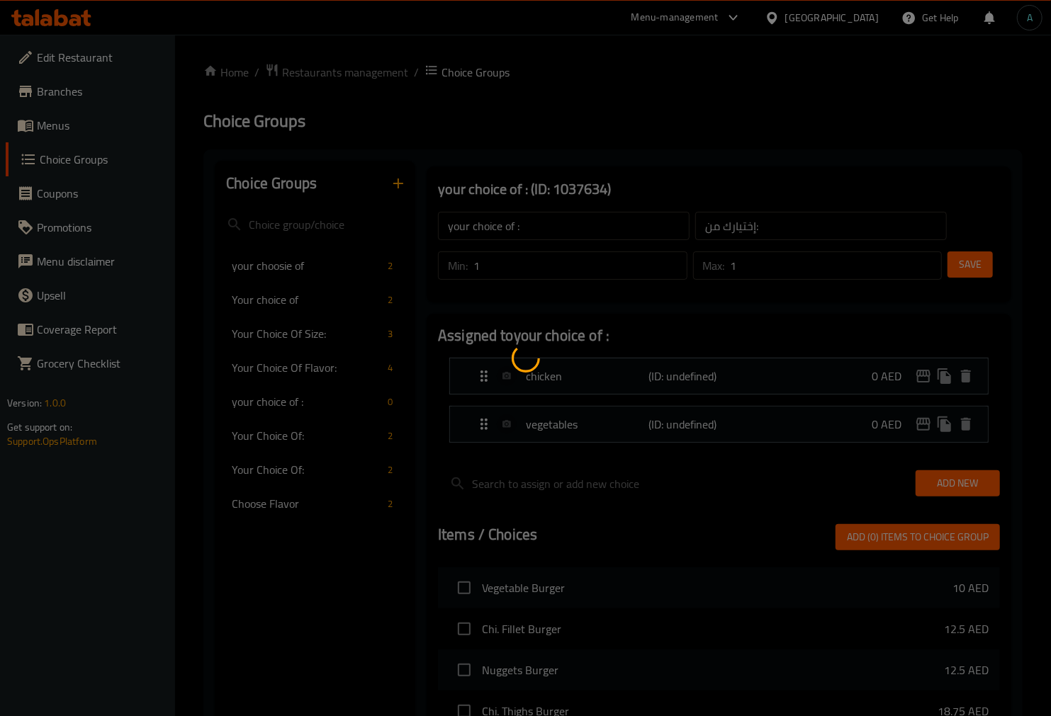
click at [964, 257] on div at bounding box center [525, 358] width 1051 height 716
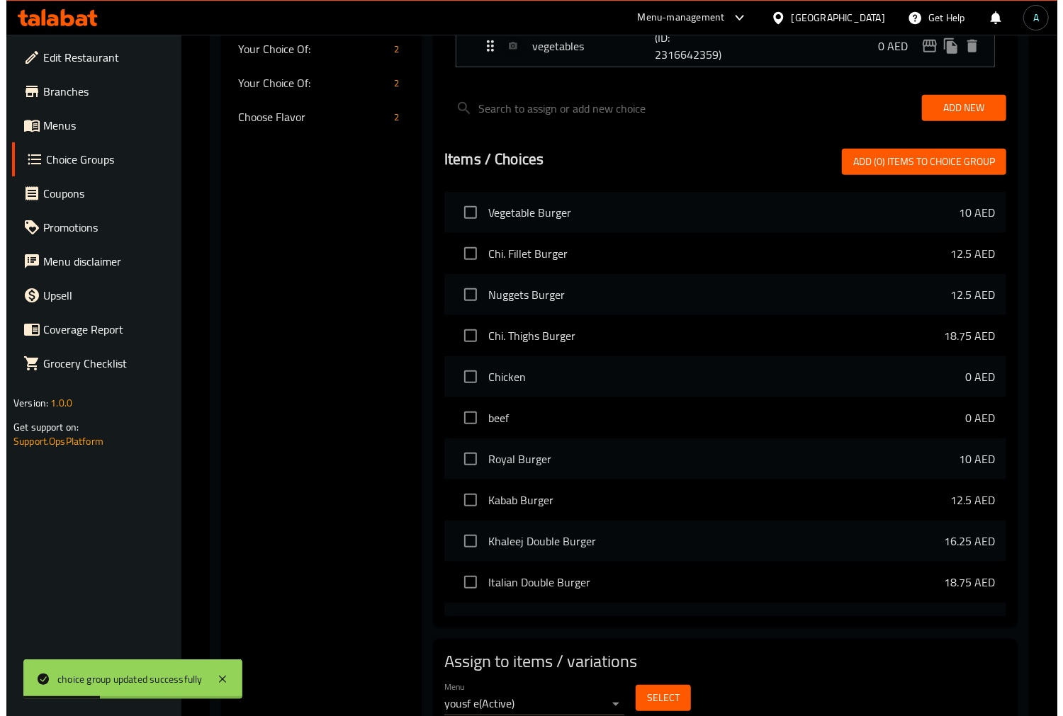
scroll to position [442, 0]
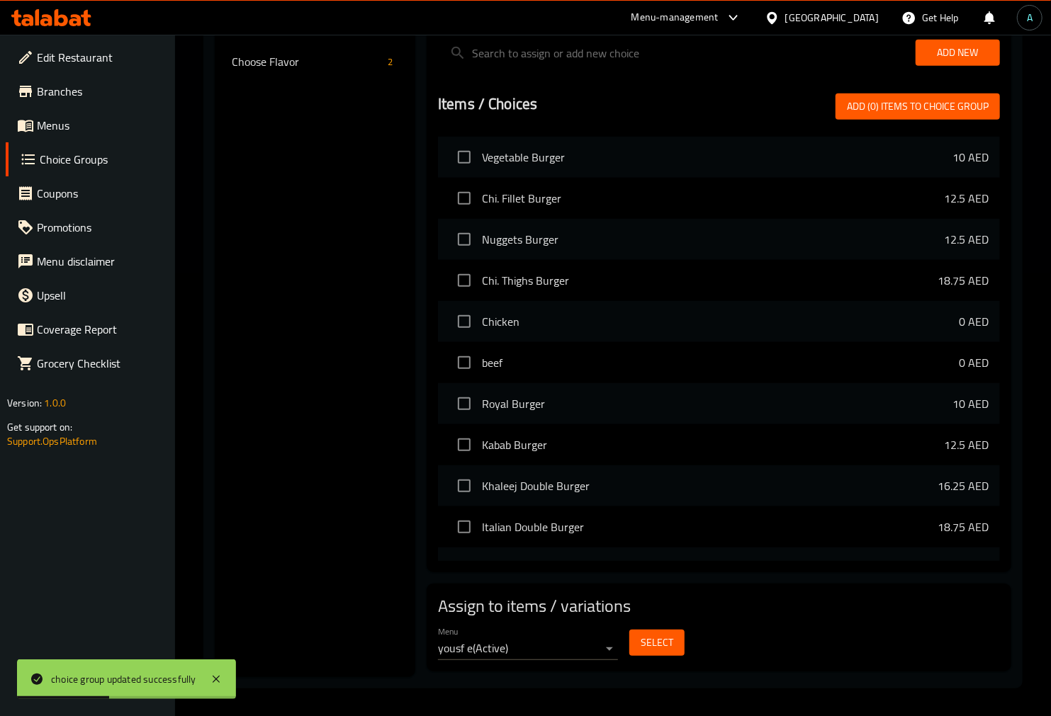
click at [628, 645] on div "Select" at bounding box center [657, 643] width 67 height 38
click at [648, 645] on span "Select" at bounding box center [657, 643] width 33 height 18
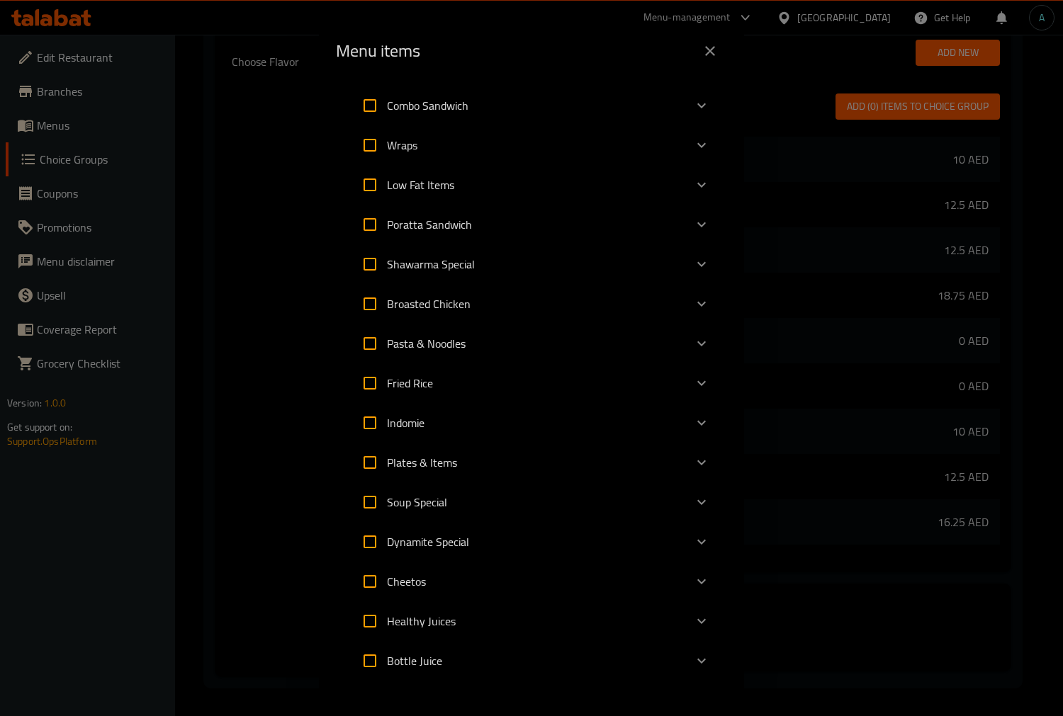
scroll to position [157, 0]
click at [693, 300] on icon "Expand" at bounding box center [701, 303] width 17 height 17
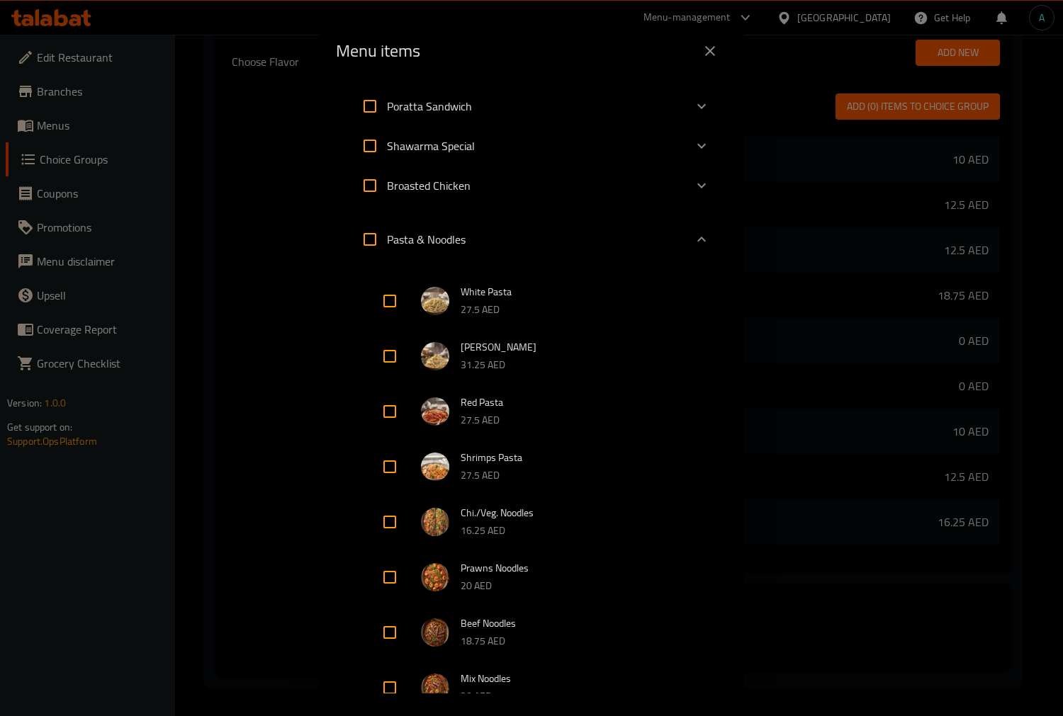
scroll to position [315, 0]
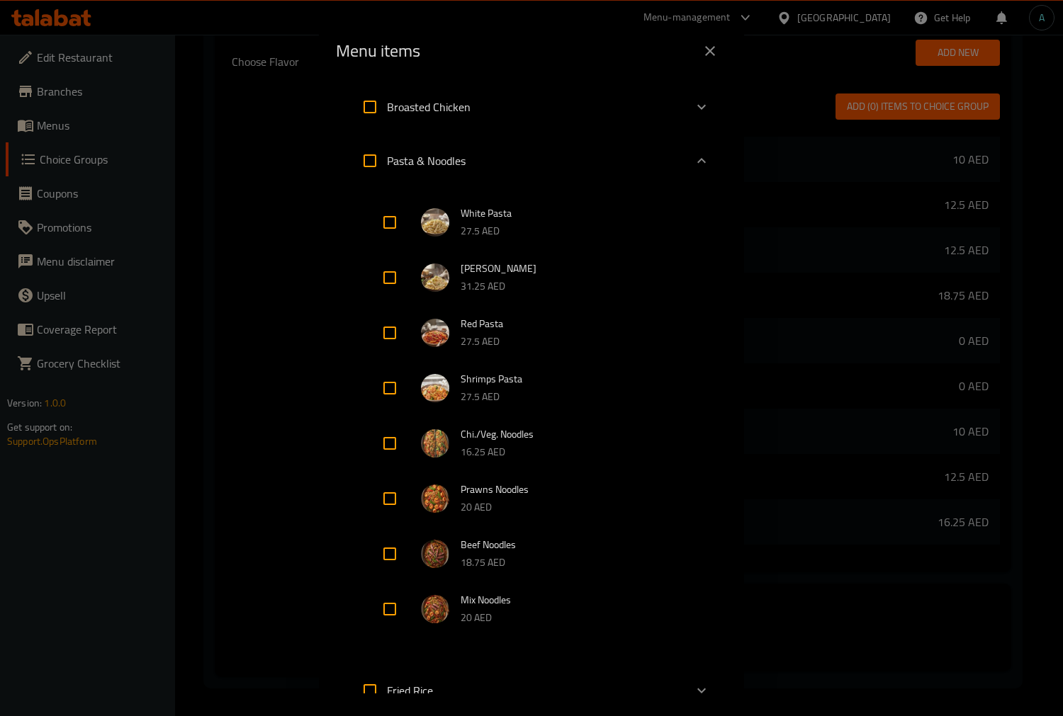
click at [395, 445] on input "Expand" at bounding box center [390, 444] width 34 height 34
checkbox input "true"
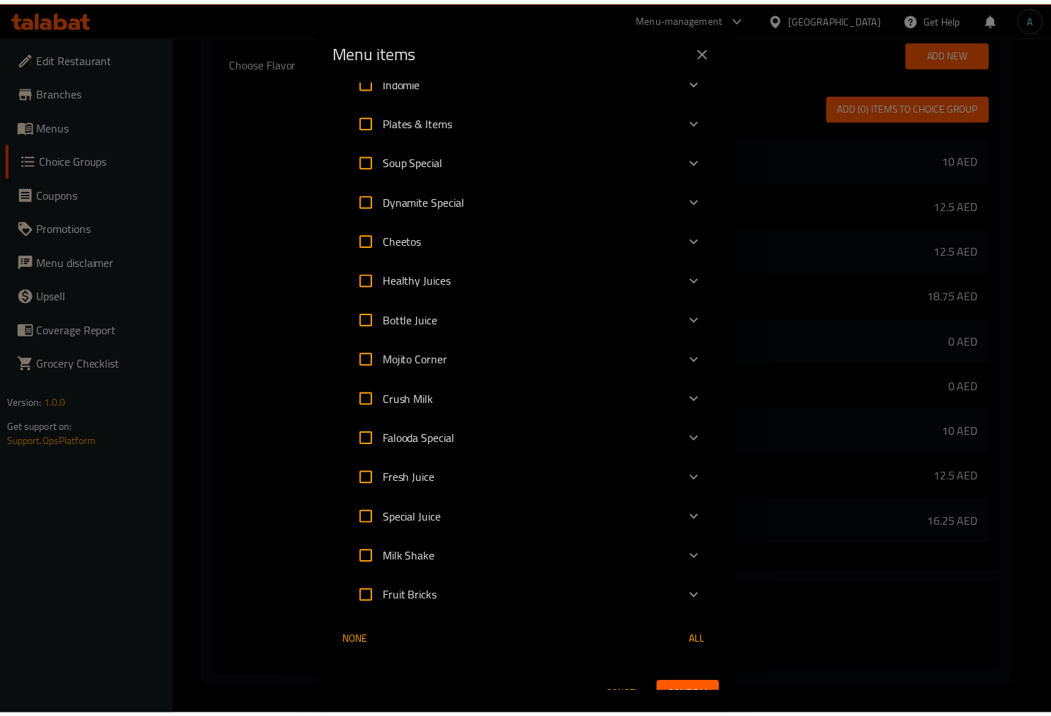
scroll to position [1007, 0]
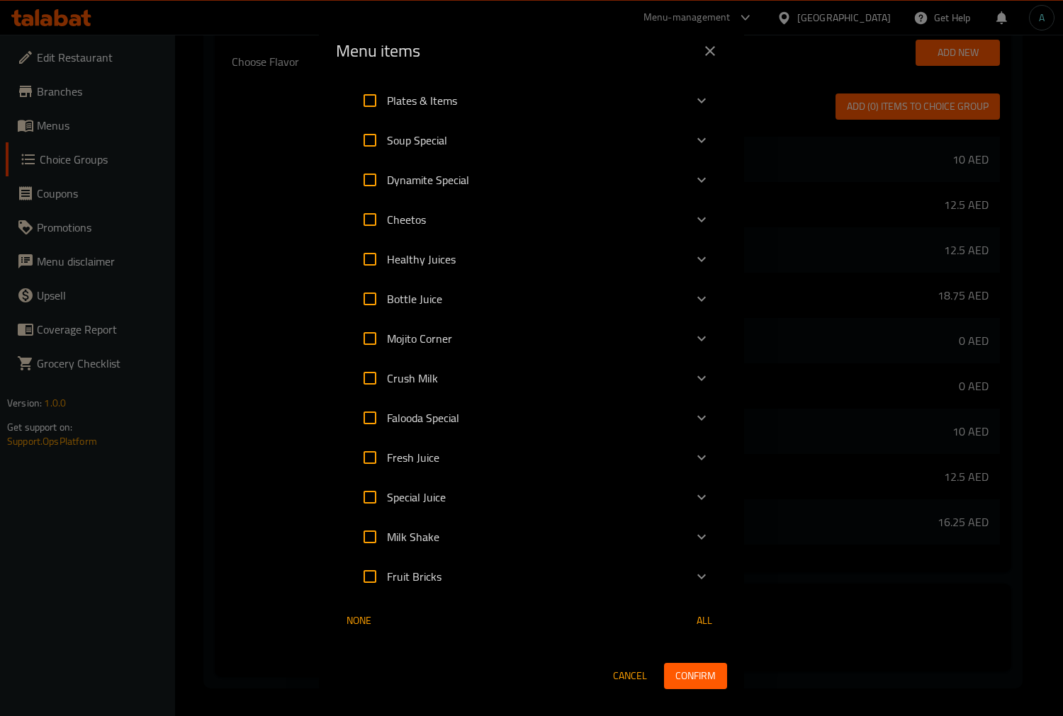
click at [696, 674] on span "Confirm" at bounding box center [695, 676] width 40 height 18
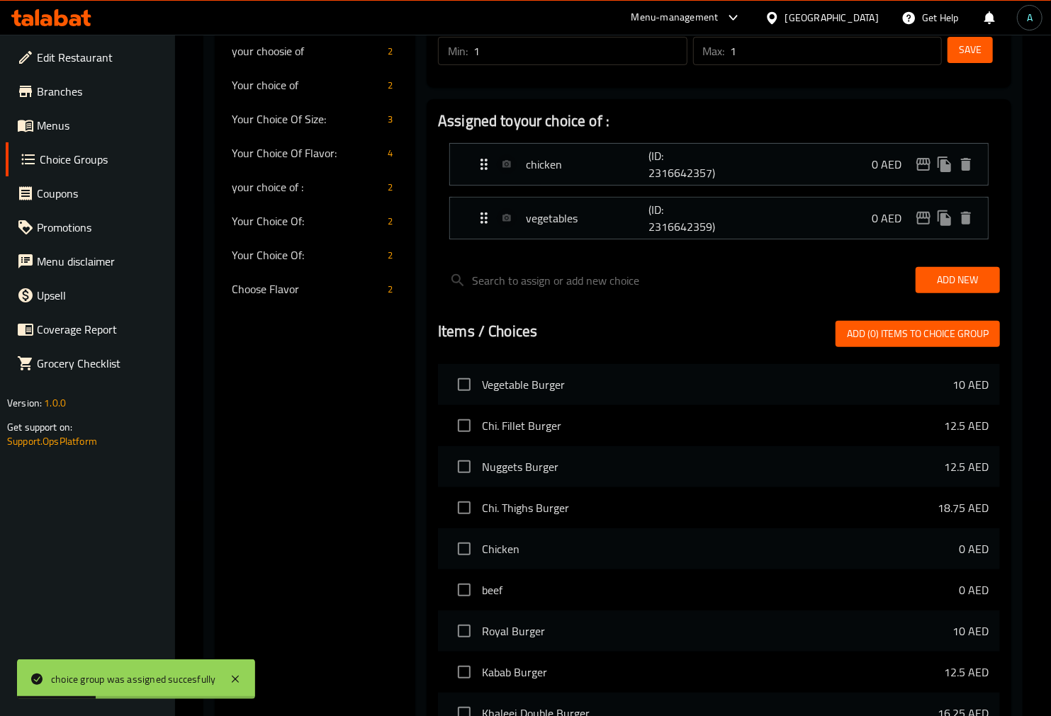
scroll to position [0, 0]
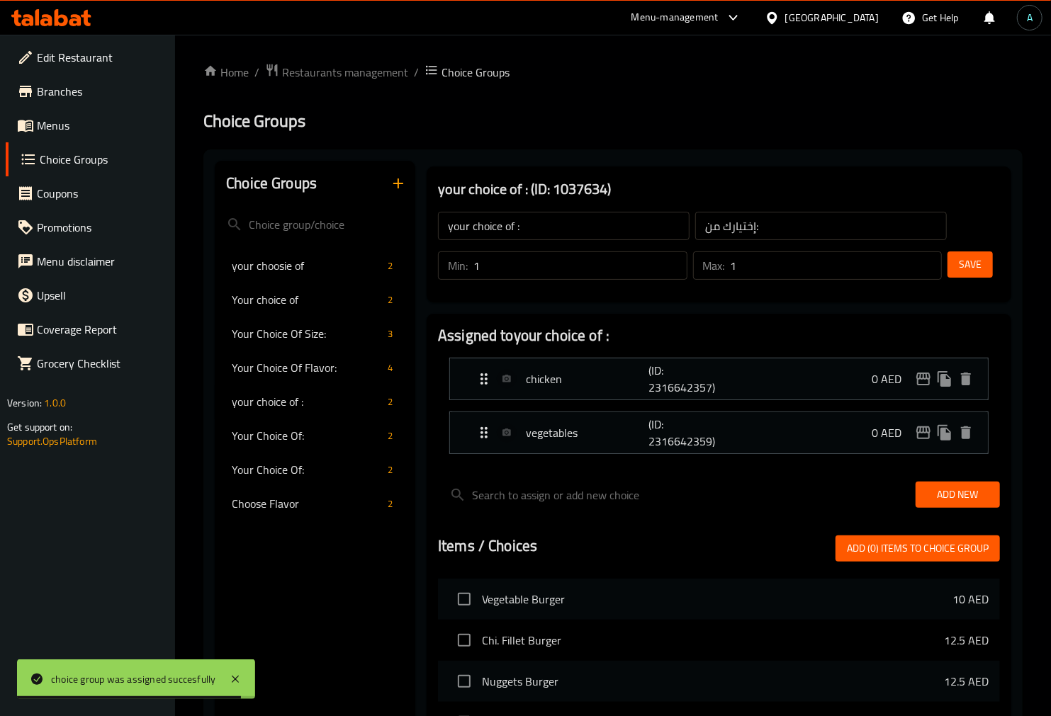
click at [71, 125] on span "Menus" at bounding box center [101, 125] width 128 height 17
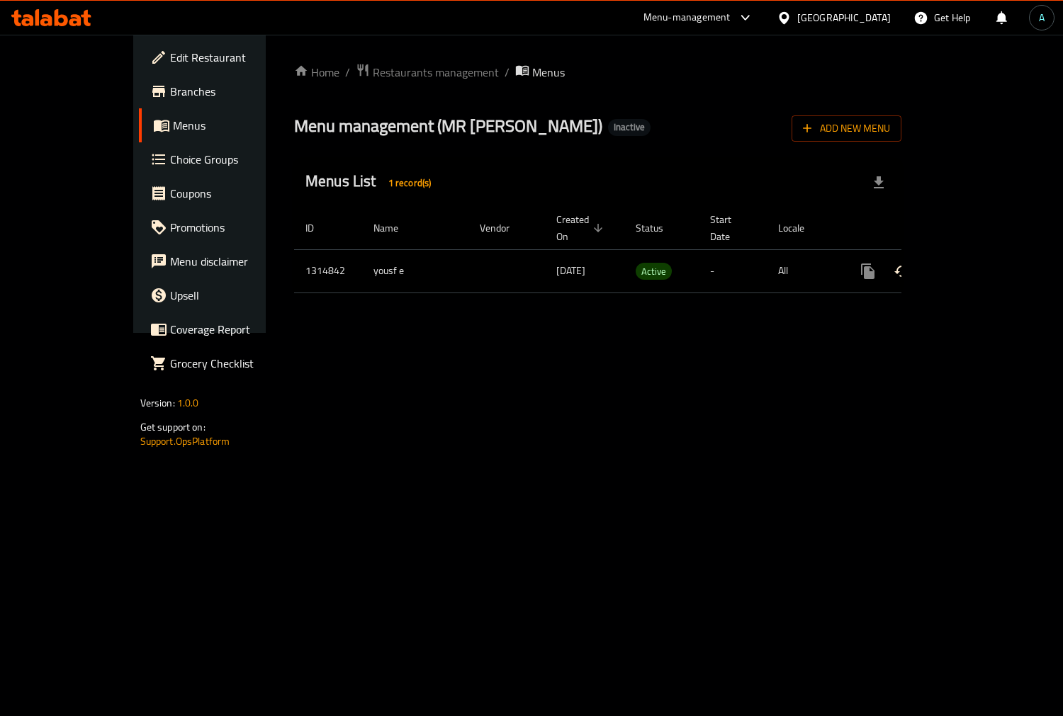
click at [979, 263] on icon "enhanced table" at bounding box center [970, 271] width 17 height 17
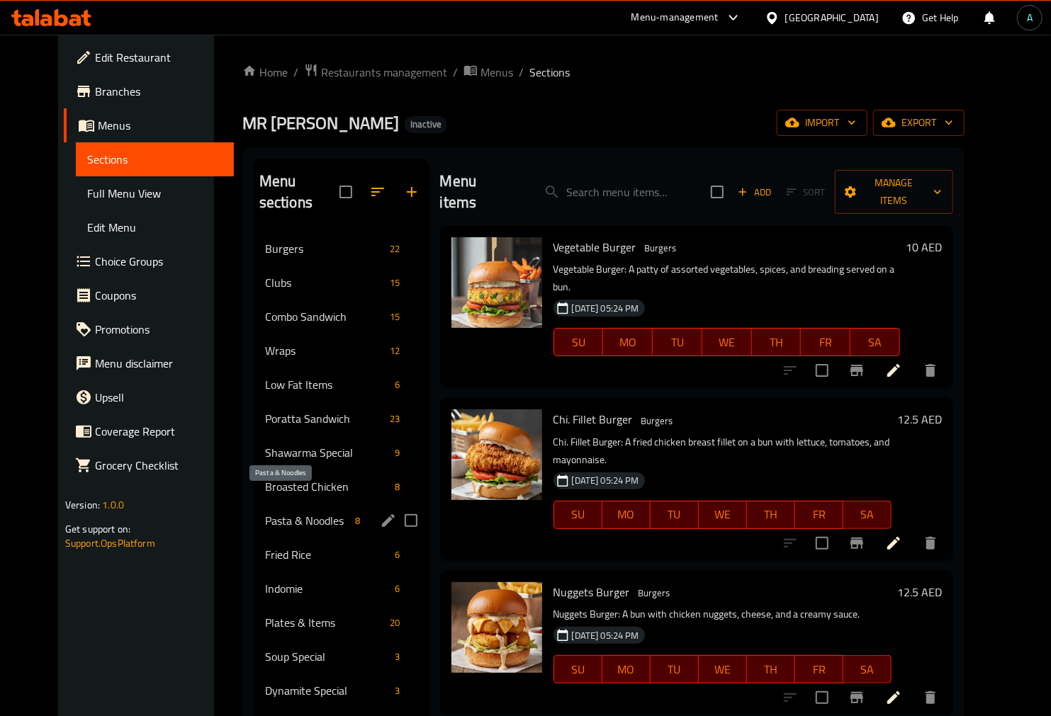
click at [266, 512] on span "Pasta & Noodles" at bounding box center [307, 520] width 85 height 17
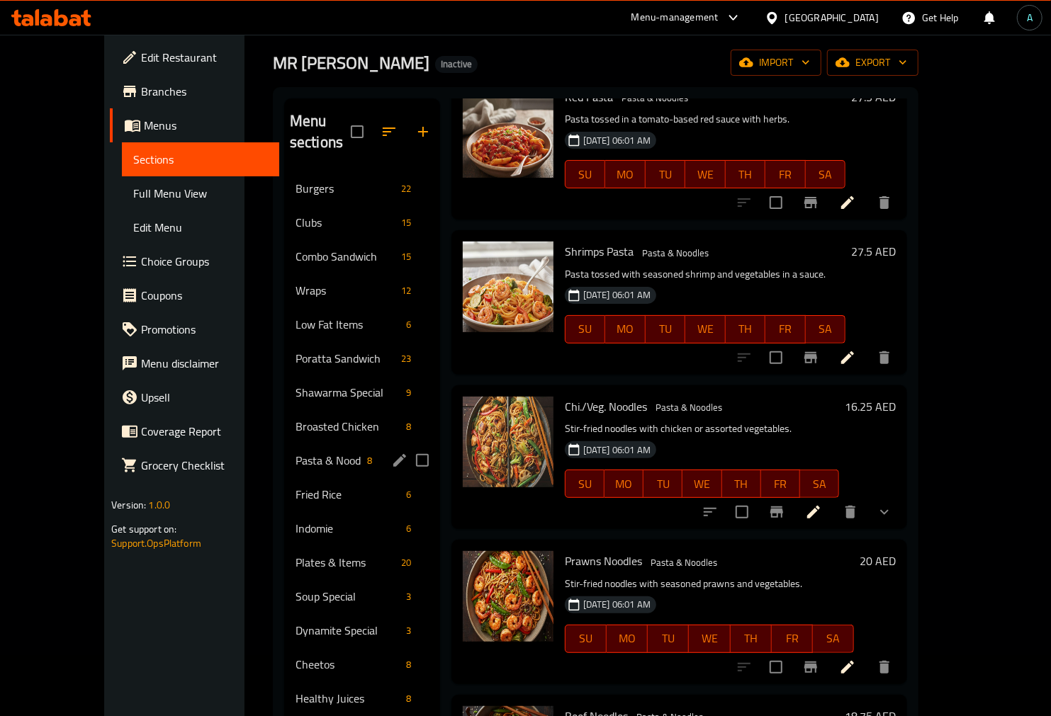
scroll to position [79, 0]
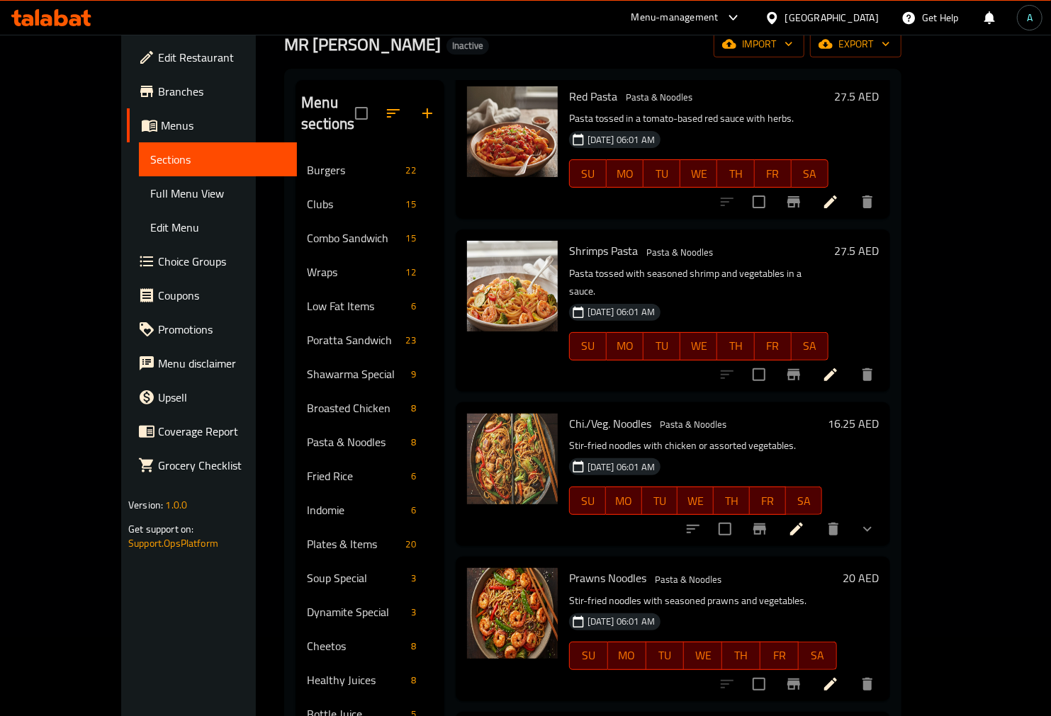
click at [150, 185] on span "Full Menu View" at bounding box center [217, 193] width 135 height 17
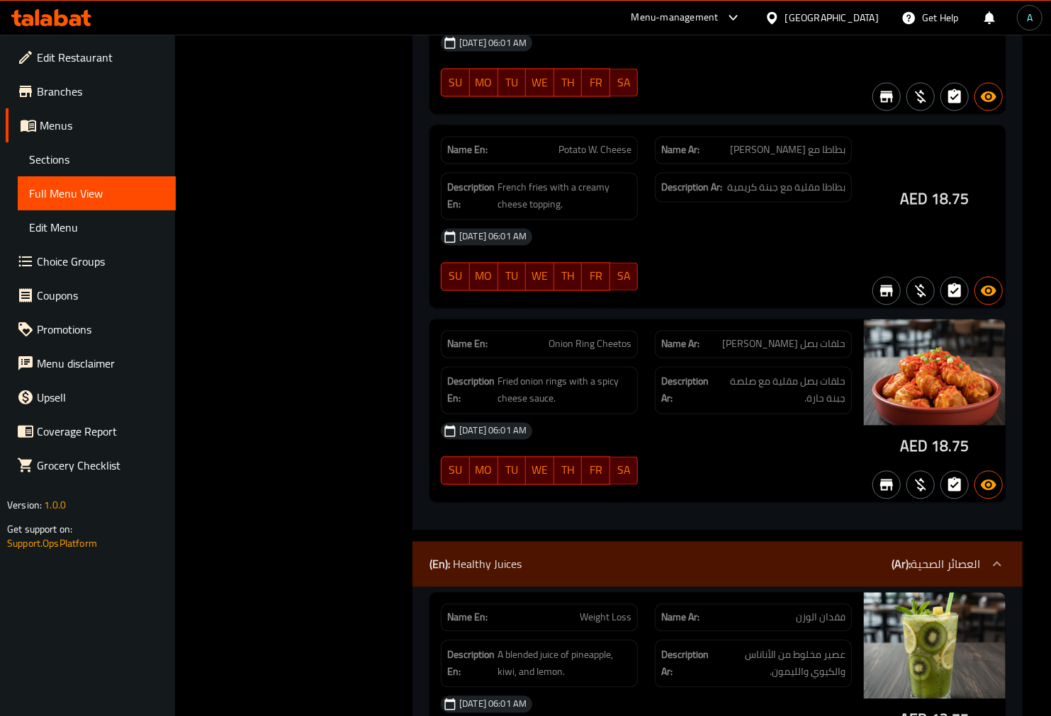
click at [468, 556] on p "(En): Healthy Juices" at bounding box center [475, 564] width 92 height 17
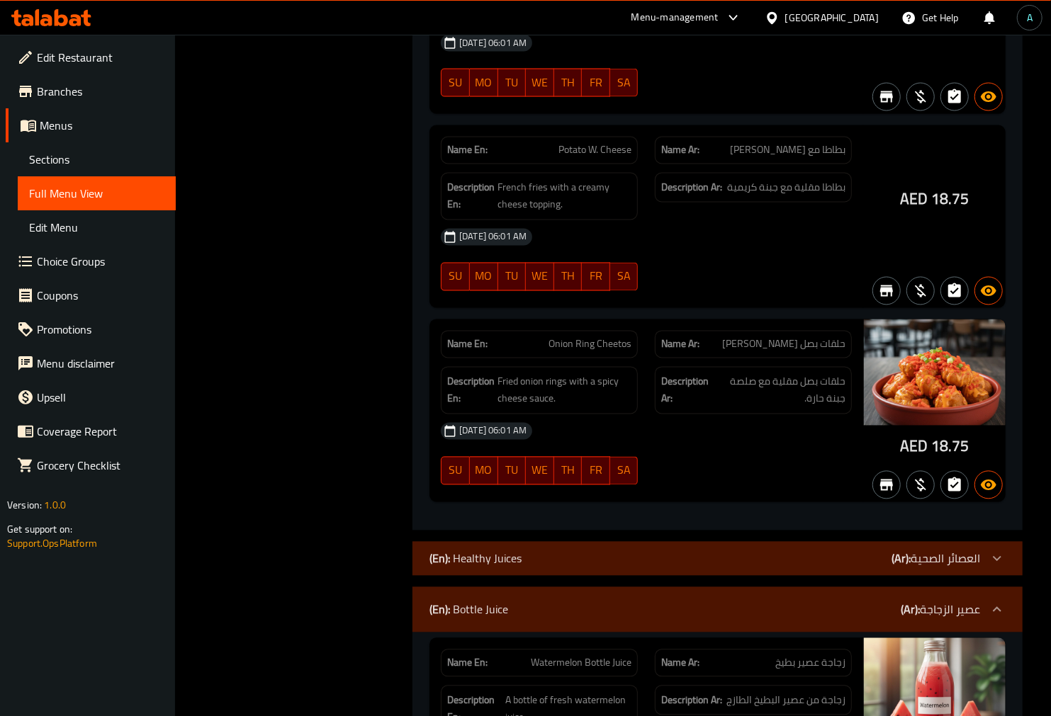
click at [466, 587] on div "(En): Bottle Juice (Ar): عصير الزجاجة" at bounding box center [717, 609] width 610 height 45
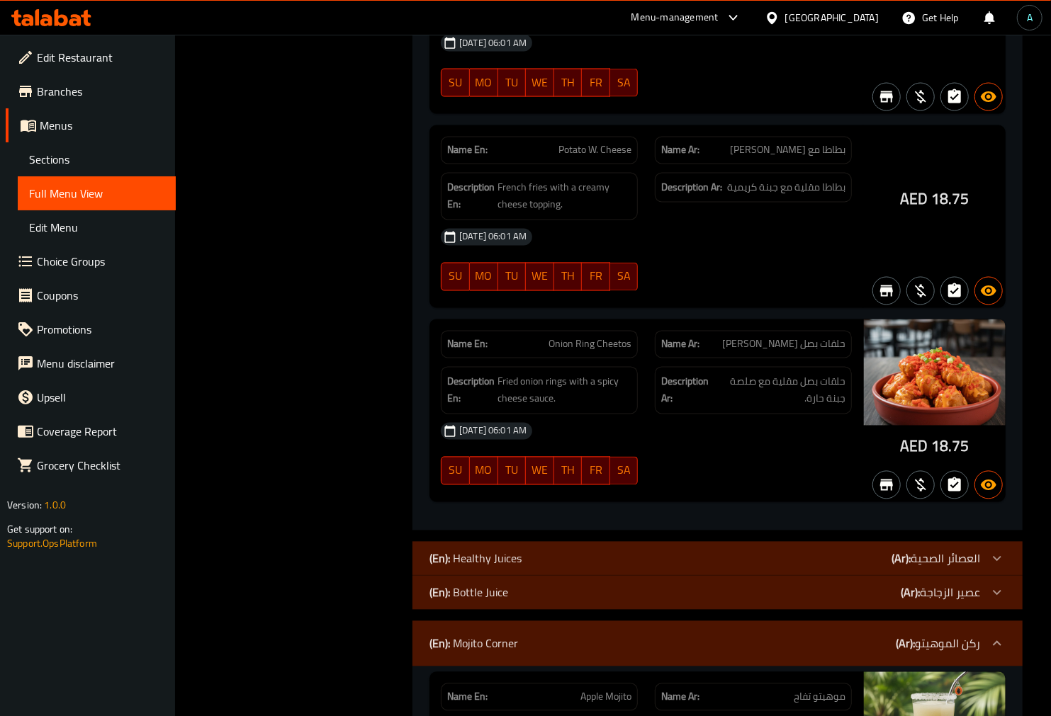
click at [485, 621] on div "(En): Mojito Corner (Ar): ركن الموهيتو" at bounding box center [717, 643] width 610 height 45
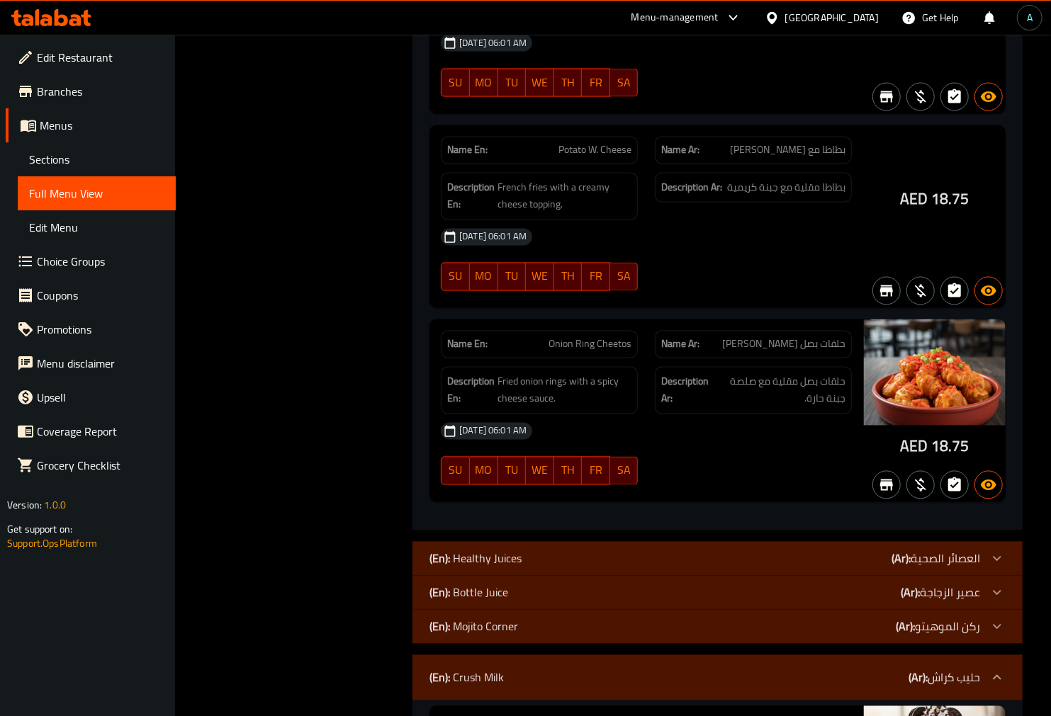
click at [497, 670] on p "(En): Crush Milk" at bounding box center [466, 678] width 74 height 17
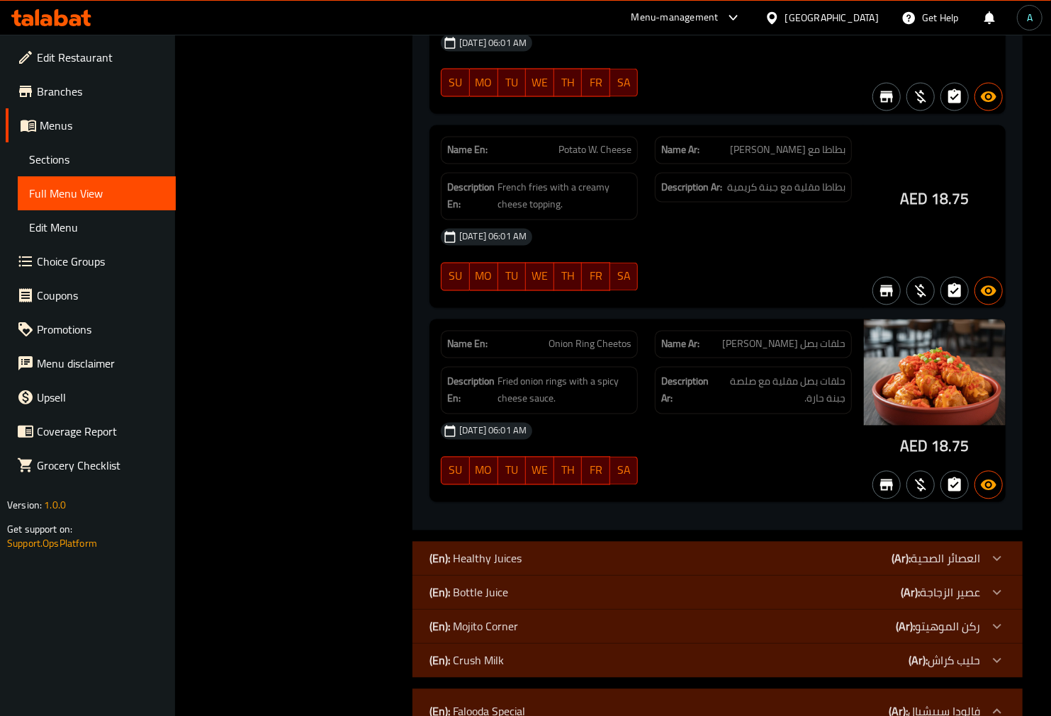
click at [500, 704] on p "(En): Falooda Special" at bounding box center [477, 712] width 96 height 17
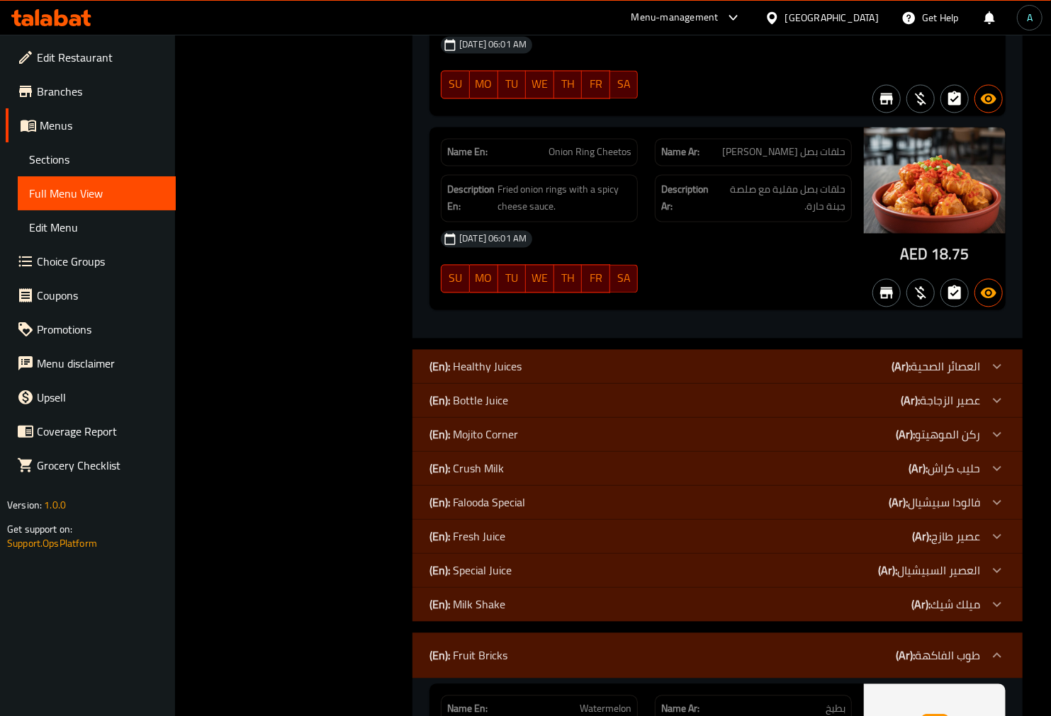
click at [539, 633] on div "(En): Fruit Bricks (Ar): طوب الفاكهة" at bounding box center [717, 655] width 610 height 45
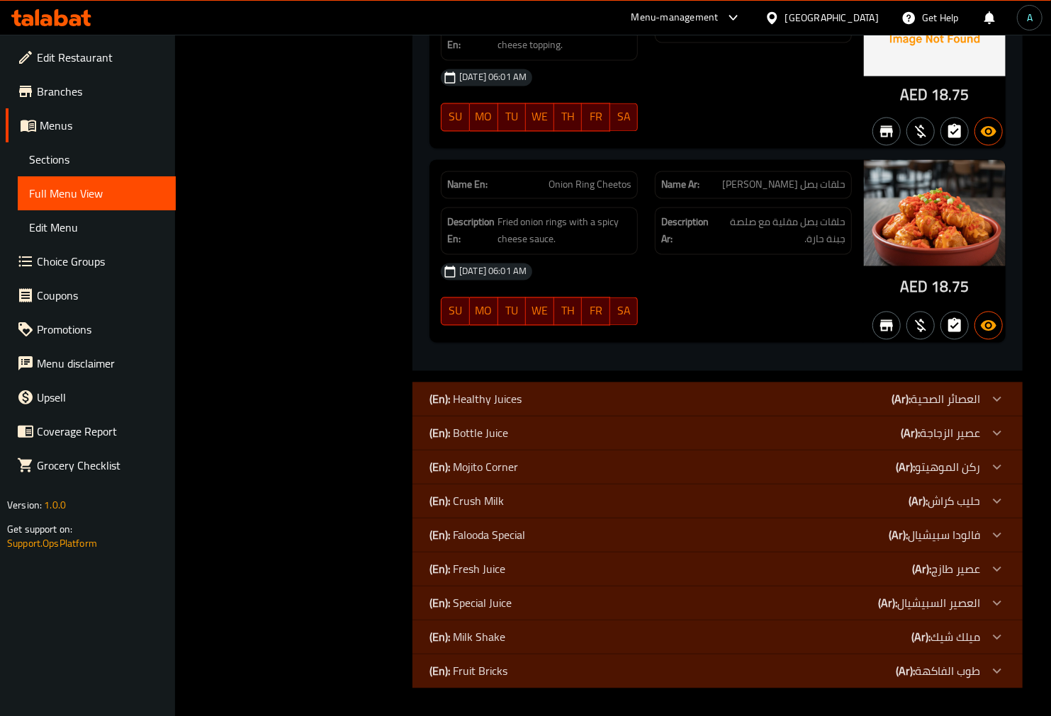
scroll to position [36065, 0]
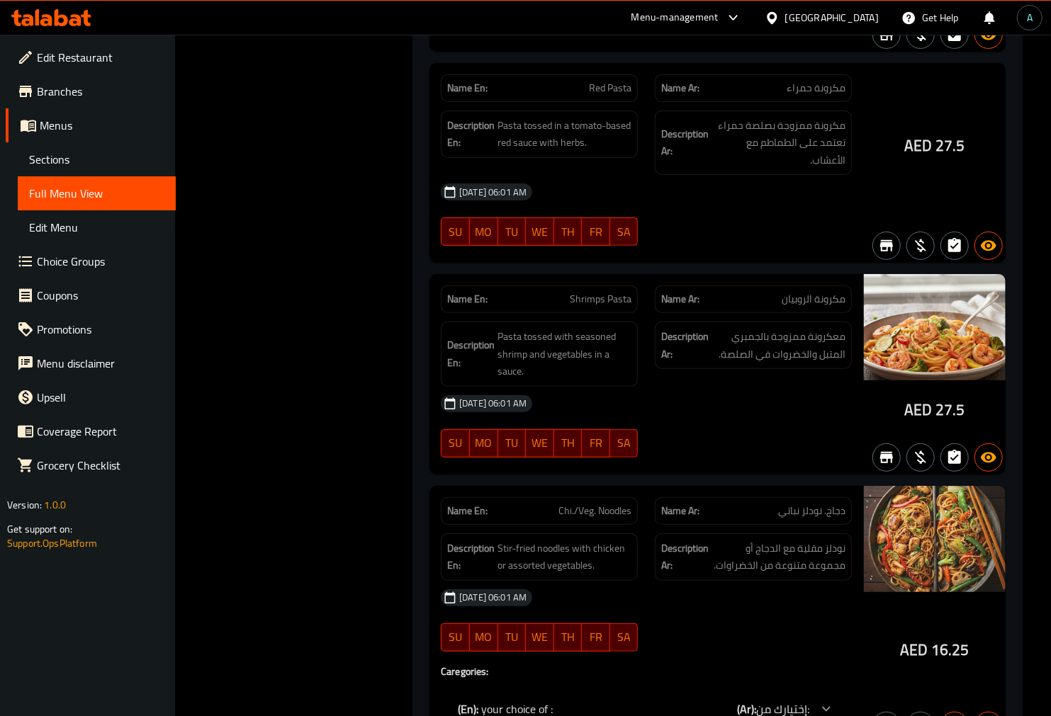
drag, startPoint x: 764, startPoint y: 556, endPoint x: 749, endPoint y: 496, distance: 61.4
click at [763, 699] on span "إختيارك من:" at bounding box center [782, 709] width 53 height 21
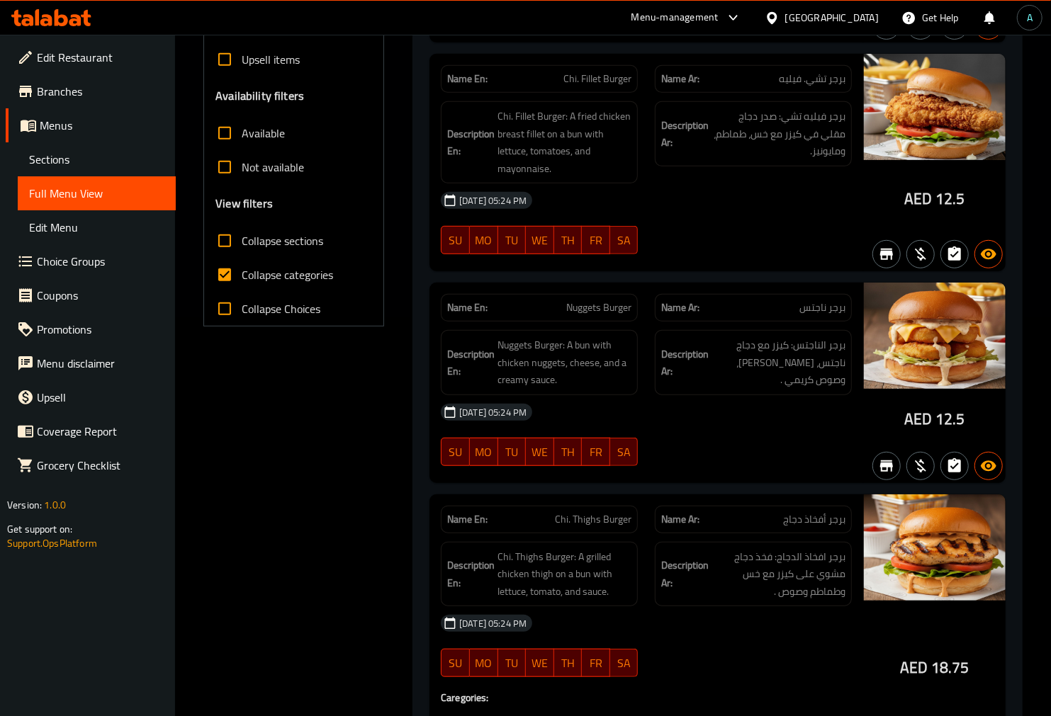
scroll to position [0, 0]
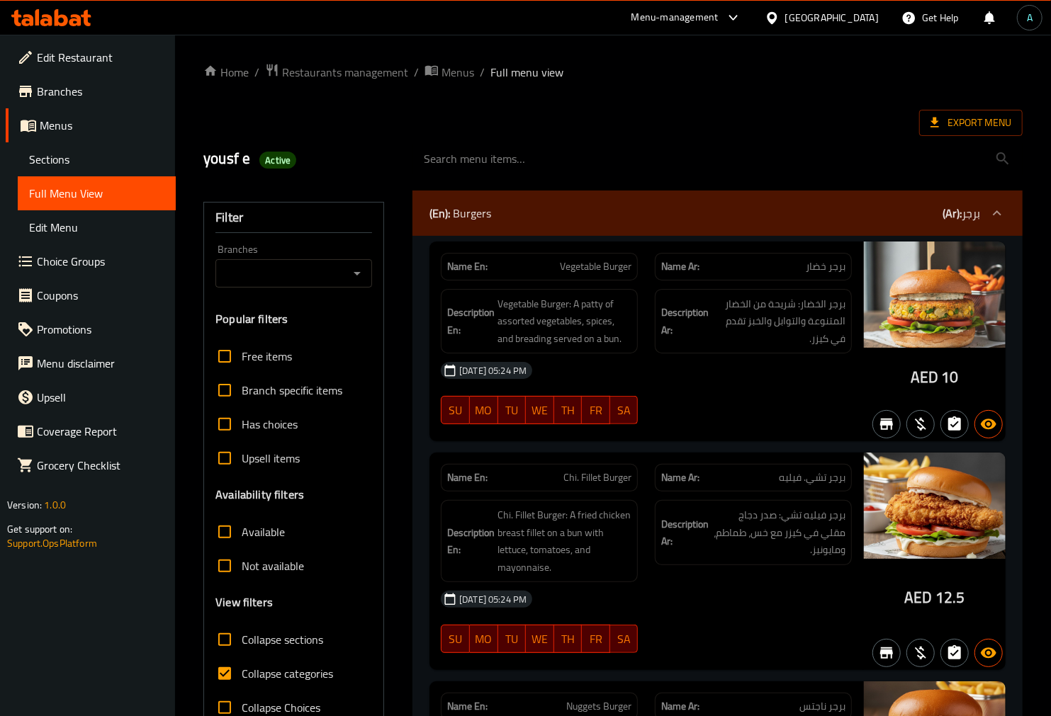
click at [296, 665] on span "Collapse categories" at bounding box center [287, 673] width 91 height 17
click at [242, 665] on input "Collapse categories" at bounding box center [225, 674] width 34 height 34
checkbox input "false"
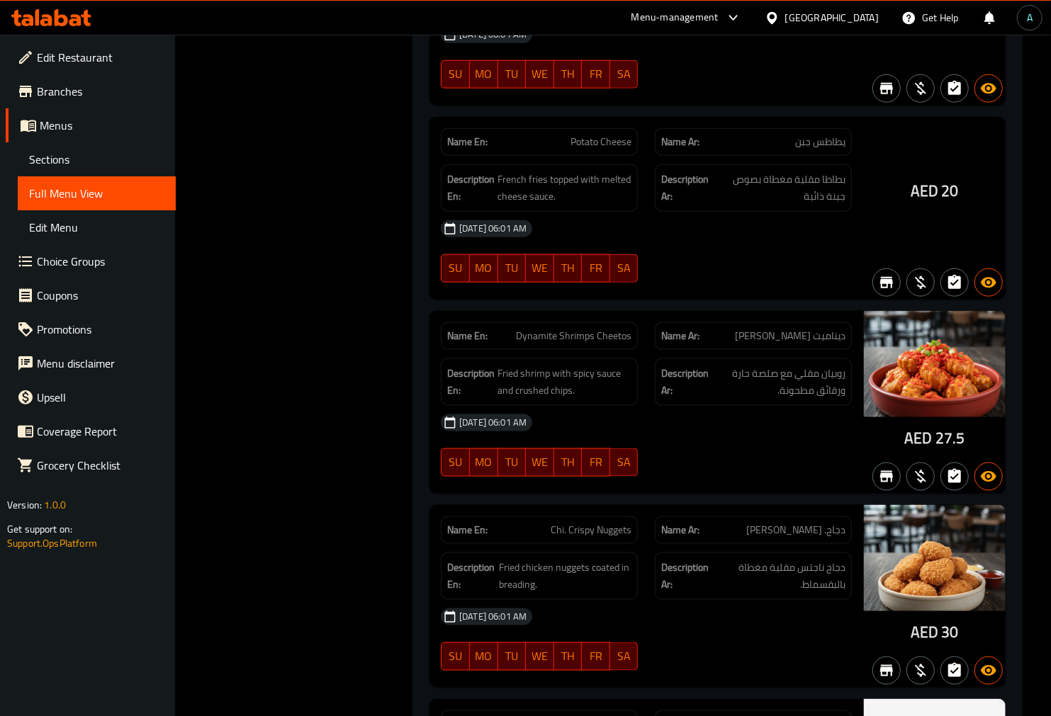
scroll to position [404, 0]
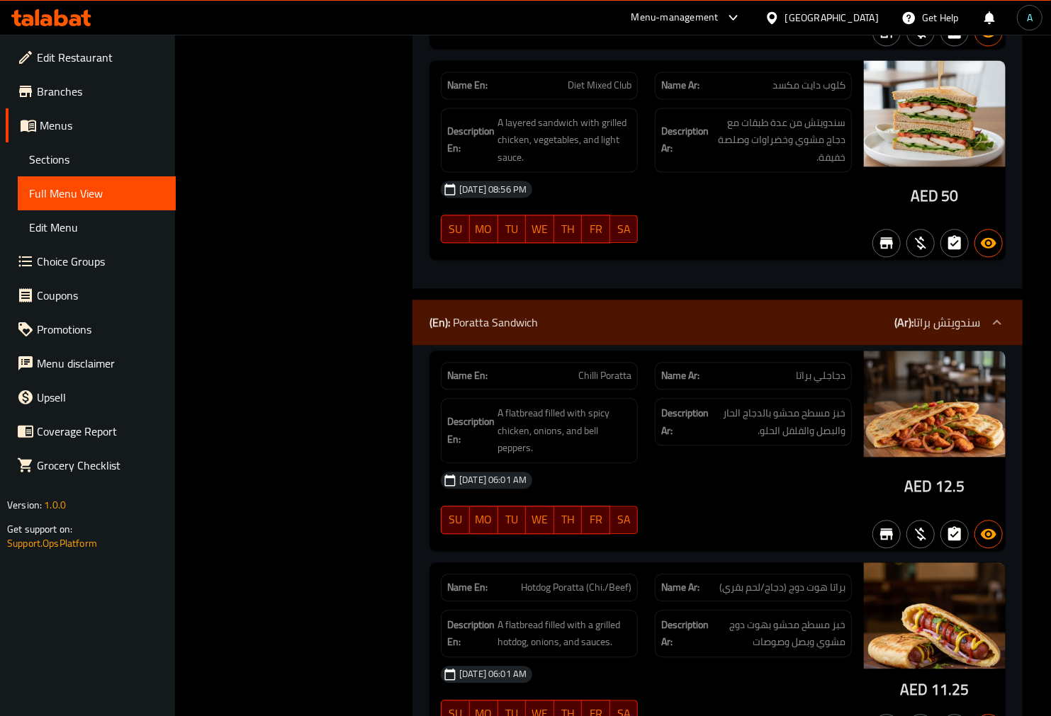
scroll to position [17524, 0]
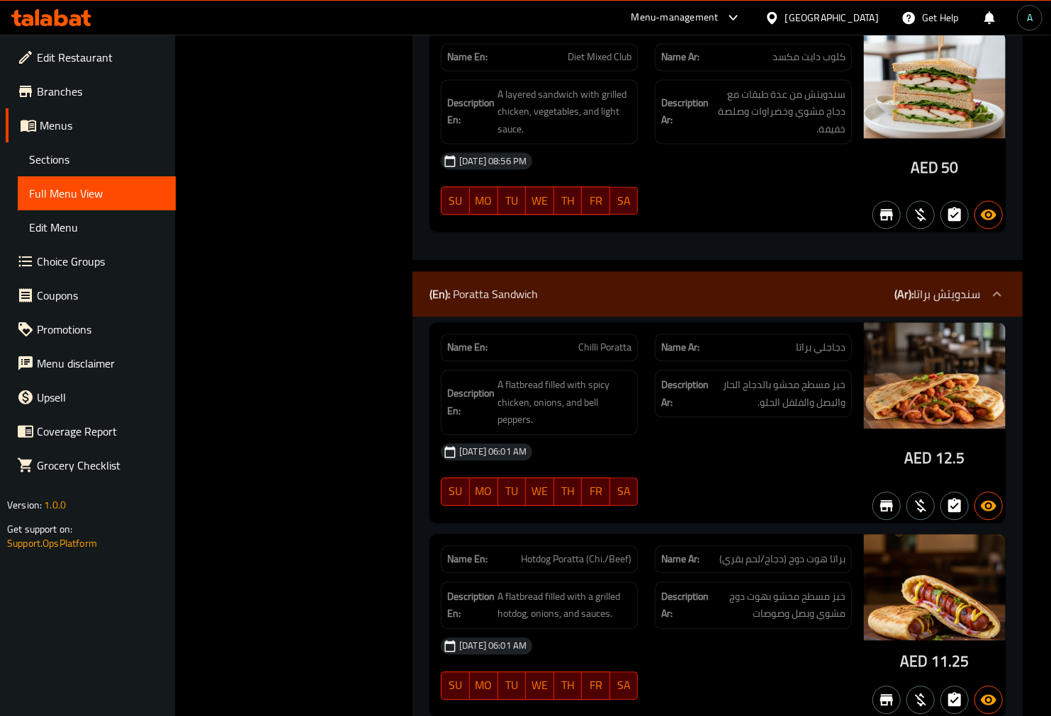
click at [614, 334] on div "Name En: Chilli Poratta" at bounding box center [539, 348] width 197 height 28
copy span "Poratta"
